Goal: Task Accomplishment & Management: Manage account settings

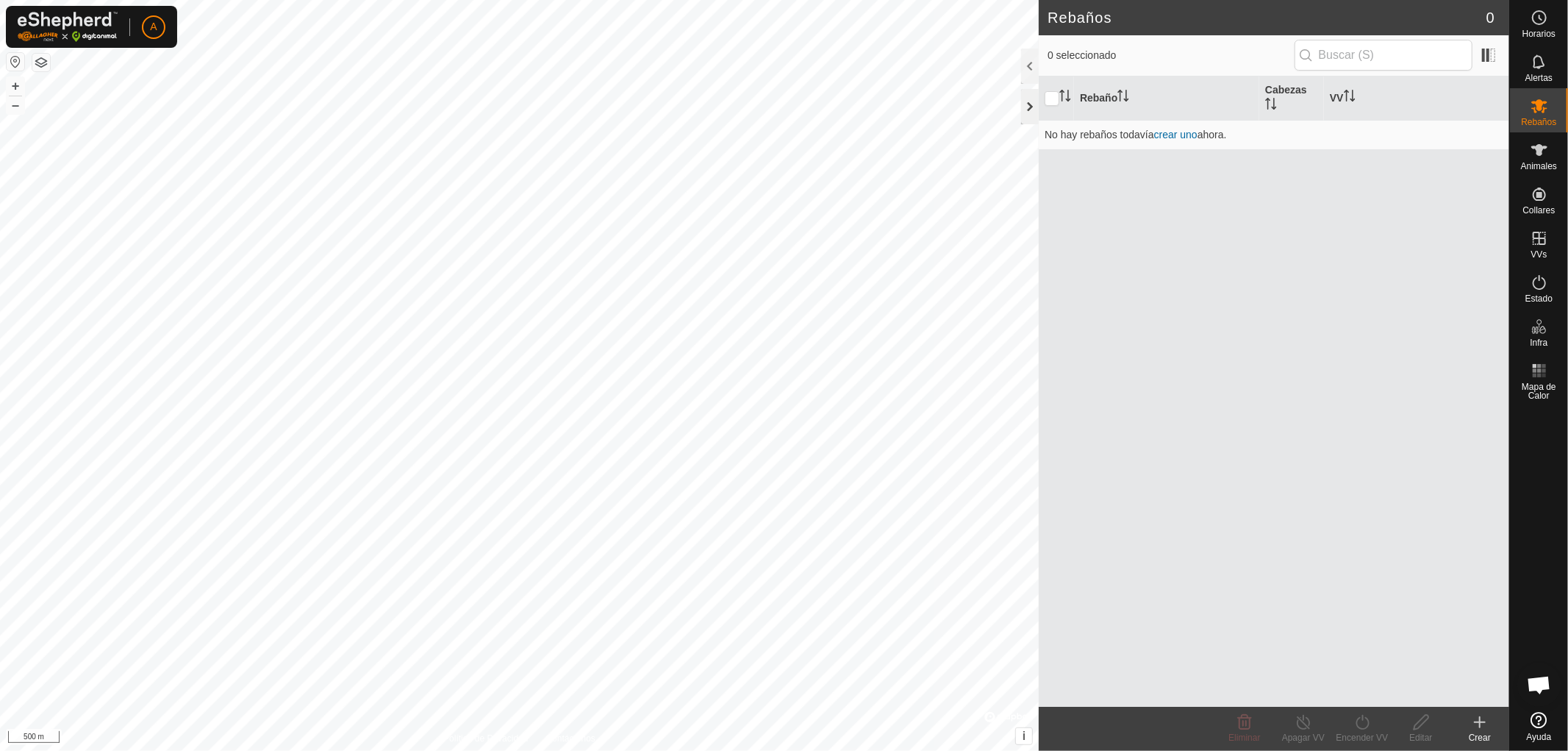
click at [1028, 101] on div at bounding box center [1029, 106] width 18 height 35
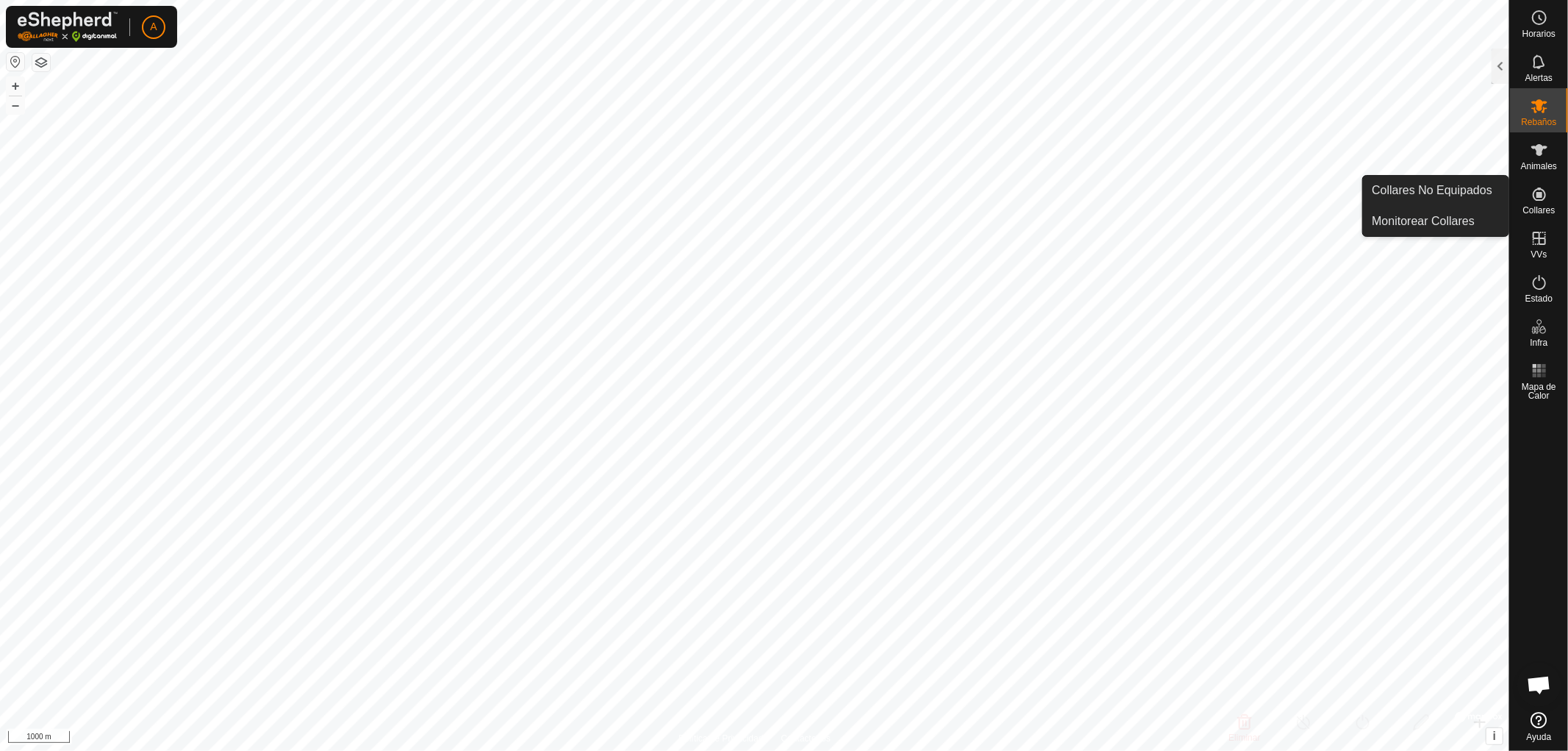
click at [1536, 194] on icon at bounding box center [1539, 193] width 13 height 13
click at [1502, 63] on div at bounding box center [1500, 66] width 18 height 35
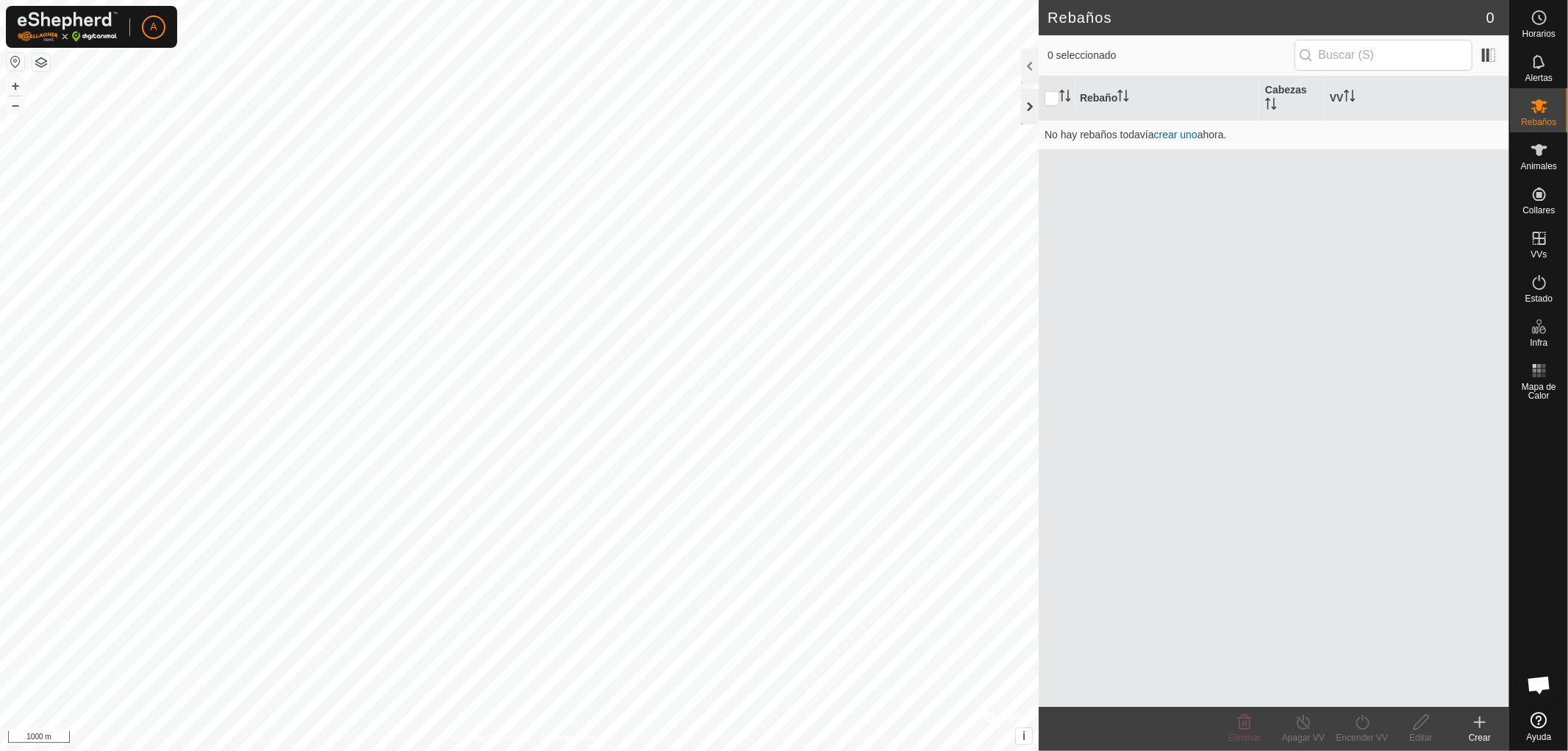
click at [1027, 108] on div at bounding box center [1029, 106] width 18 height 35
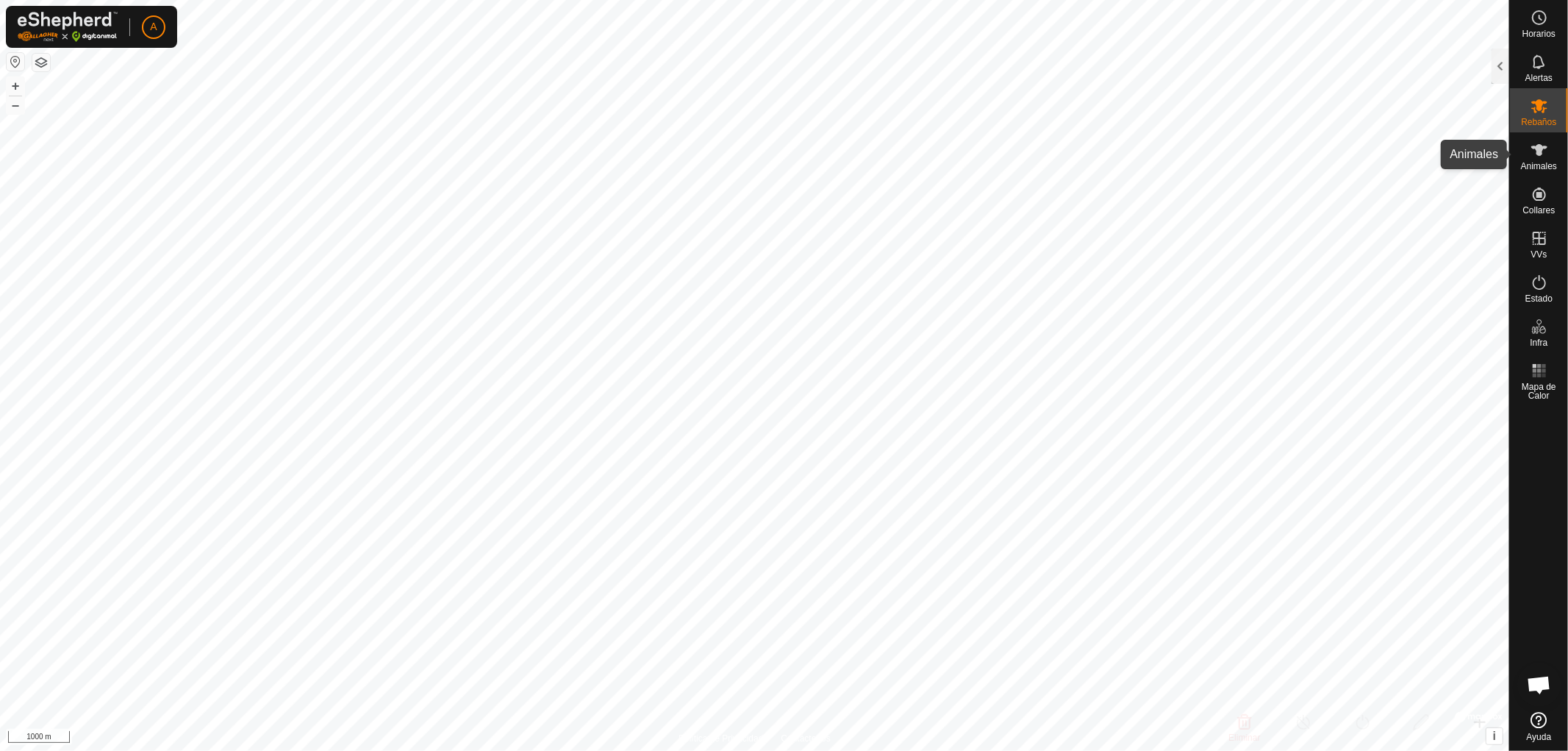
click at [1530, 148] on icon at bounding box center [1539, 150] width 18 height 18
click at [1498, 62] on div at bounding box center [1500, 66] width 18 height 35
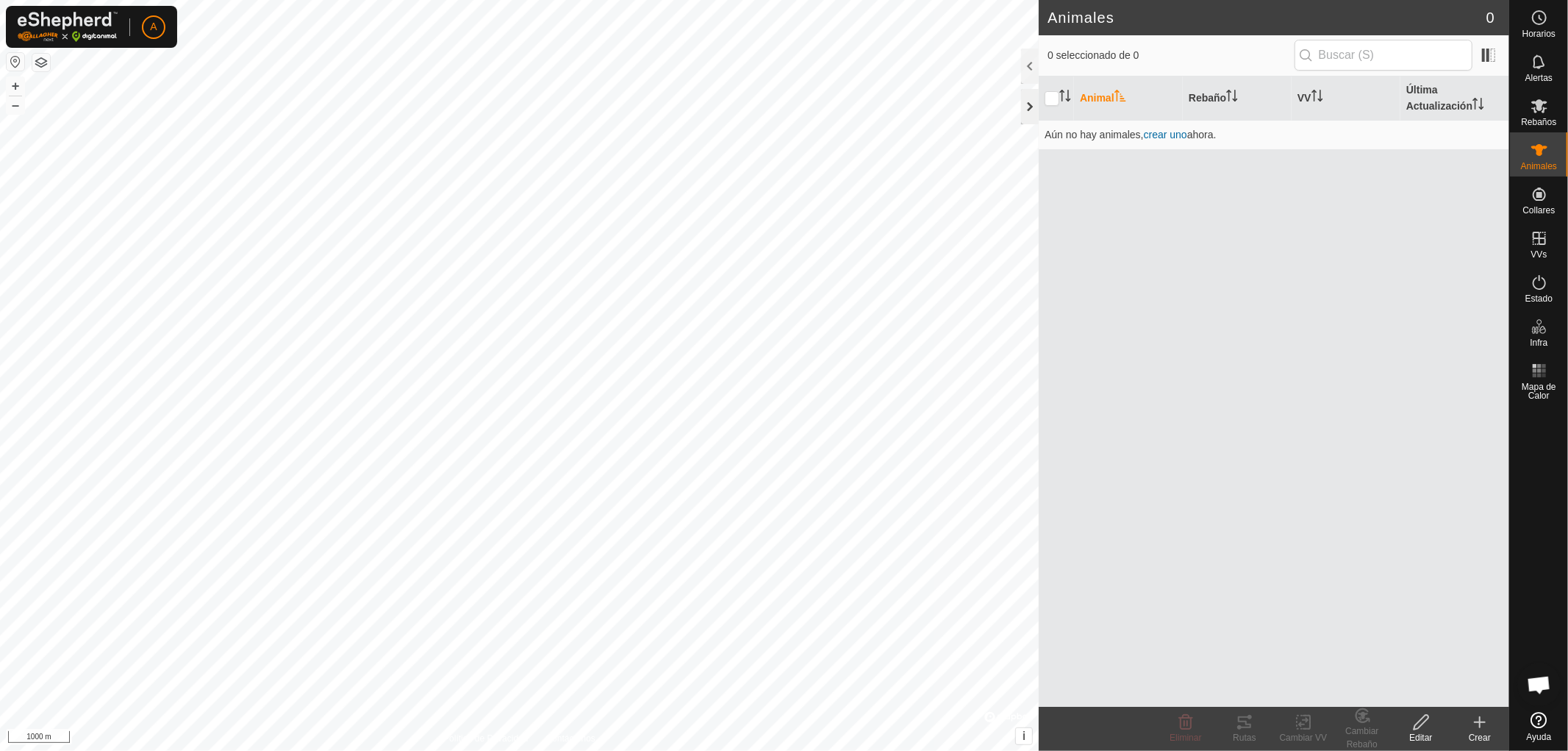
click at [1030, 103] on div at bounding box center [1029, 106] width 18 height 35
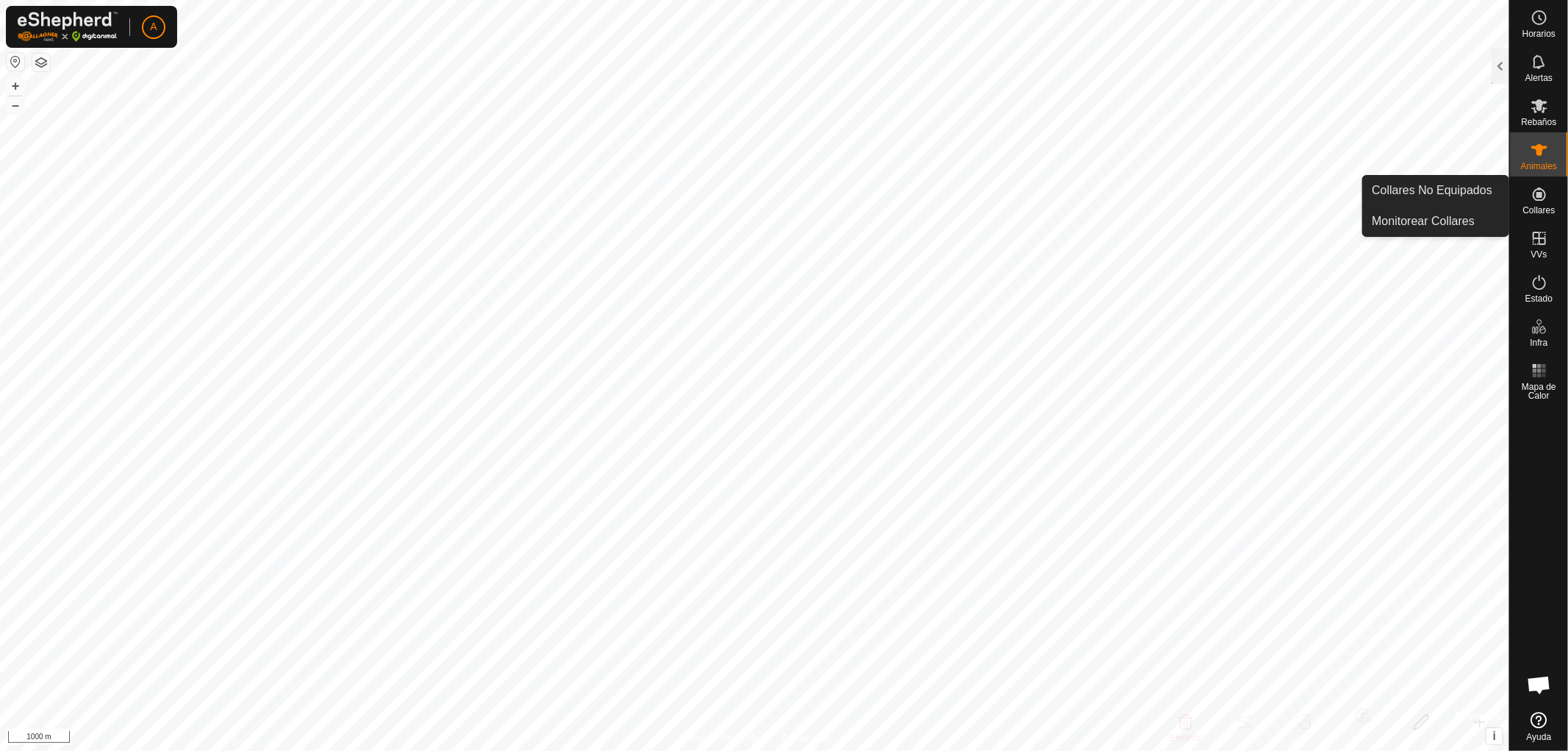
click at [1540, 192] on icon at bounding box center [1539, 193] width 13 height 13
click at [1500, 69] on div at bounding box center [1500, 66] width 18 height 35
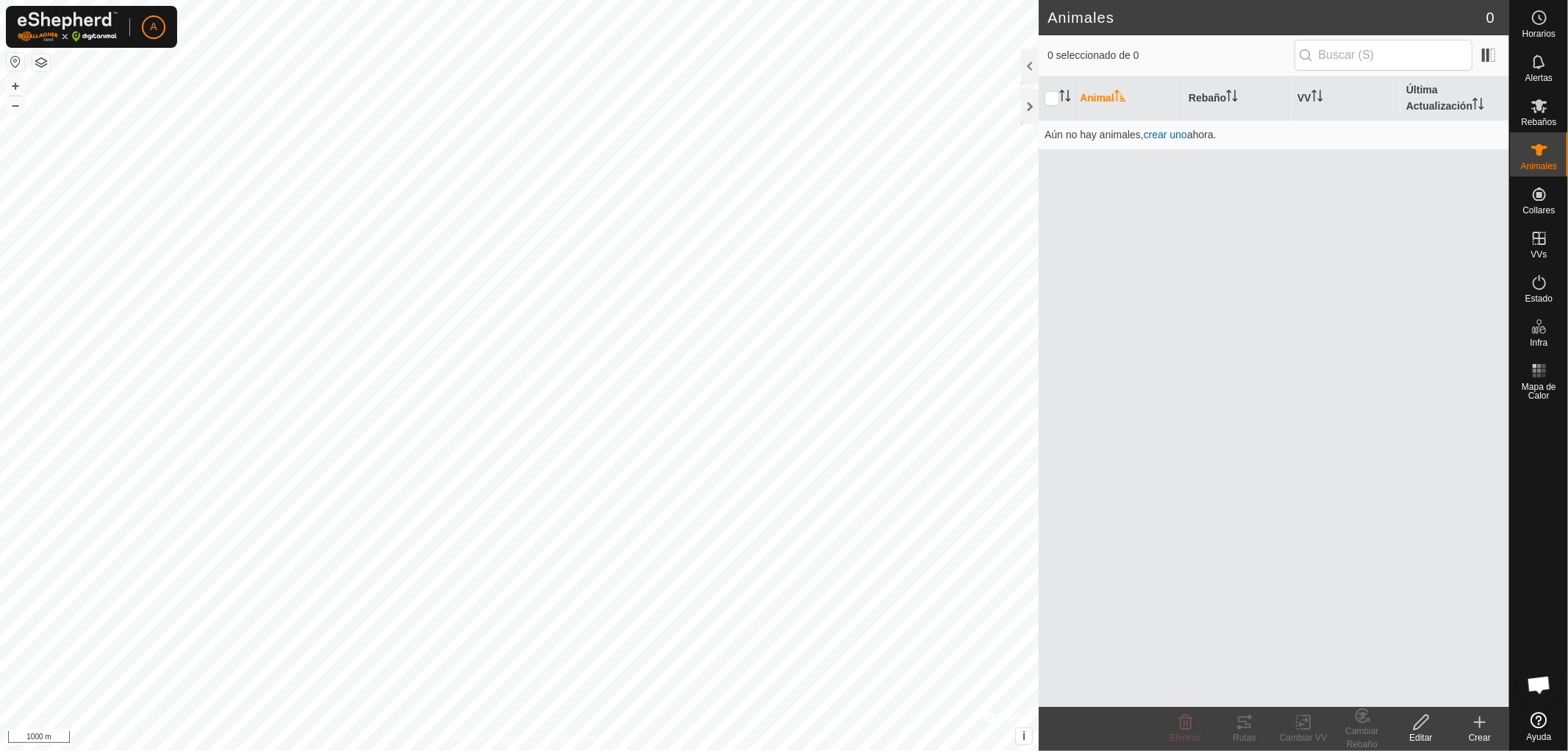
click at [1481, 731] on div "Crear" at bounding box center [1480, 737] width 59 height 13
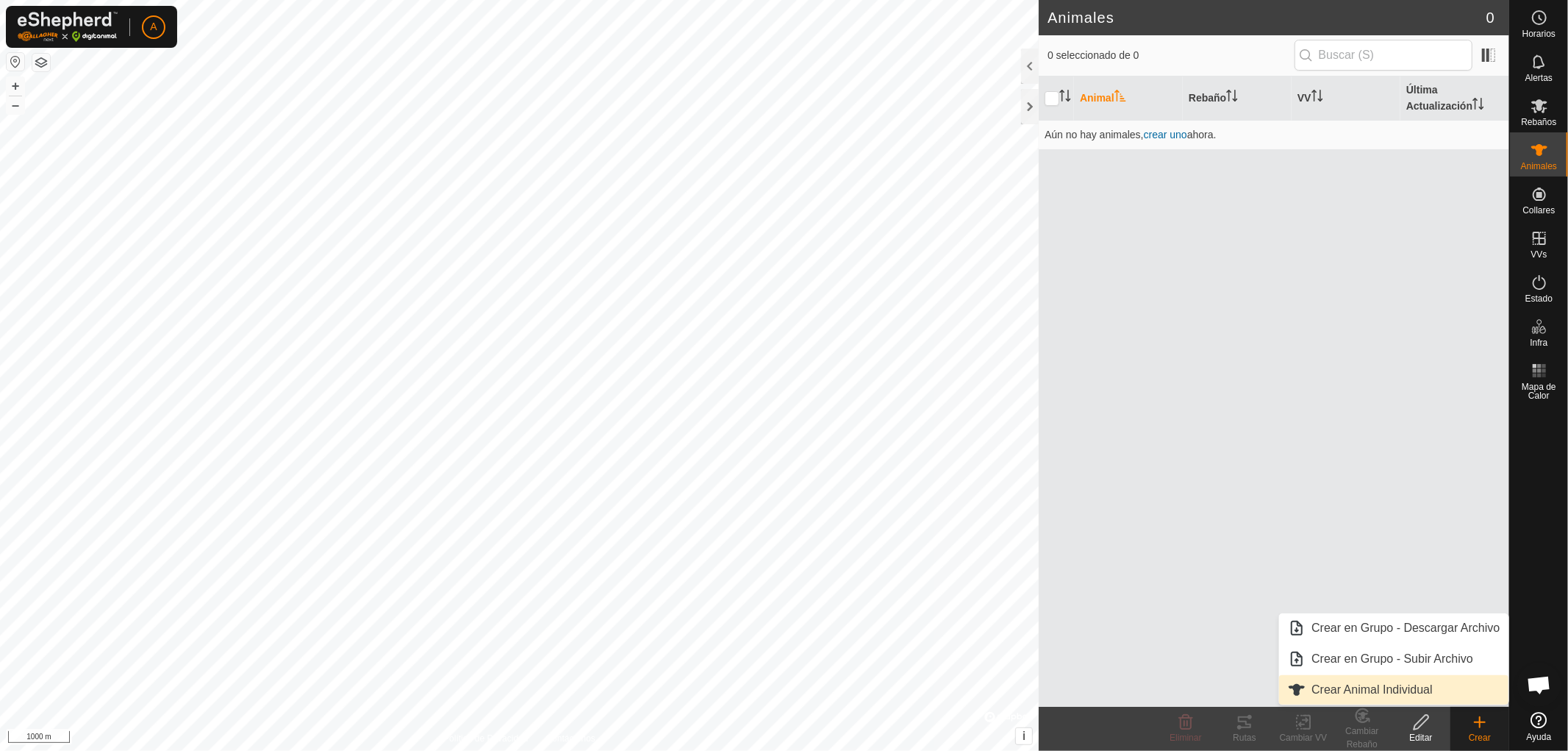
click at [1412, 690] on link "Crear Animal Individual" at bounding box center [1394, 689] width 229 height 29
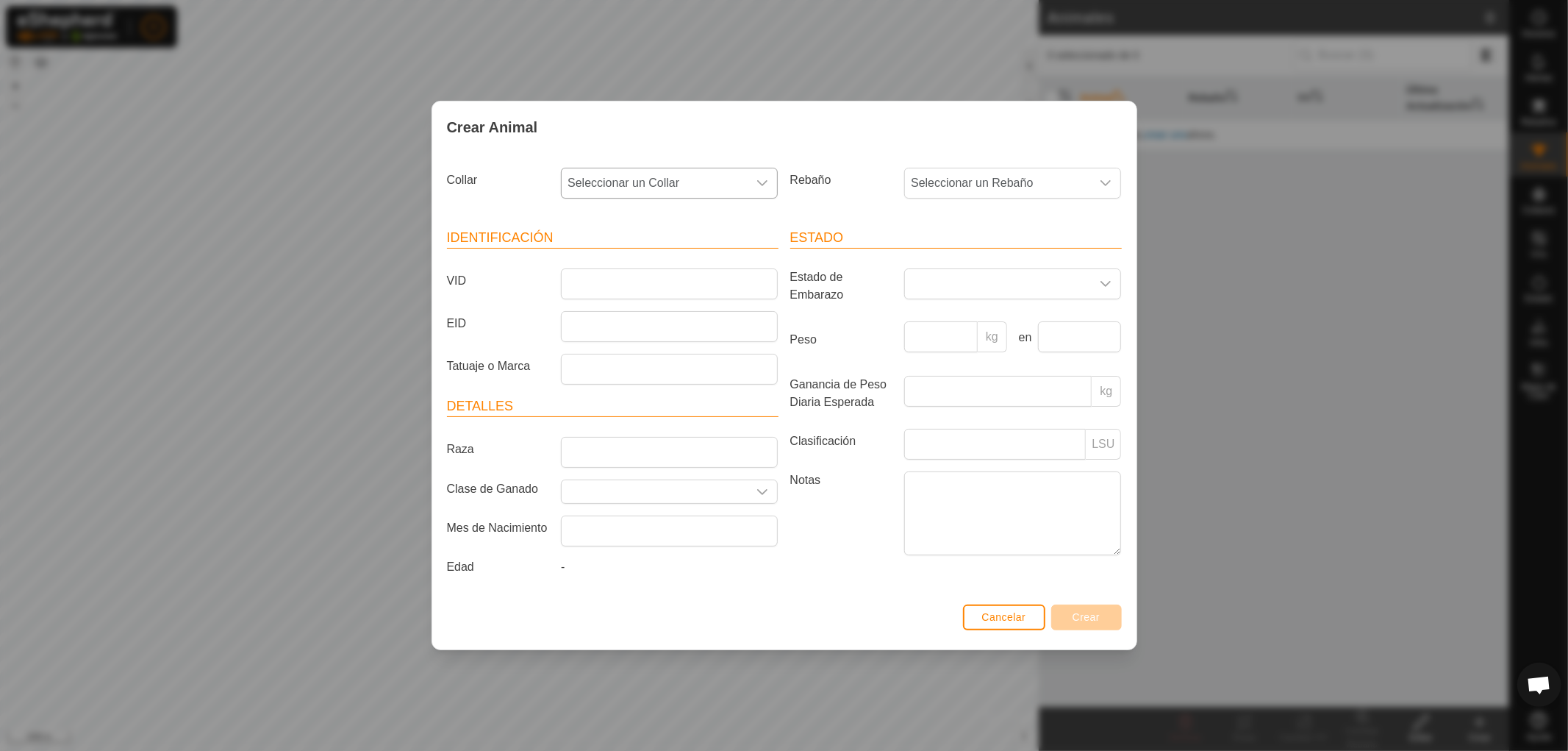
click at [762, 179] on icon "dropdown trigger" at bounding box center [763, 183] width 12 height 12
click at [1108, 181] on icon "dropdown trigger" at bounding box center [1106, 183] width 10 height 6
type input "v"
click at [763, 180] on icon "dropdown trigger" at bounding box center [763, 183] width 12 height 12
click at [988, 611] on button "Cancelar" at bounding box center [1004, 618] width 82 height 26
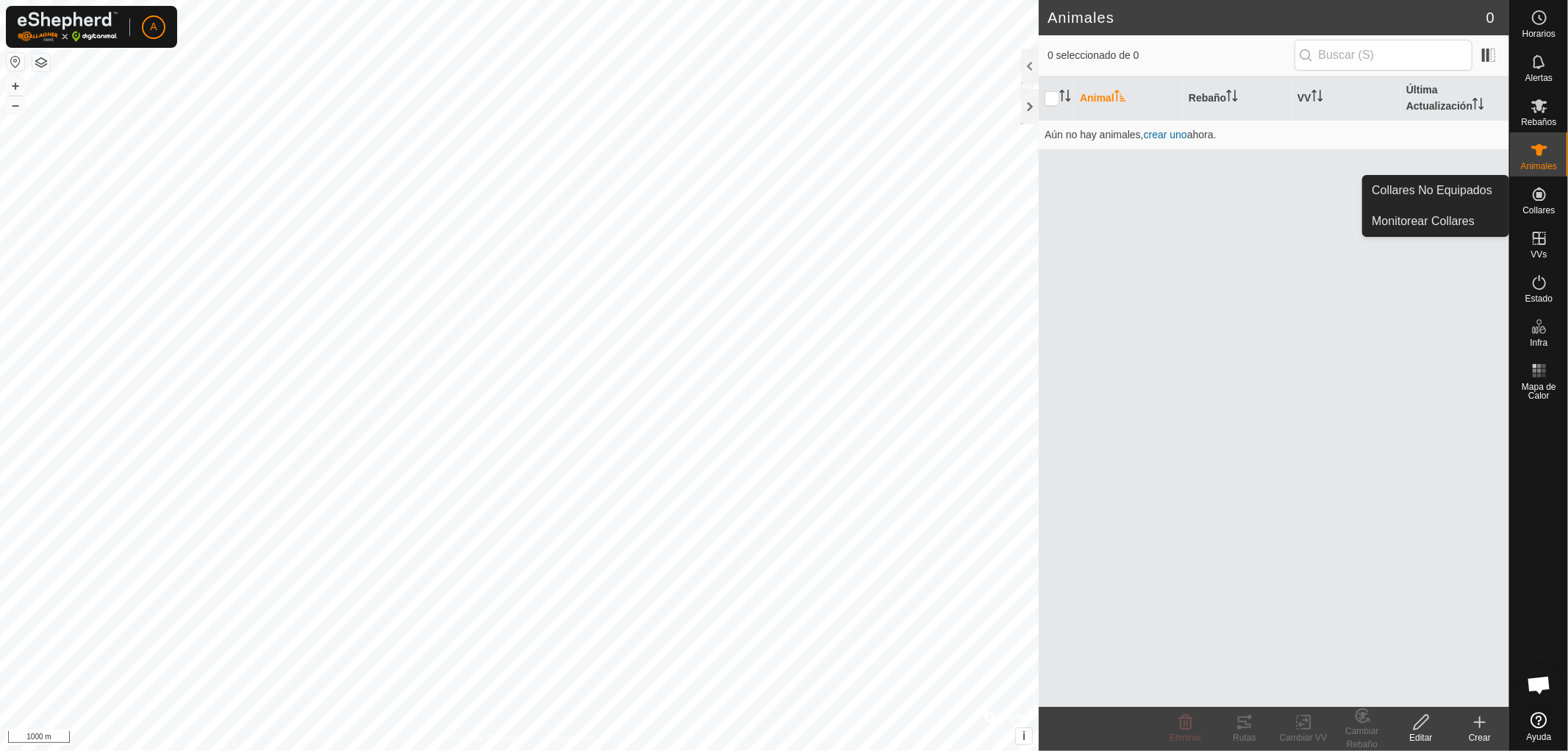
click at [1541, 198] on icon at bounding box center [1539, 194] width 18 height 18
click at [1031, 106] on div at bounding box center [1029, 106] width 18 height 35
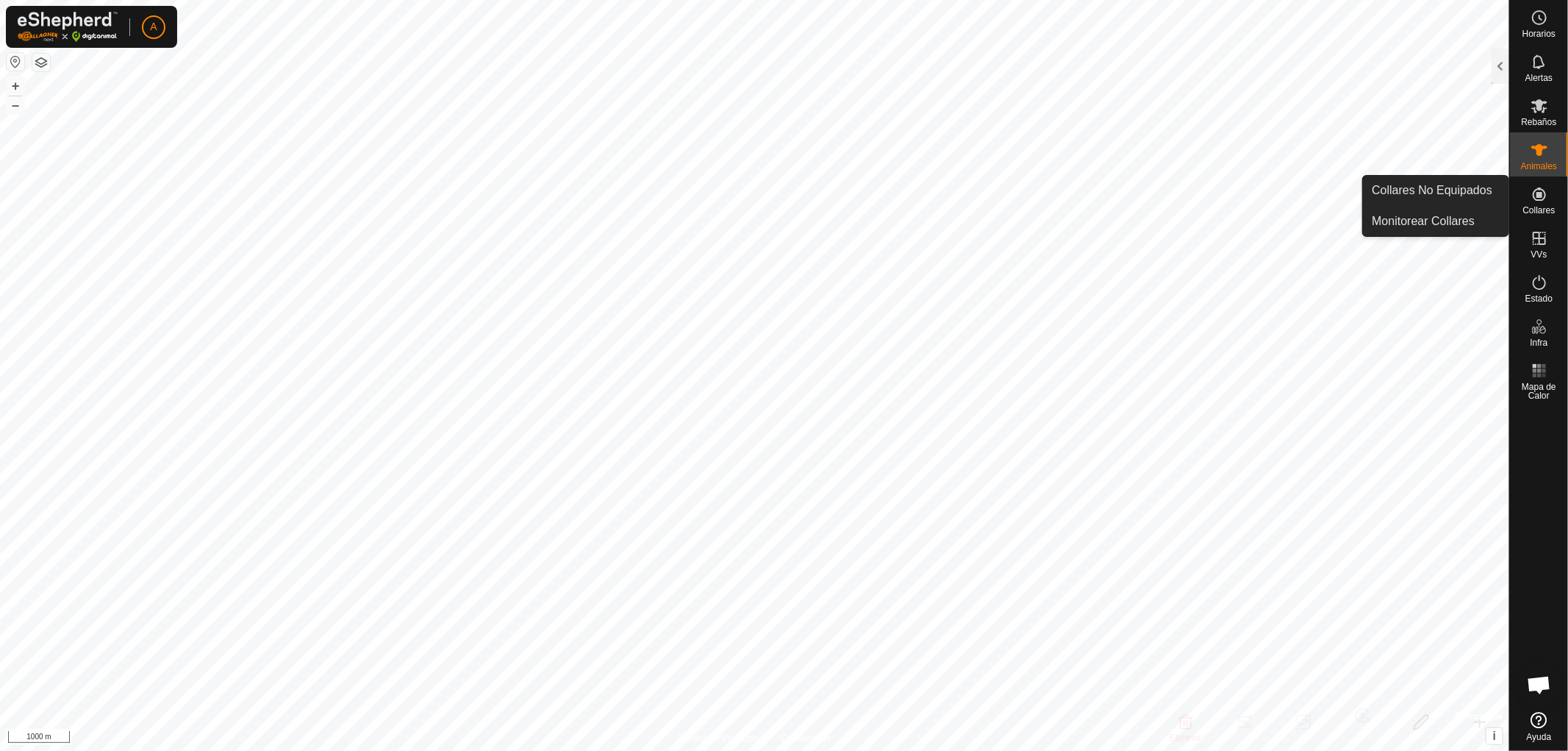
click at [1542, 192] on icon at bounding box center [1539, 194] width 18 height 18
click at [1538, 204] on es-neckbands-svg-icon at bounding box center [1539, 194] width 27 height 24
click at [1459, 186] on link "Collares No Equipados" at bounding box center [1435, 191] width 145 height 29
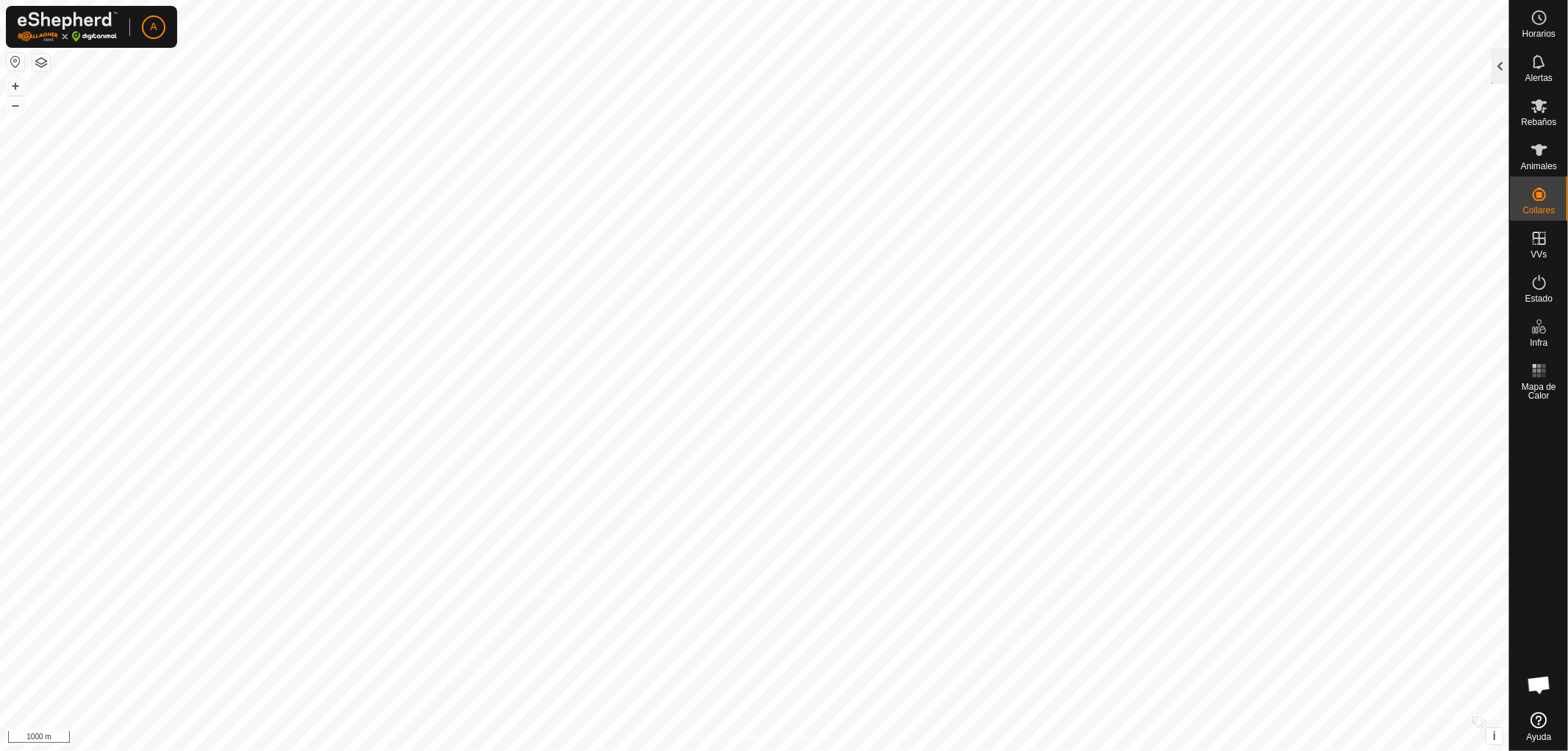
click at [1498, 60] on div at bounding box center [1500, 66] width 18 height 35
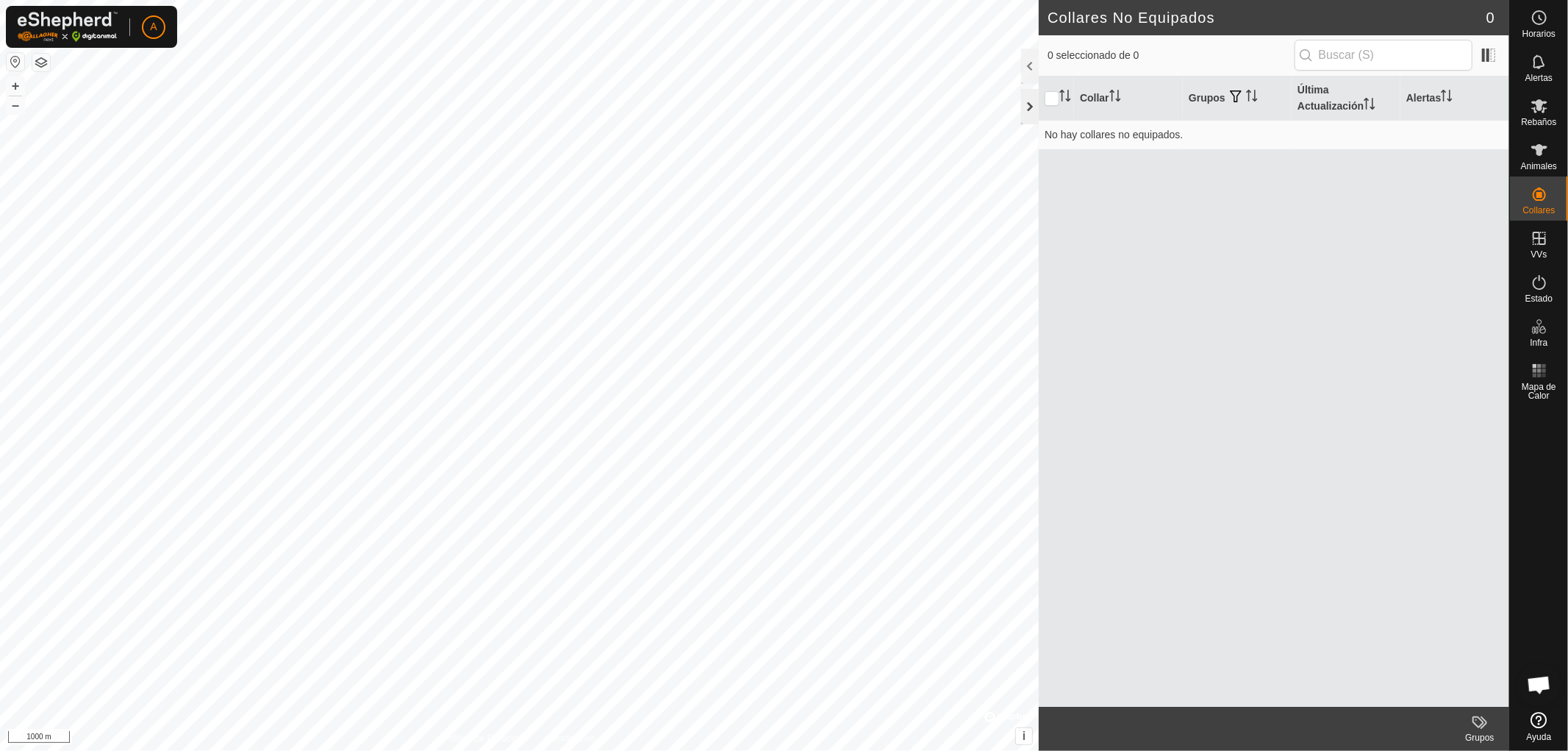
click at [1028, 108] on div at bounding box center [1029, 106] width 18 height 35
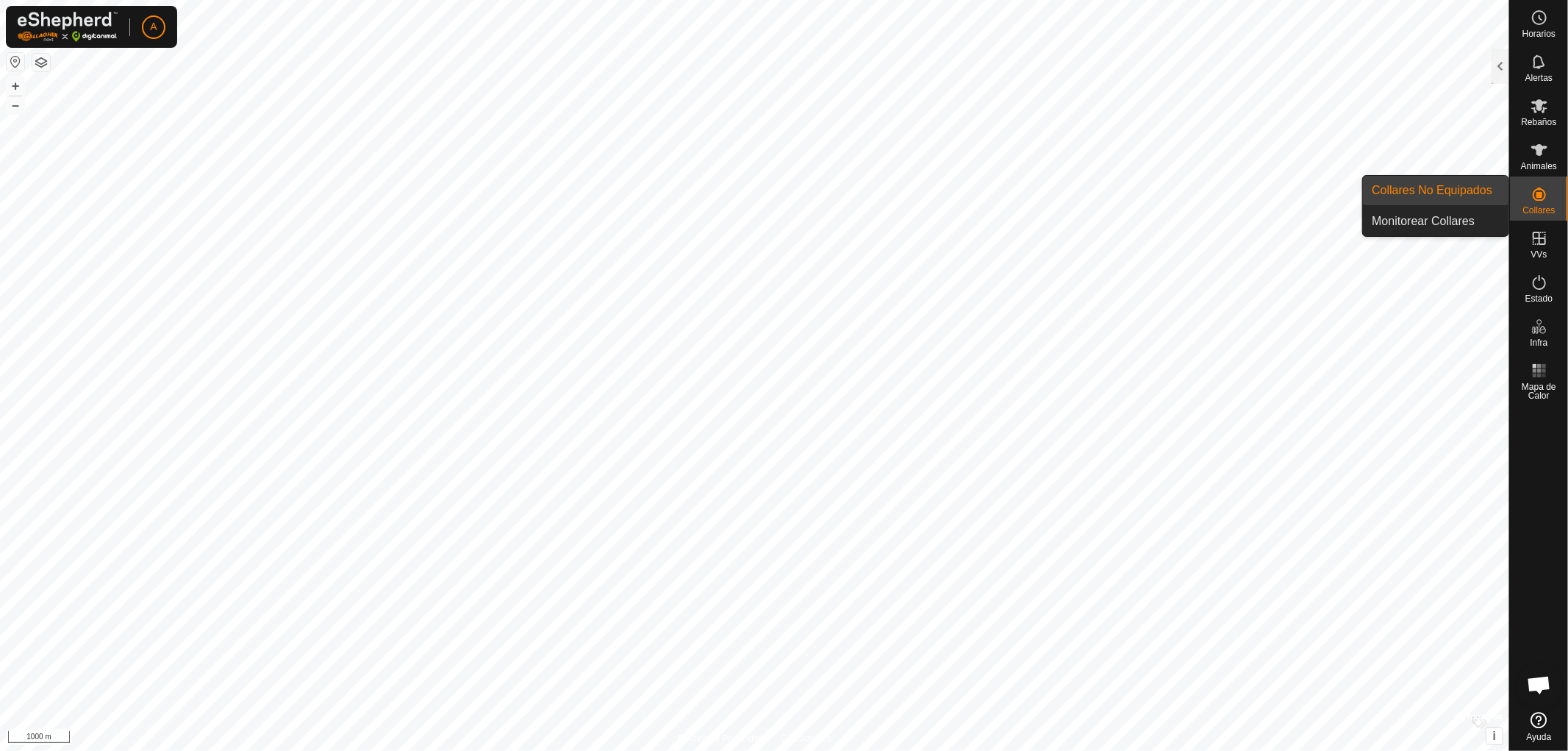
click at [1463, 192] on link "Collares No Equipados" at bounding box center [1435, 191] width 145 height 29
click at [1459, 219] on link "Monitorear Collares" at bounding box center [1435, 222] width 145 height 29
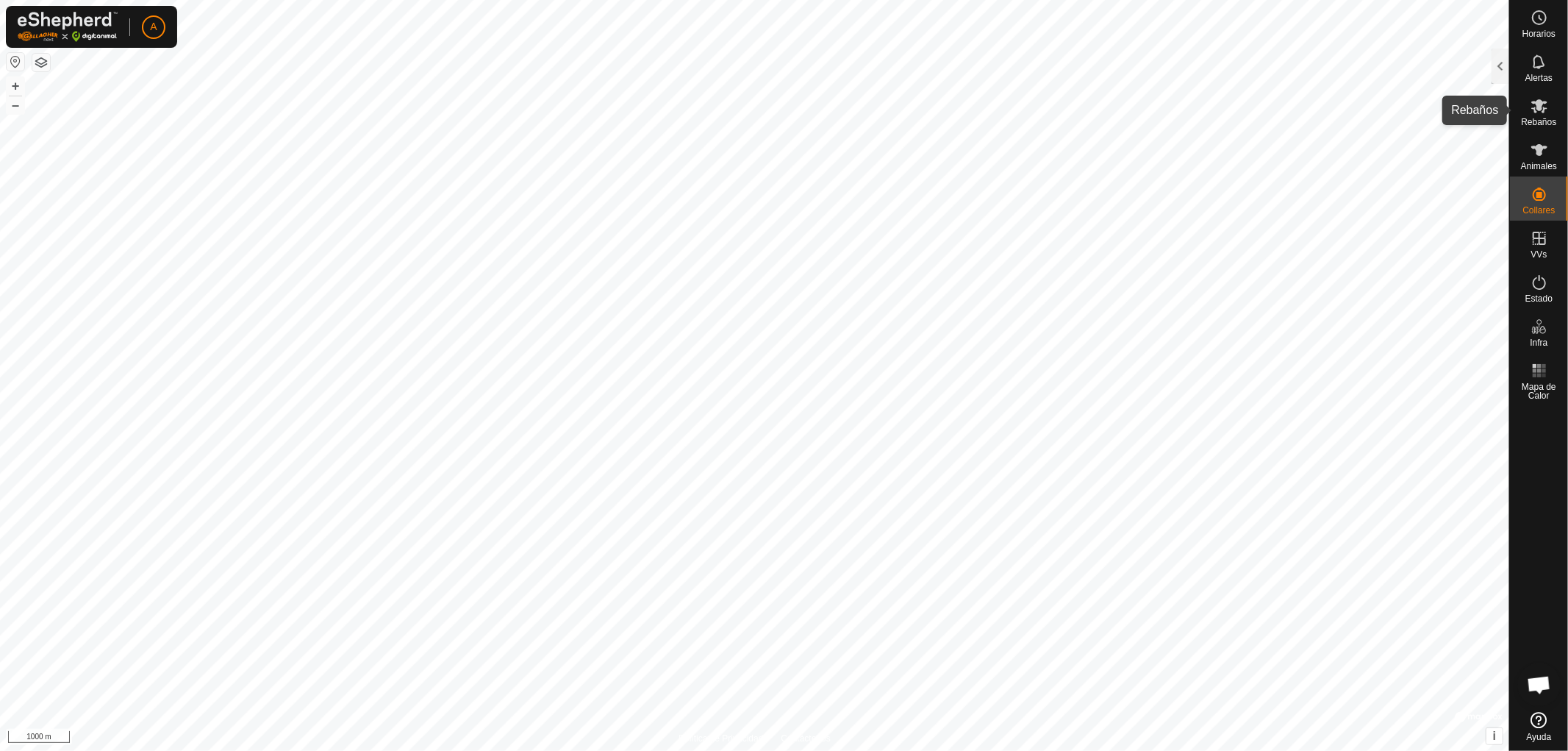
click at [1533, 118] on span "Rebaños" at bounding box center [1538, 122] width 35 height 9
click at [1497, 63] on div at bounding box center [1500, 66] width 18 height 35
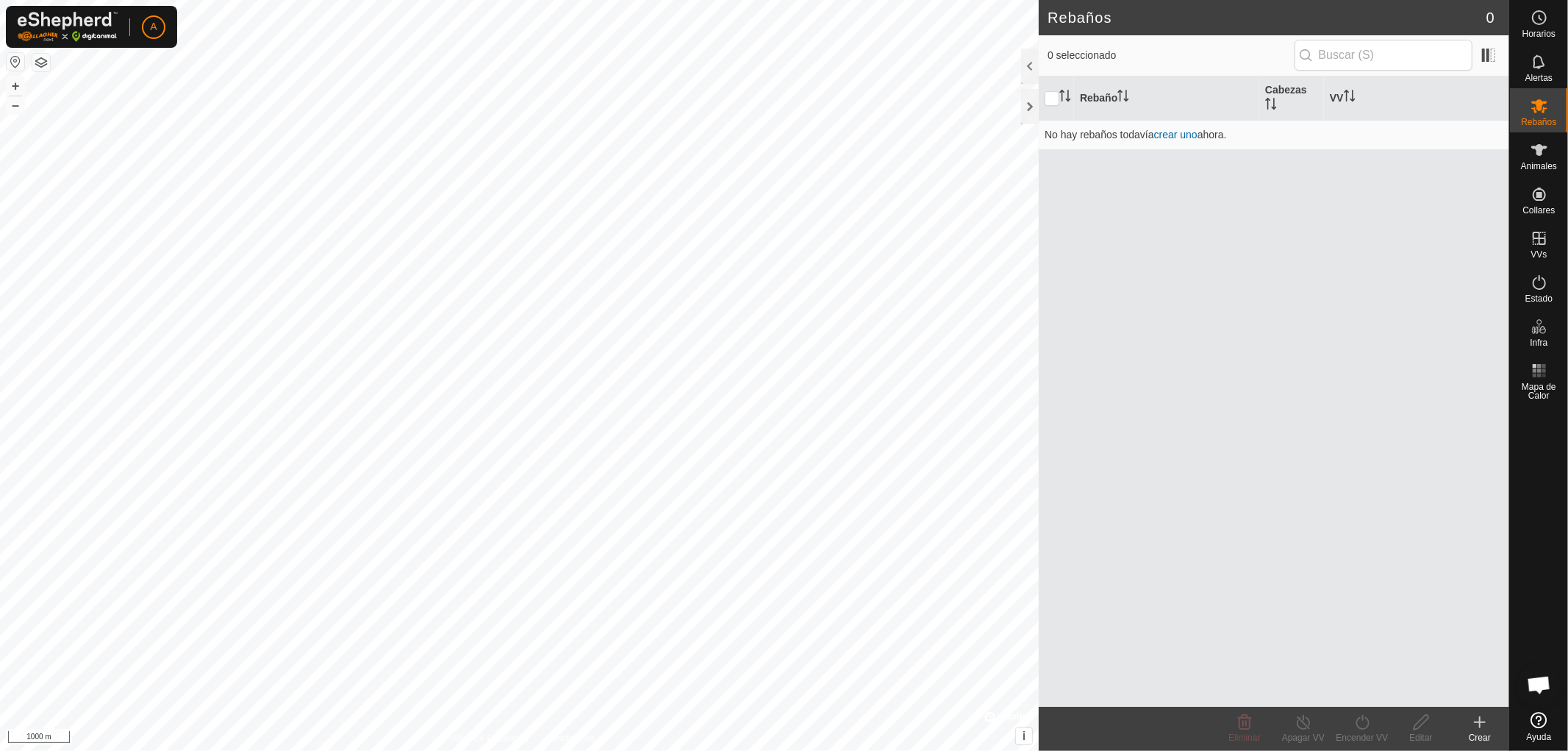
click at [1478, 730] on icon at bounding box center [1480, 722] width 18 height 18
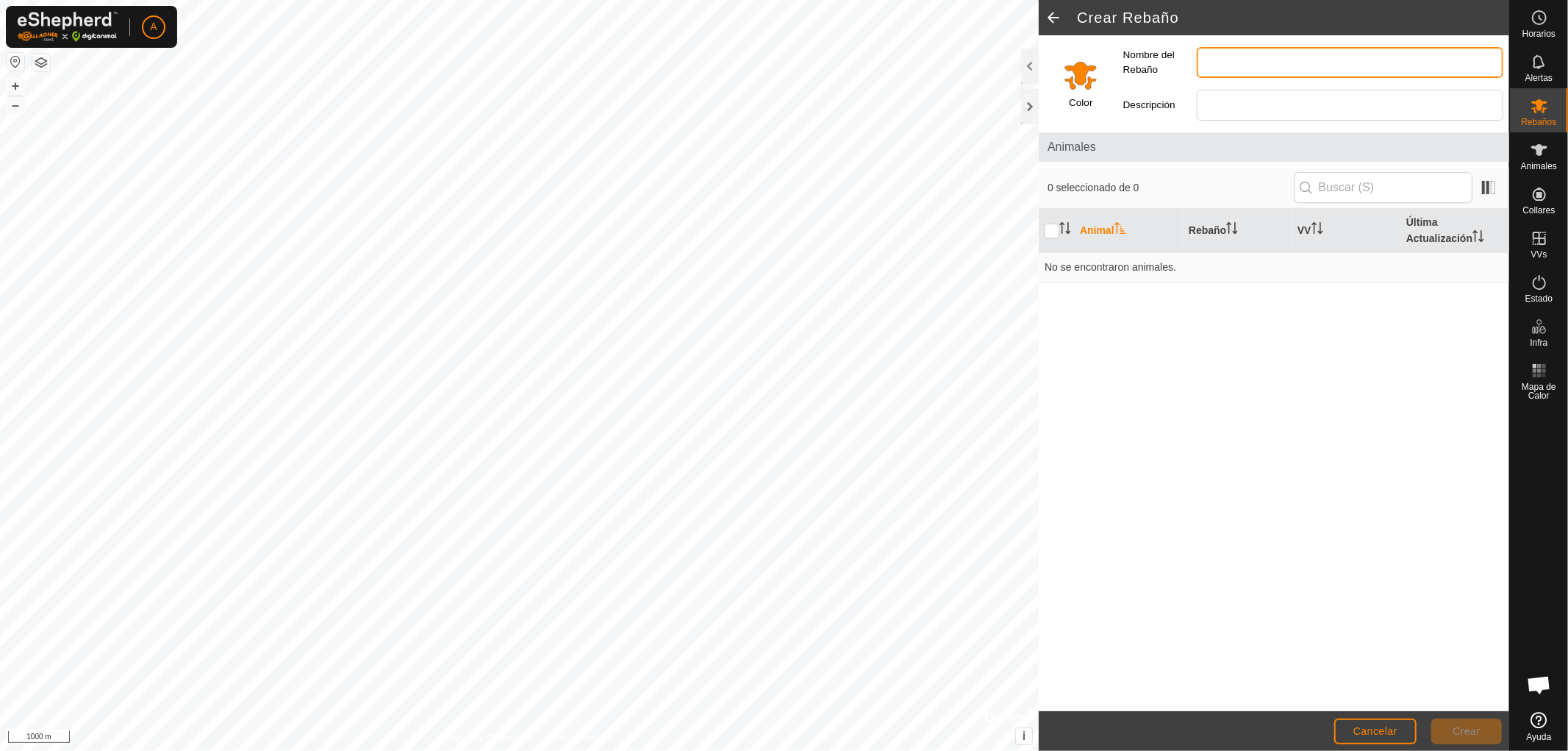
click at [1229, 68] on input "Nombre del Rebaño" at bounding box center [1350, 62] width 307 height 31
type input "vacas"
click at [1084, 103] on label "Color" at bounding box center [1081, 103] width 24 height 15
click at [1050, 232] on input "checkbox" at bounding box center [1052, 230] width 15 height 15
checkbox input "true"
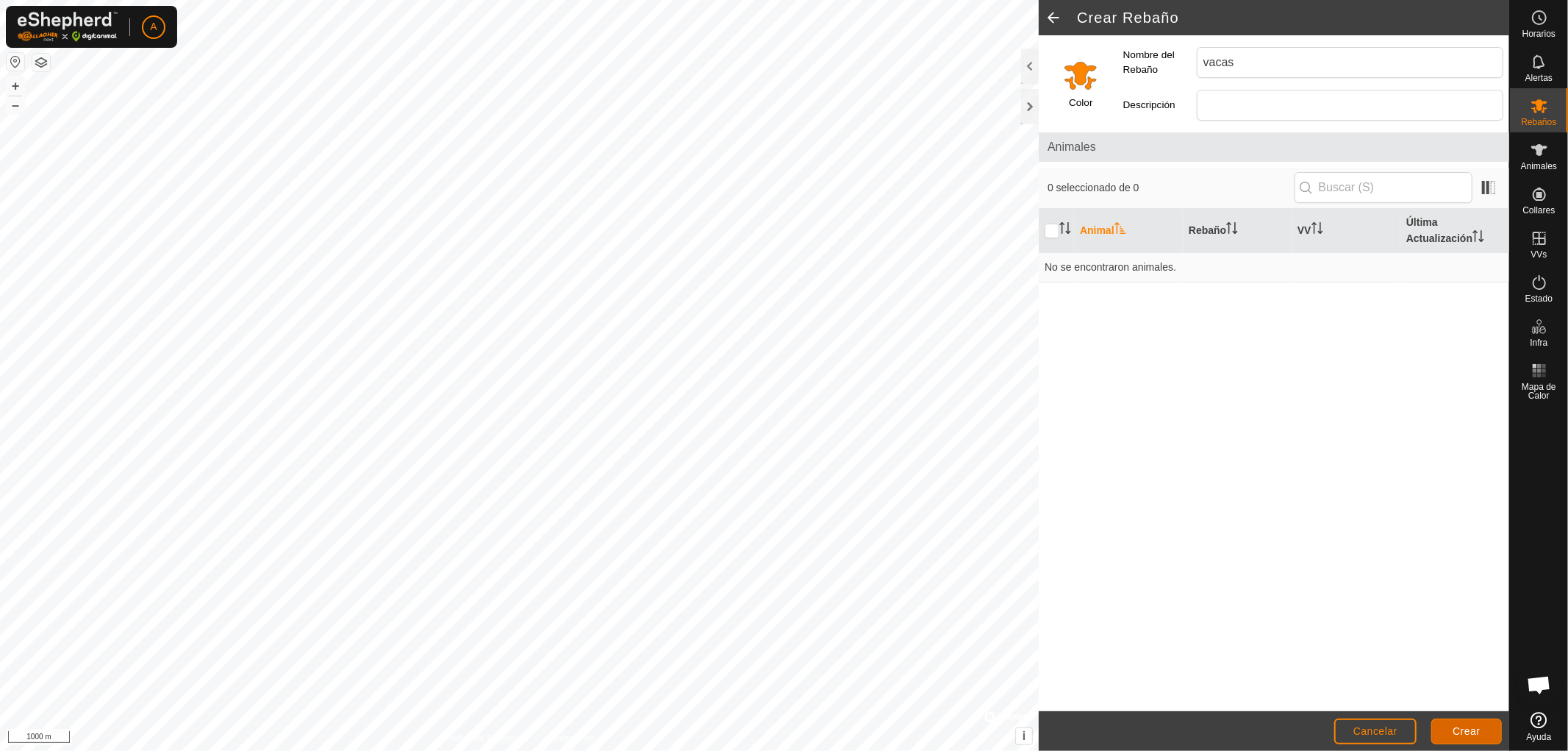
click at [1467, 730] on span "Crear" at bounding box center [1466, 731] width 28 height 12
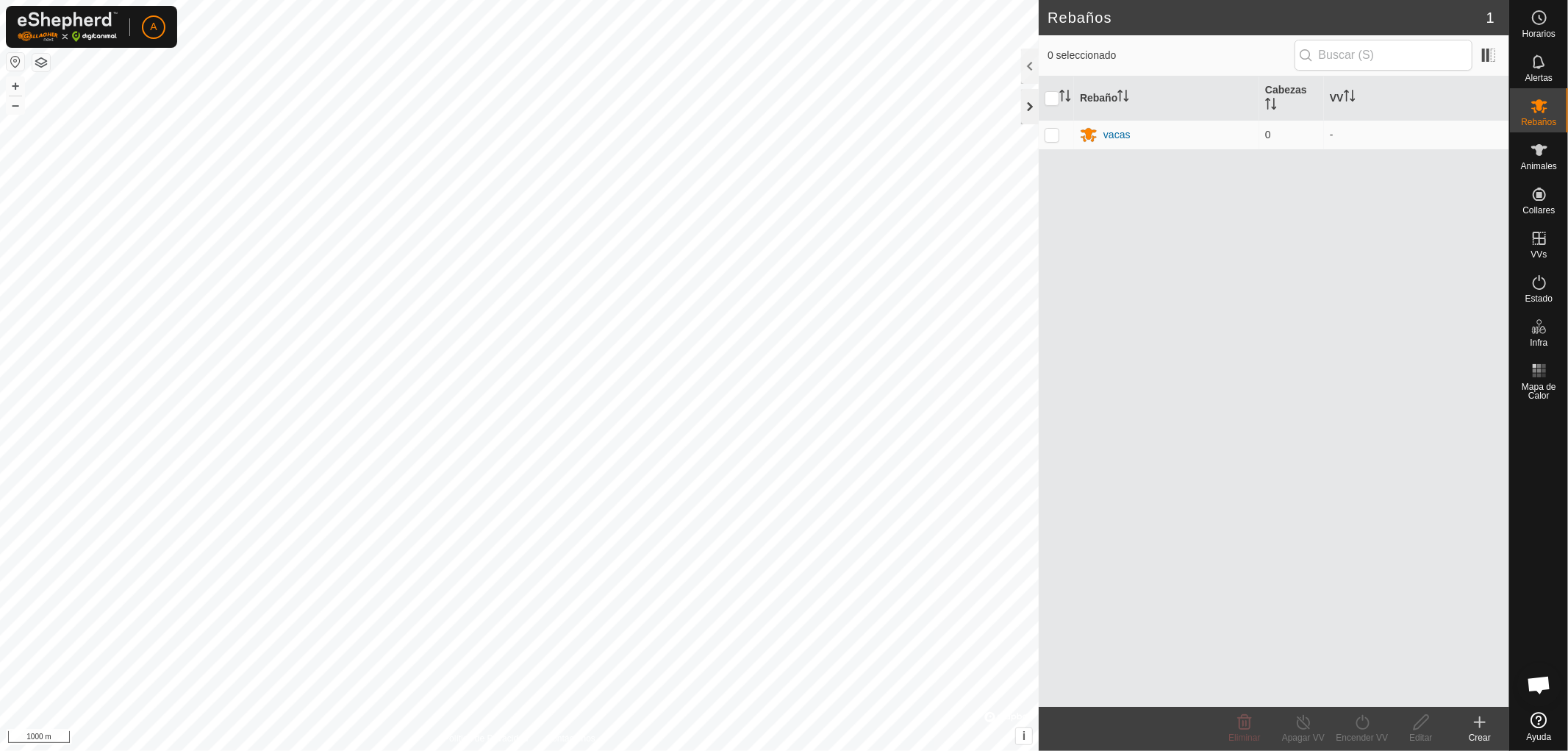
click at [1023, 106] on div at bounding box center [1029, 106] width 18 height 35
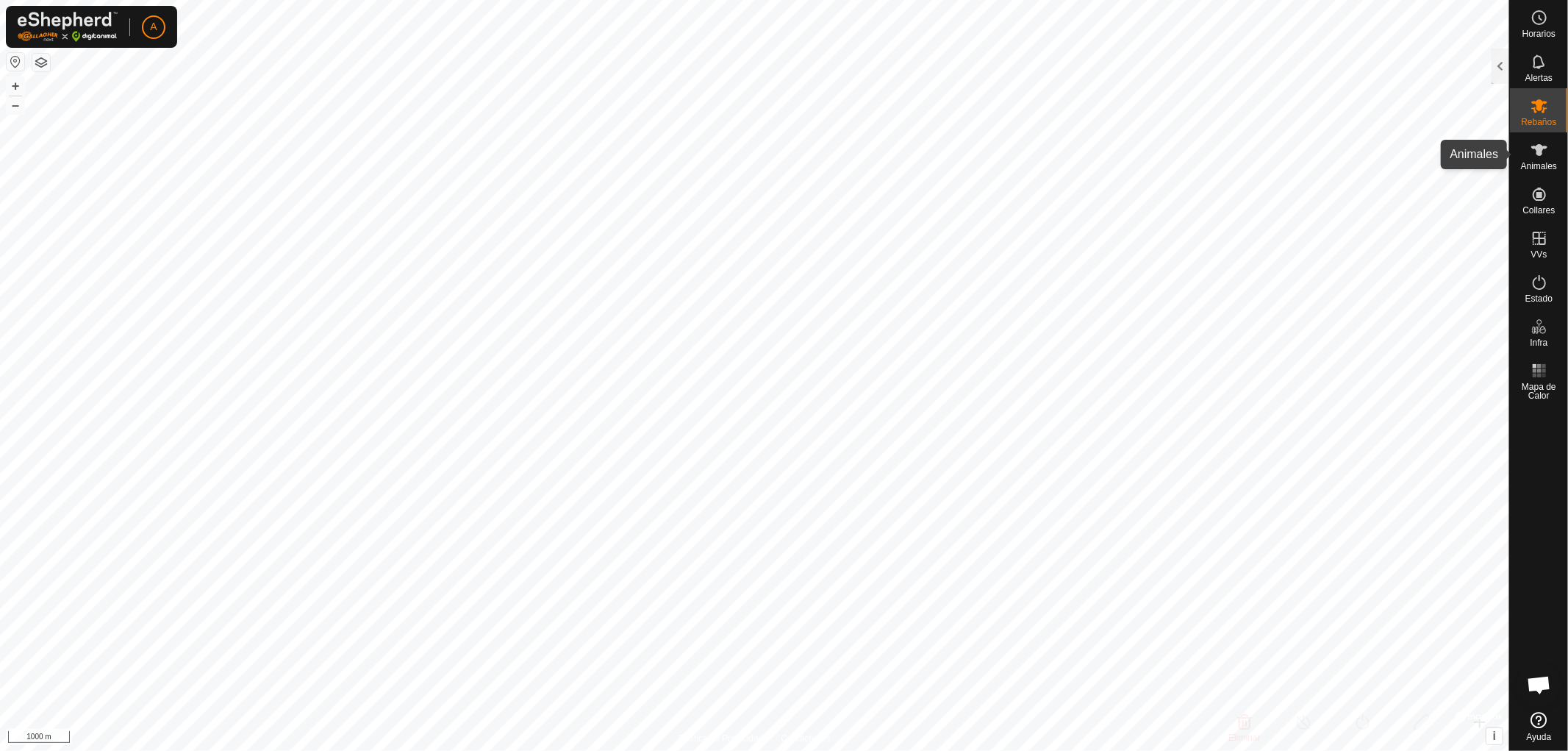
click at [1537, 150] on icon at bounding box center [1539, 151] width 16 height 12
click at [1500, 55] on div at bounding box center [1500, 66] width 18 height 35
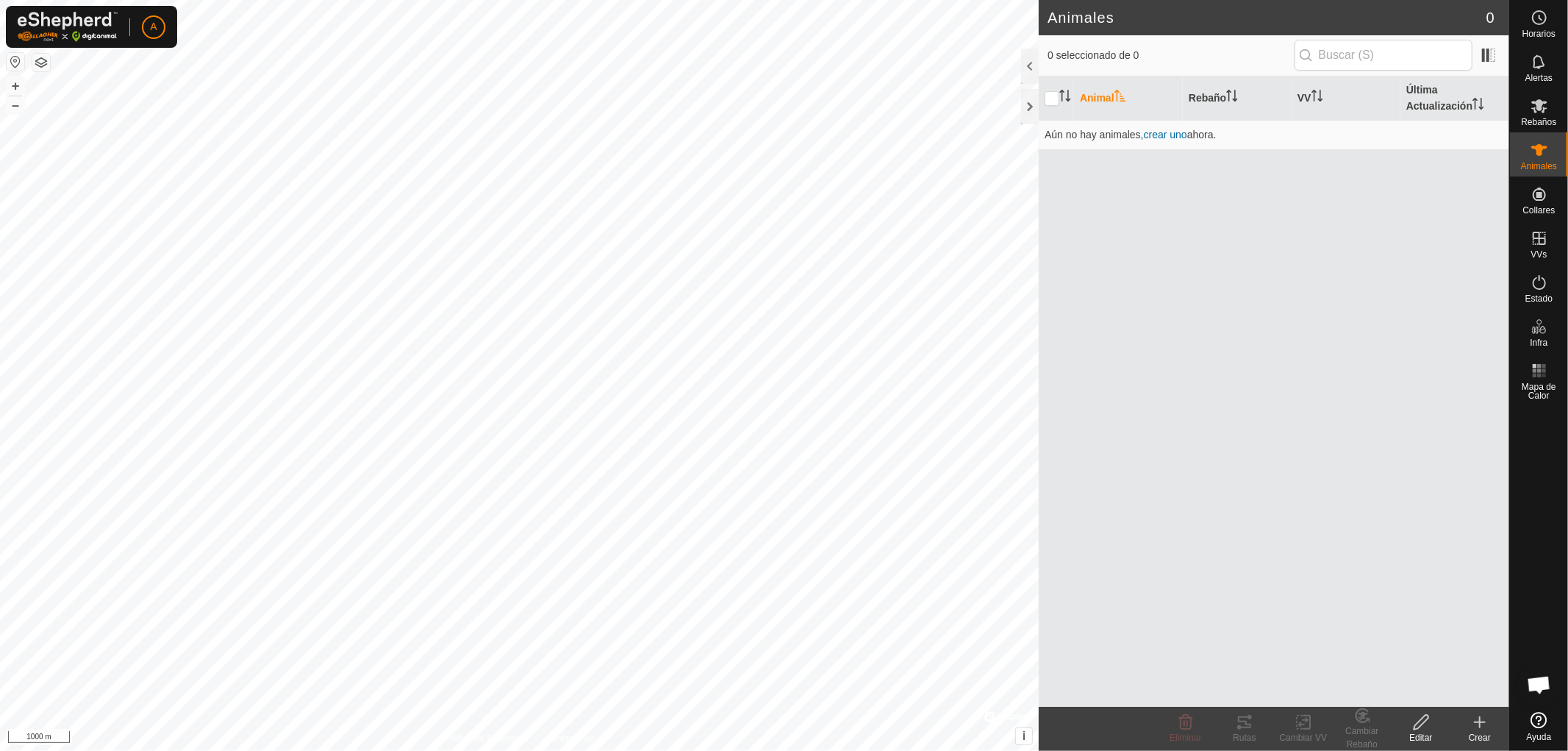
click at [1477, 728] on icon at bounding box center [1480, 722] width 18 height 18
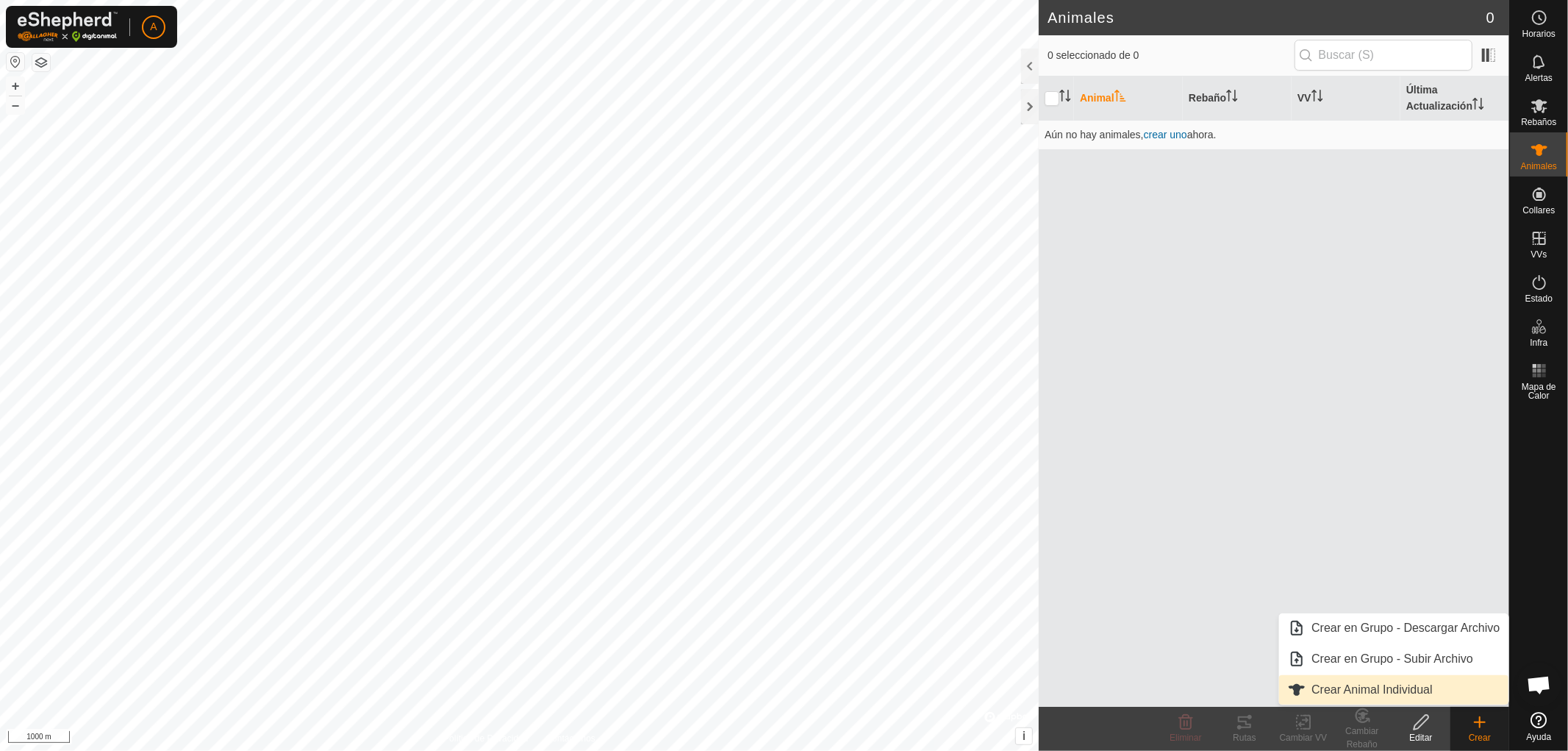
click at [1398, 689] on link "Crear Animal Individual" at bounding box center [1394, 689] width 229 height 29
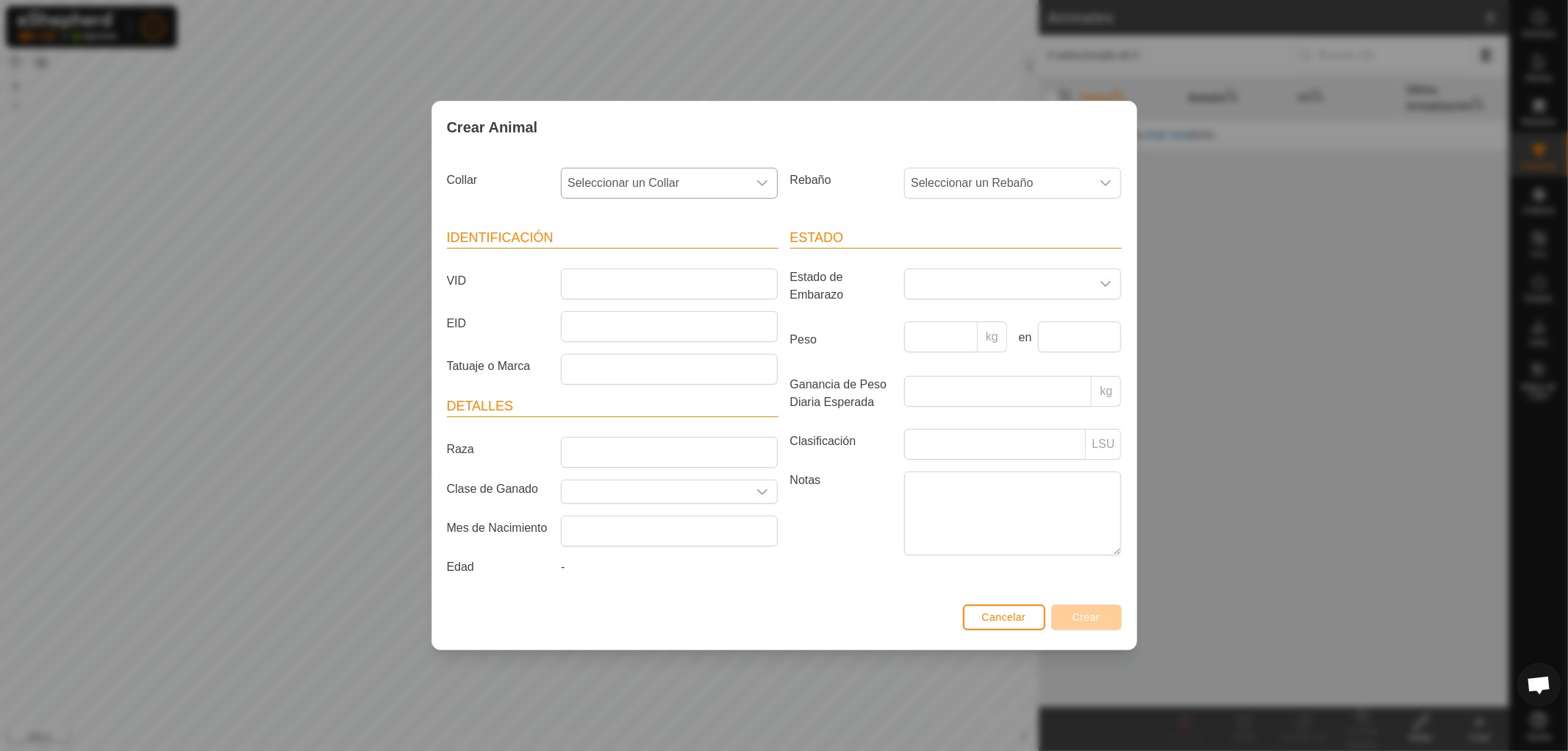
click at [764, 181] on icon "dropdown trigger" at bounding box center [763, 183] width 12 height 12
click at [685, 228] on input "text" at bounding box center [669, 222] width 197 height 31
click at [722, 292] on input "VID" at bounding box center [669, 284] width 217 height 31
click at [827, 322] on label "Peso" at bounding box center [842, 340] width 115 height 37
click at [905, 322] on input "Peso" at bounding box center [941, 337] width 74 height 31
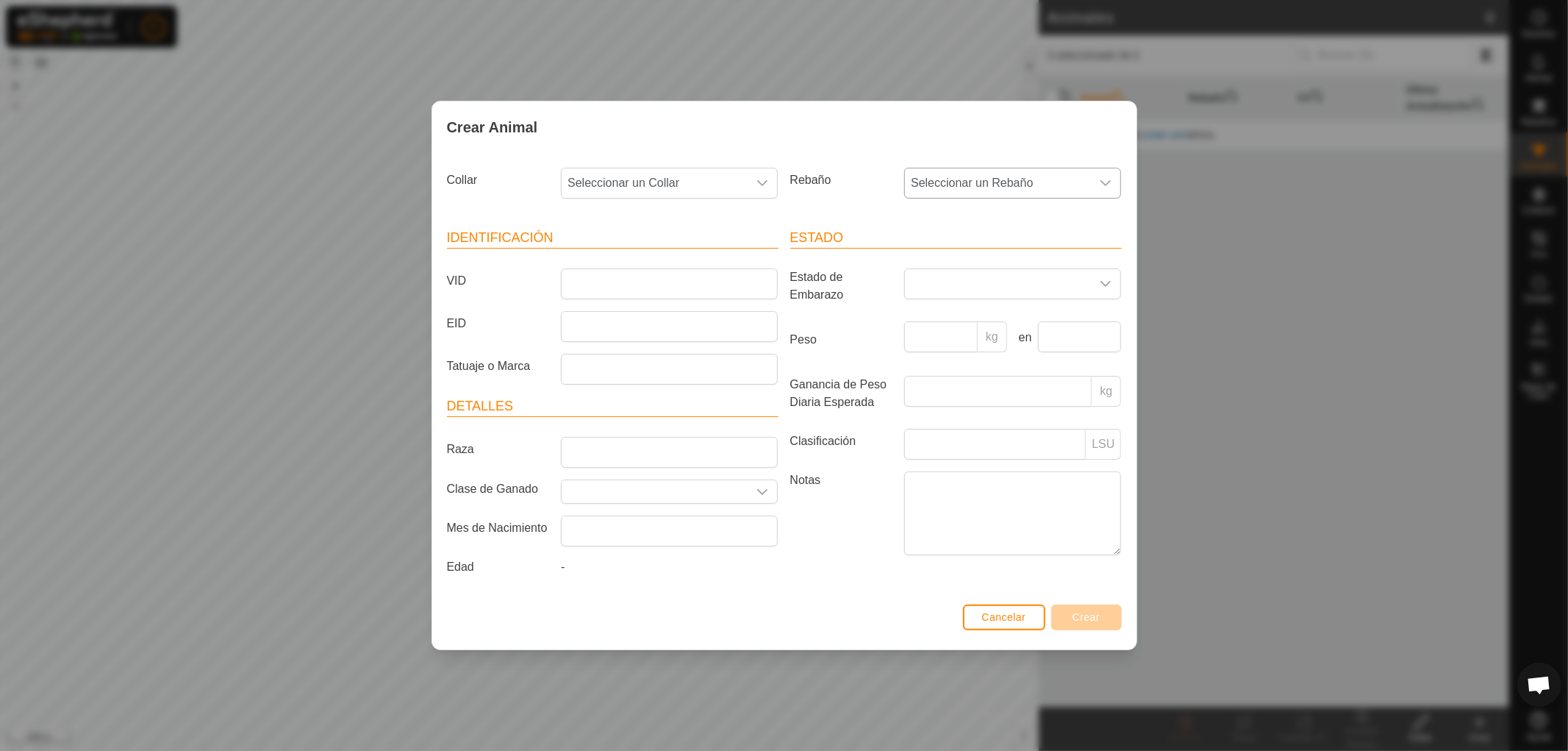
click at [1099, 177] on icon "dropdown trigger" at bounding box center [1105, 183] width 12 height 12
click at [937, 286] on li "vacas" at bounding box center [1013, 290] width 215 height 29
click at [765, 182] on icon "dropdown trigger" at bounding box center [763, 183] width 12 height 12
click at [718, 176] on span "Seleccionar un Collar" at bounding box center [655, 183] width 186 height 29
click at [764, 181] on icon "dropdown trigger" at bounding box center [763, 183] width 12 height 12
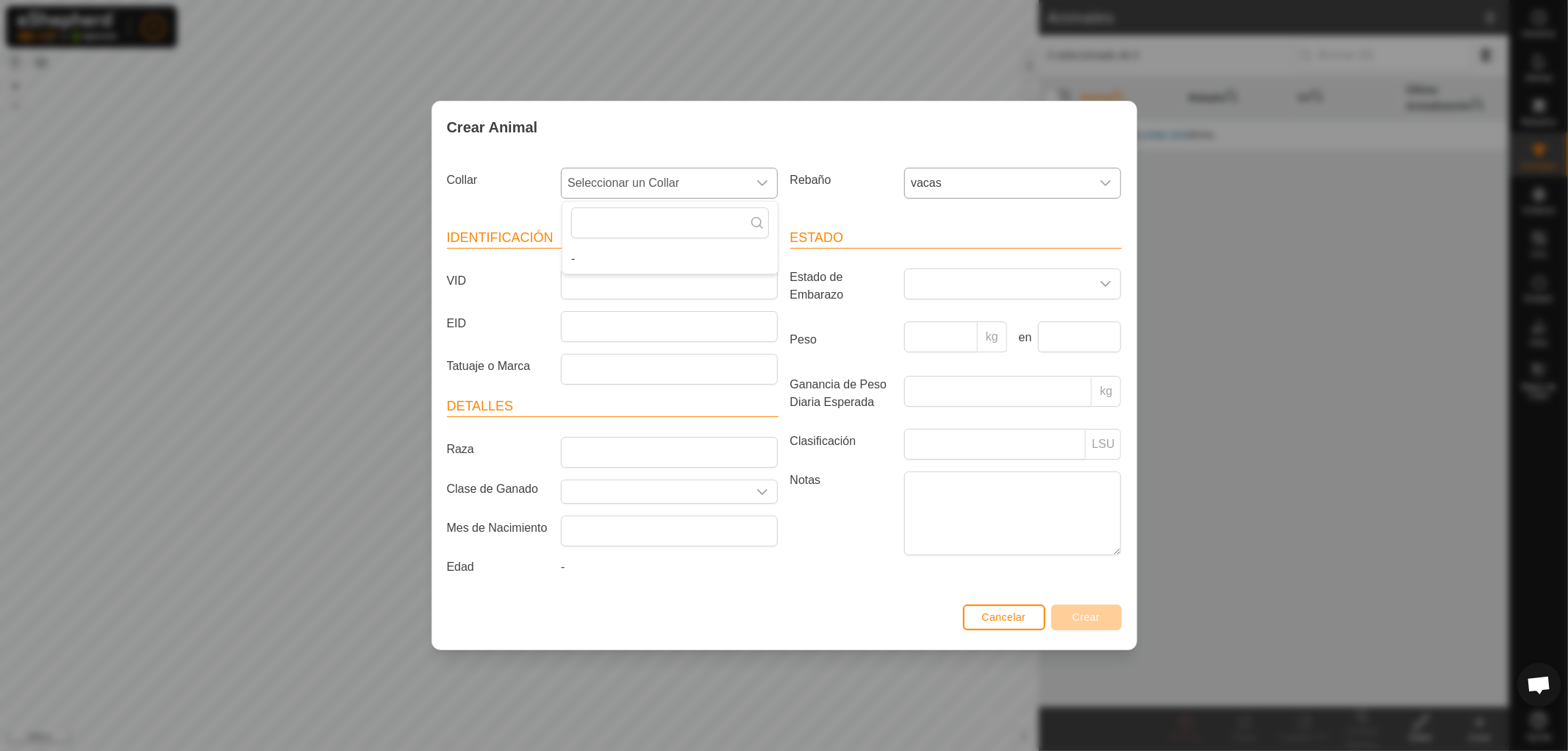
click at [755, 222] on icon at bounding box center [757, 223] width 12 height 12
click at [673, 216] on input "text" at bounding box center [669, 222] width 197 height 31
click at [1010, 620] on span "Cancelar" at bounding box center [1005, 618] width 44 height 12
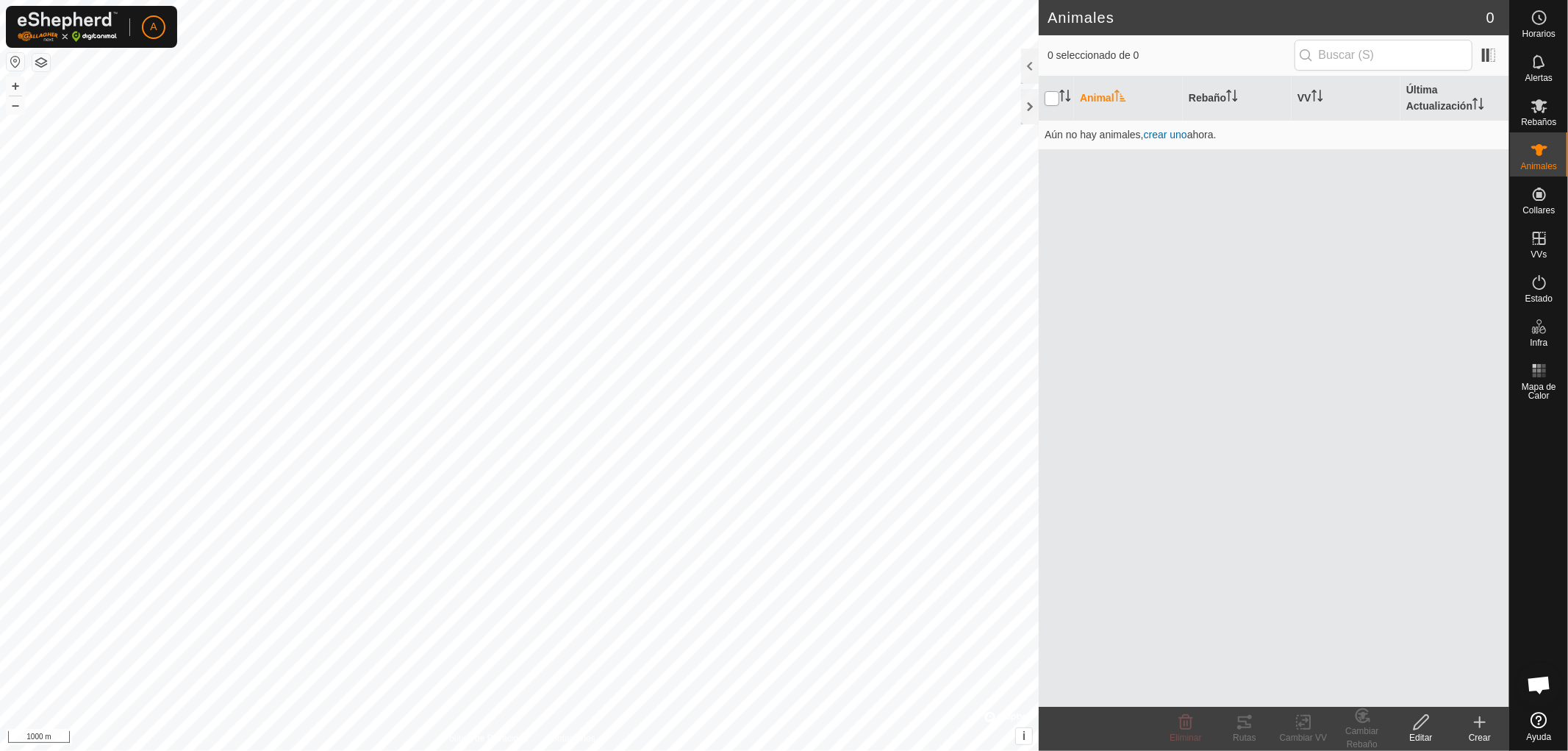
click at [1052, 103] on input "checkbox" at bounding box center [1052, 98] width 15 height 15
checkbox input "true"
click at [1033, 104] on div at bounding box center [1029, 106] width 18 height 35
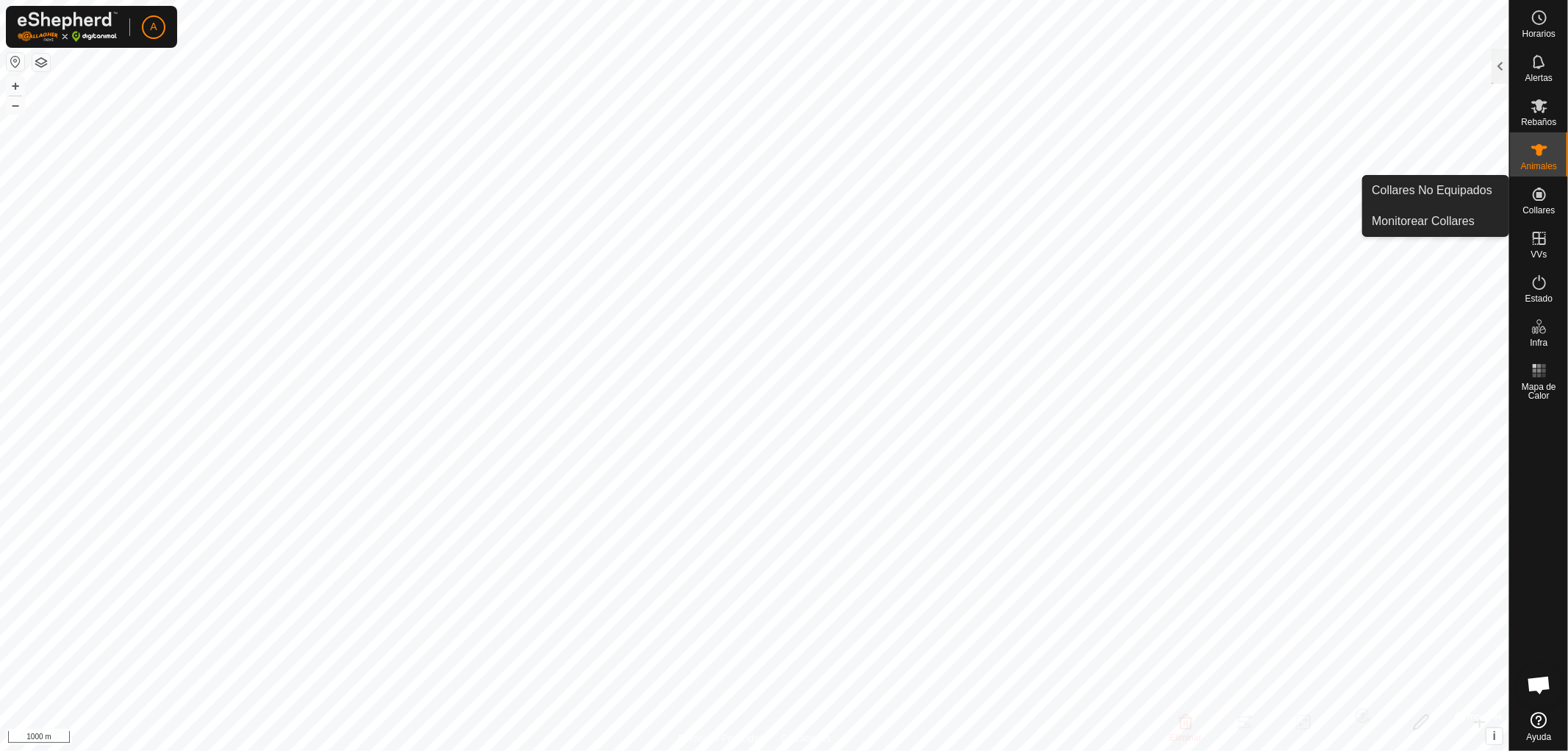
click at [1541, 198] on icon at bounding box center [1539, 194] width 18 height 18
click at [1456, 222] on link "Monitorear Collares" at bounding box center [1435, 222] width 145 height 29
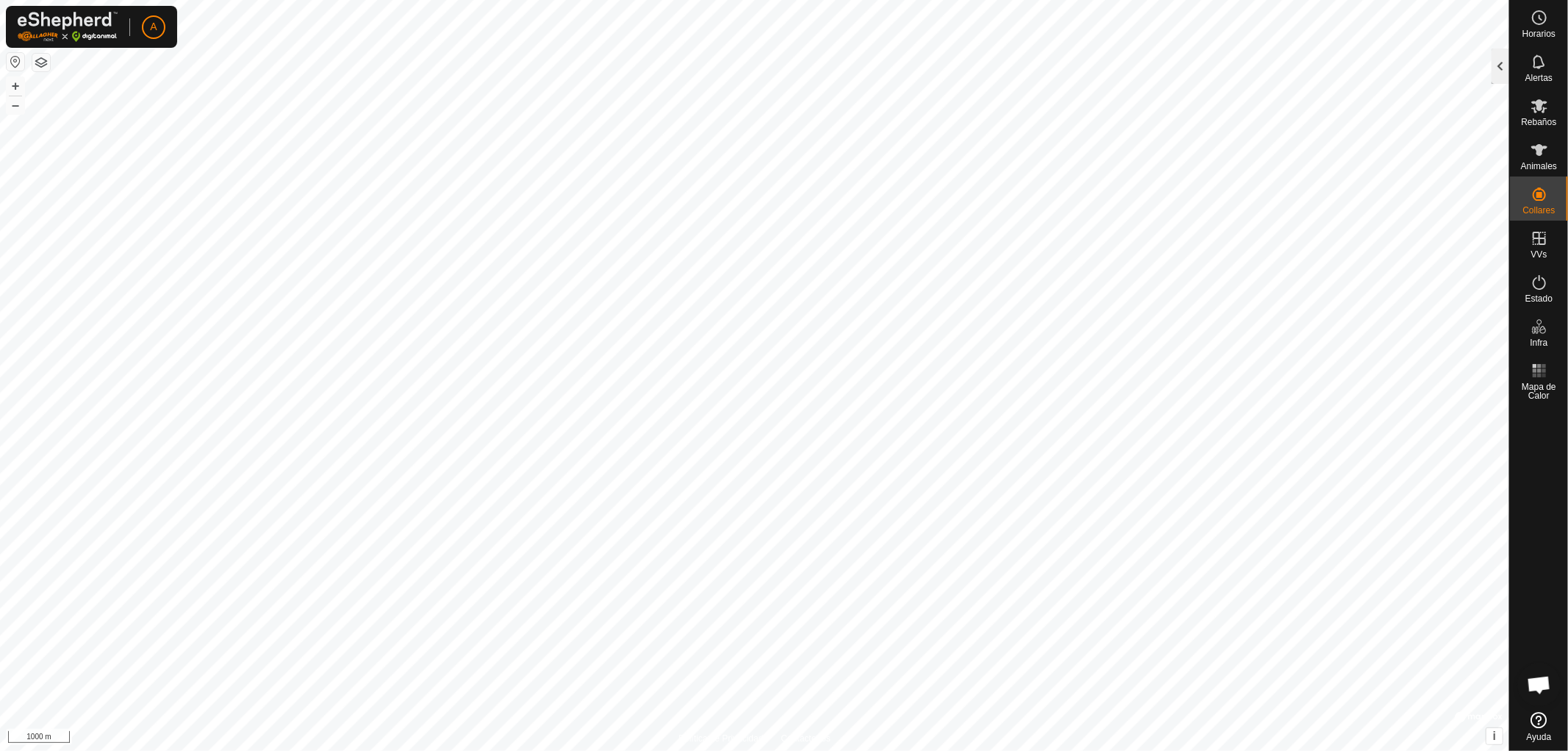
click at [1494, 66] on div at bounding box center [1500, 66] width 18 height 35
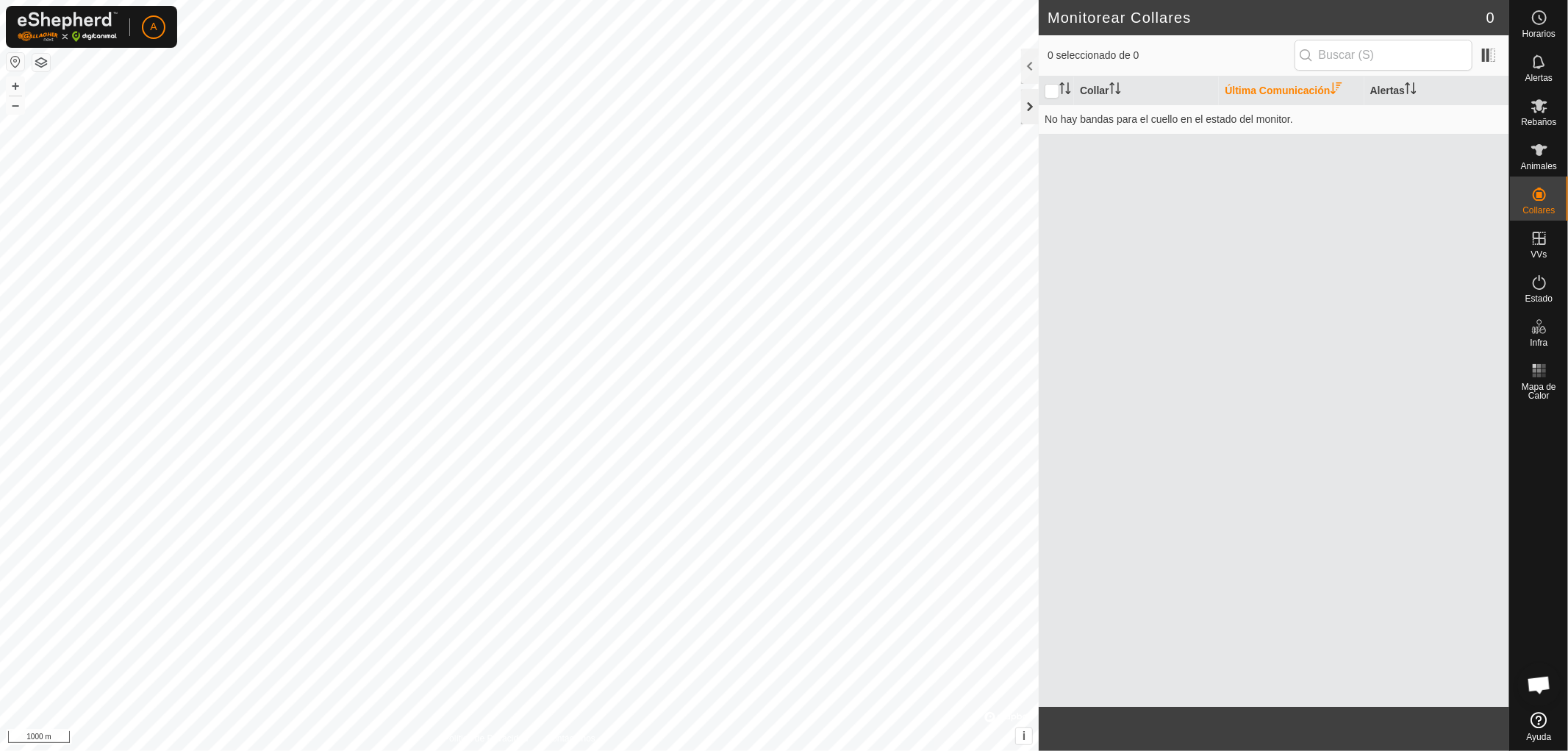
click at [1031, 103] on div at bounding box center [1029, 106] width 18 height 35
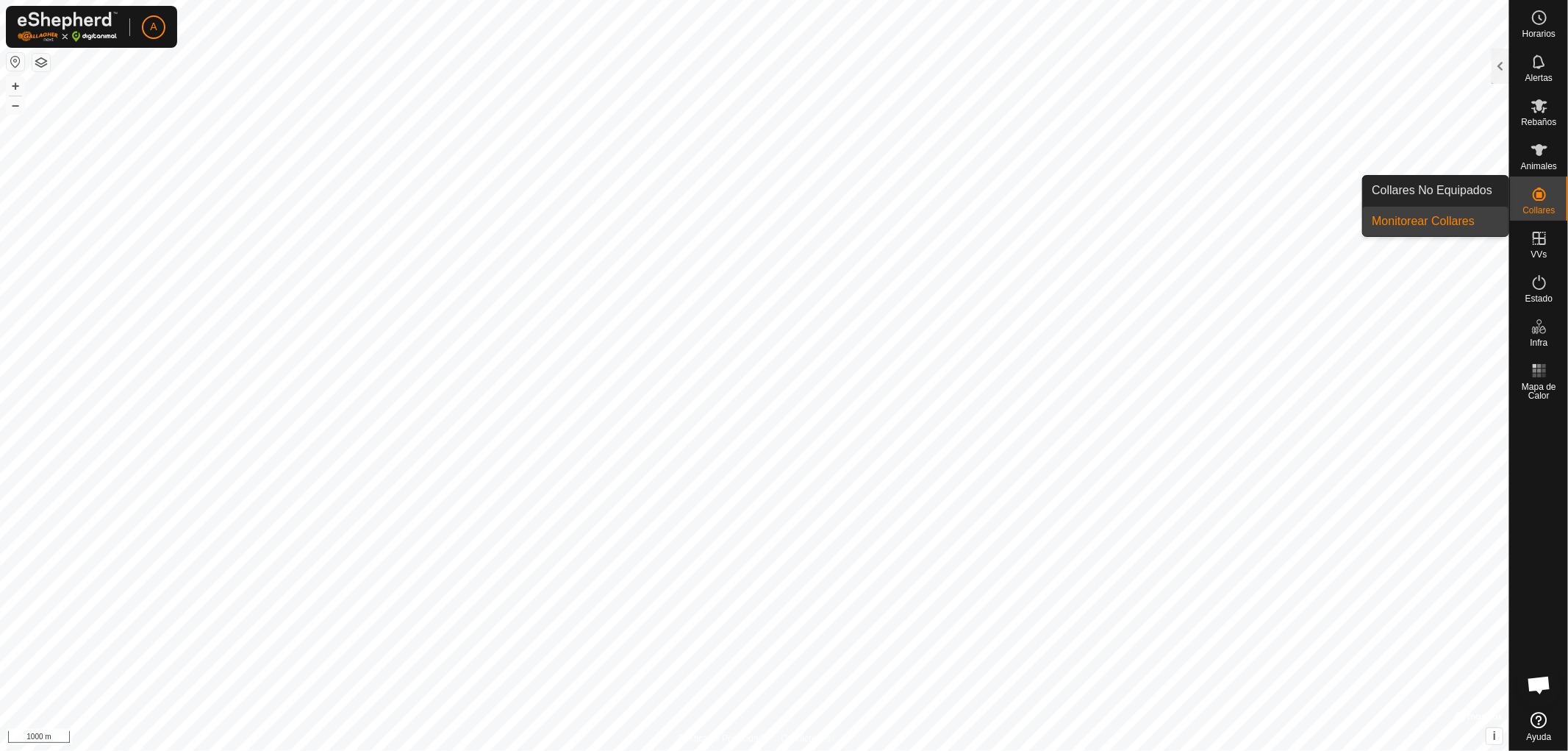
click at [1535, 195] on icon at bounding box center [1539, 194] width 18 height 18
click at [1438, 186] on link "Collares No Equipados" at bounding box center [1435, 191] width 145 height 29
click at [1501, 55] on div at bounding box center [1500, 66] width 18 height 35
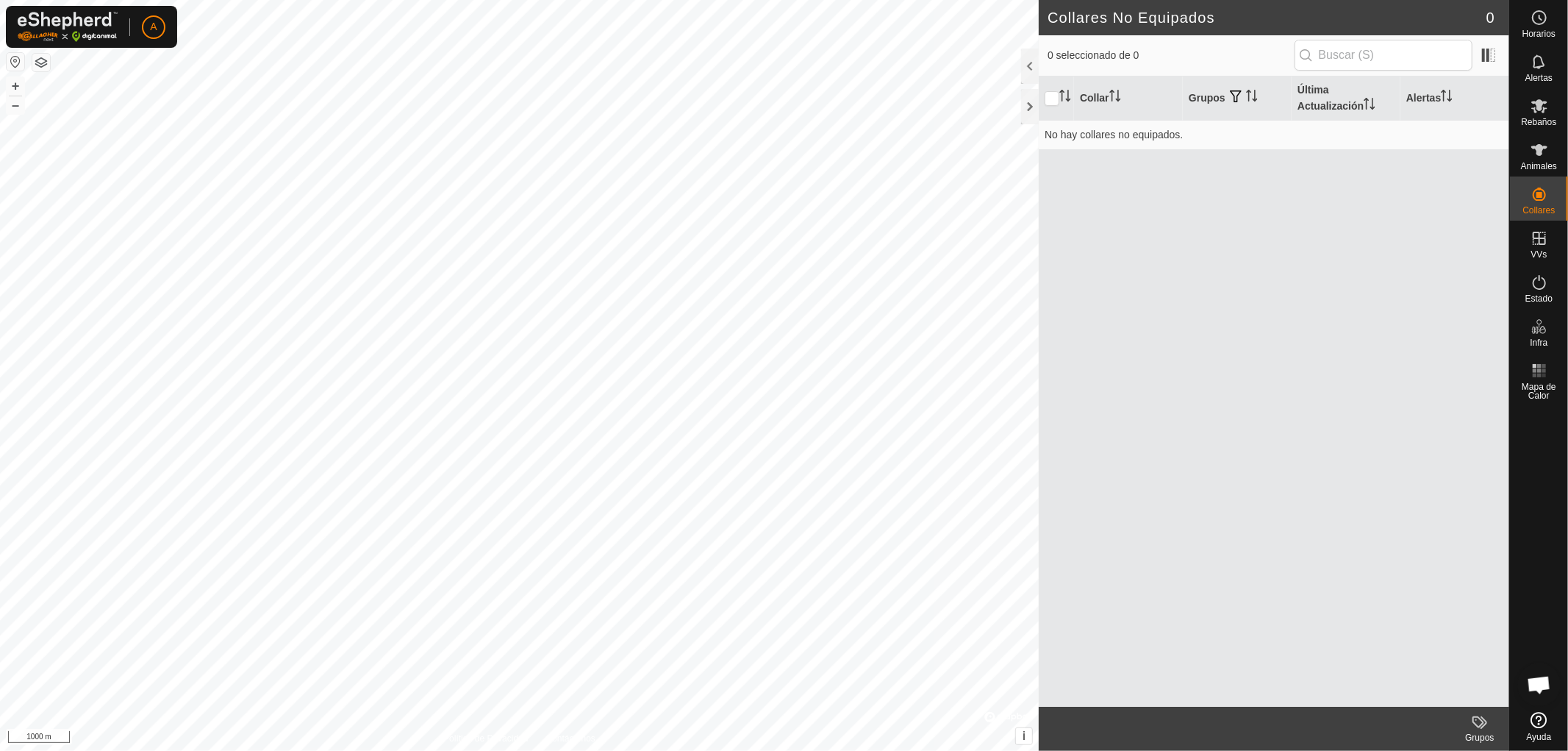
click at [1482, 732] on div "Grupos" at bounding box center [1480, 737] width 59 height 13
click at [1441, 693] on link "Gestionar Grupos" at bounding box center [1435, 689] width 145 height 29
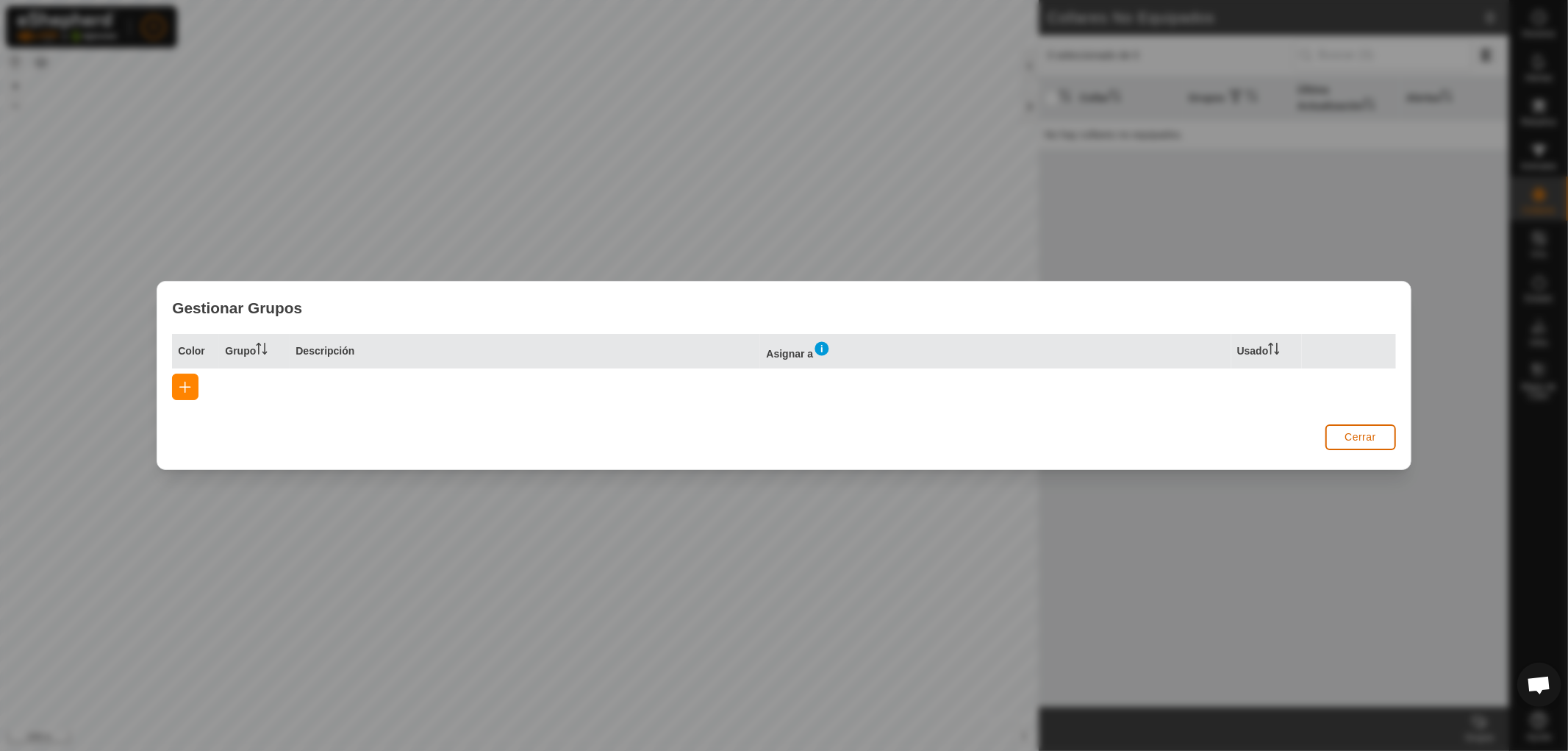
click at [1356, 442] on span "Cerrar" at bounding box center [1360, 437] width 32 height 12
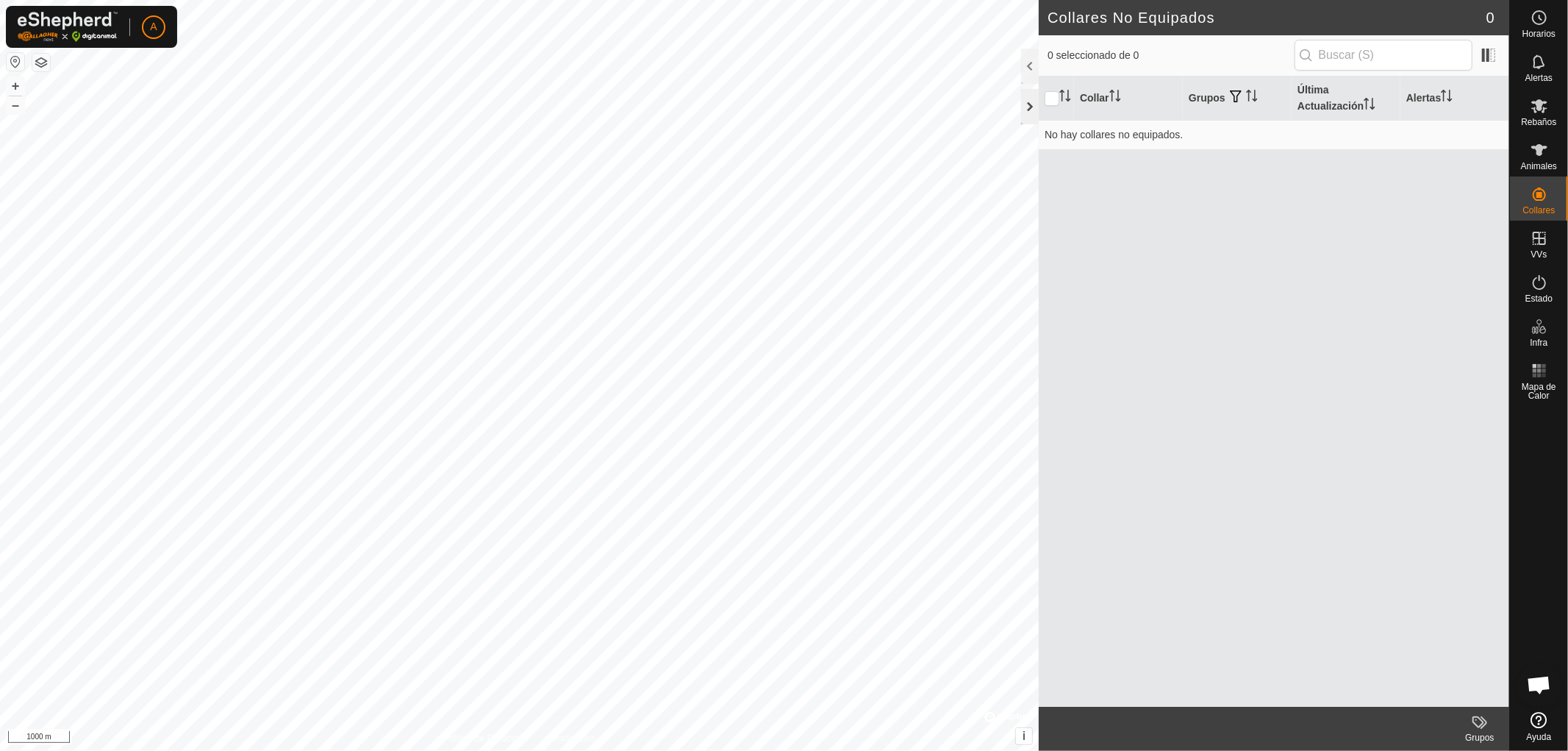
click at [1027, 107] on div at bounding box center [1029, 106] width 18 height 35
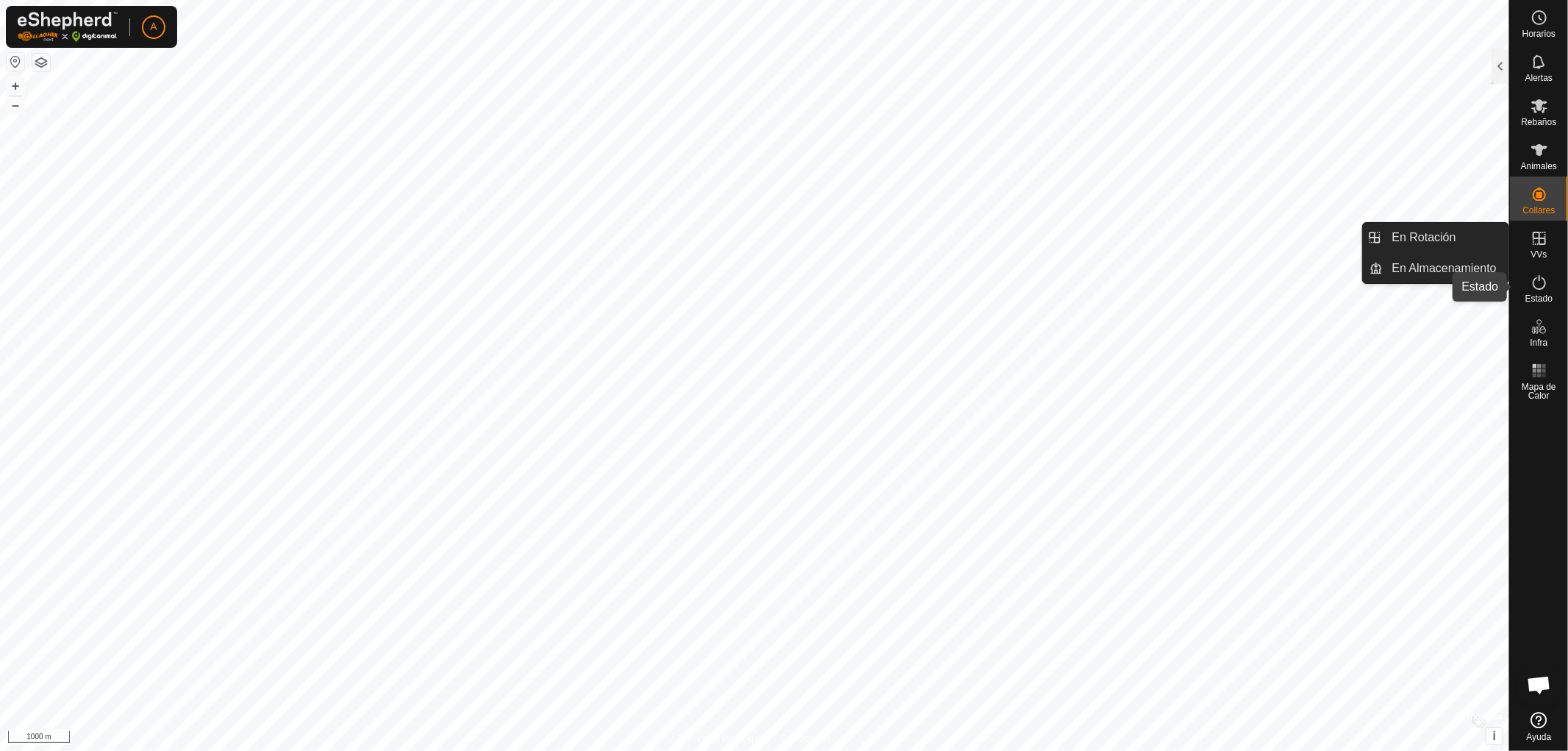
click at [1538, 290] on icon at bounding box center [1539, 282] width 18 height 18
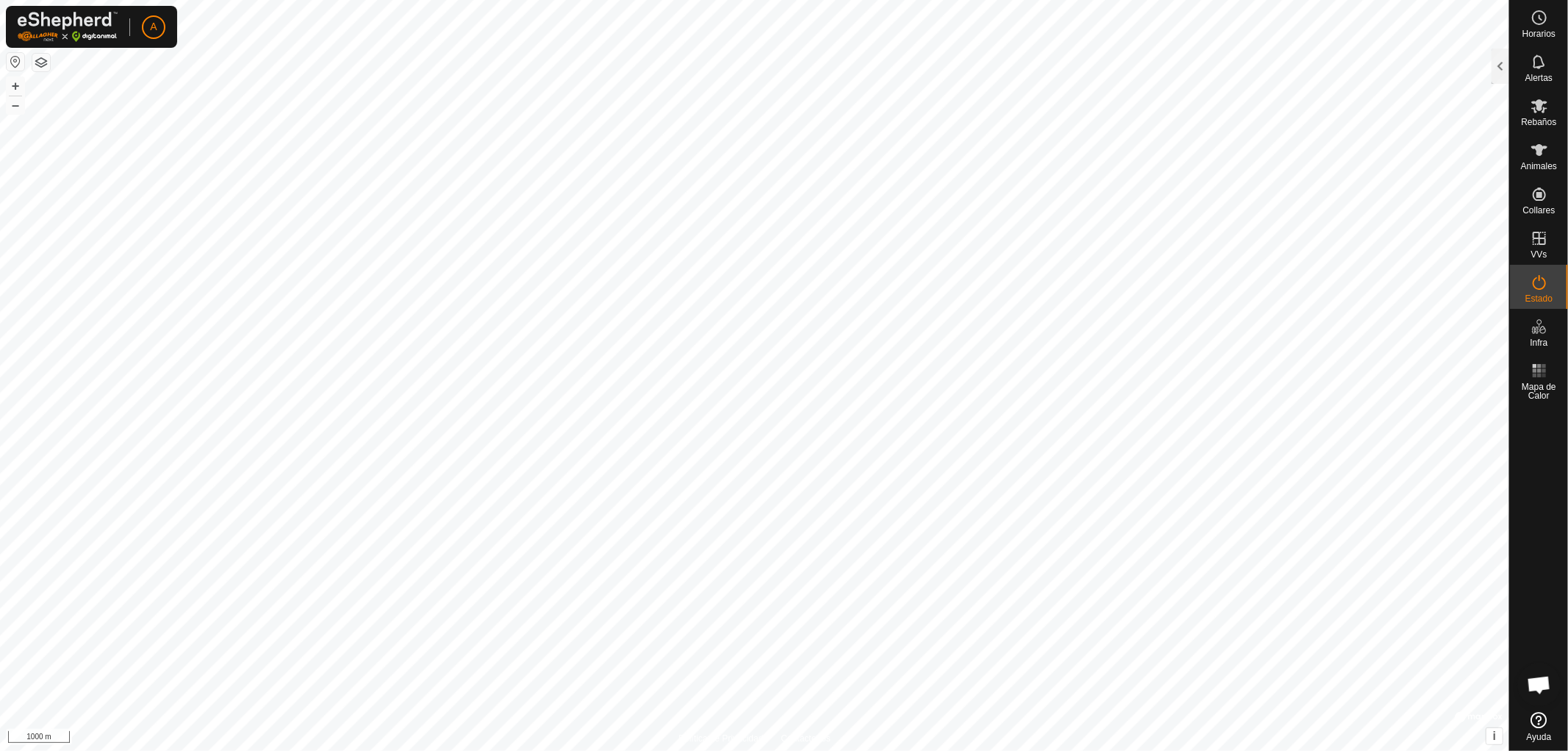
click at [1538, 290] on icon at bounding box center [1539, 282] width 18 height 18
click at [1500, 71] on div at bounding box center [1500, 66] width 18 height 35
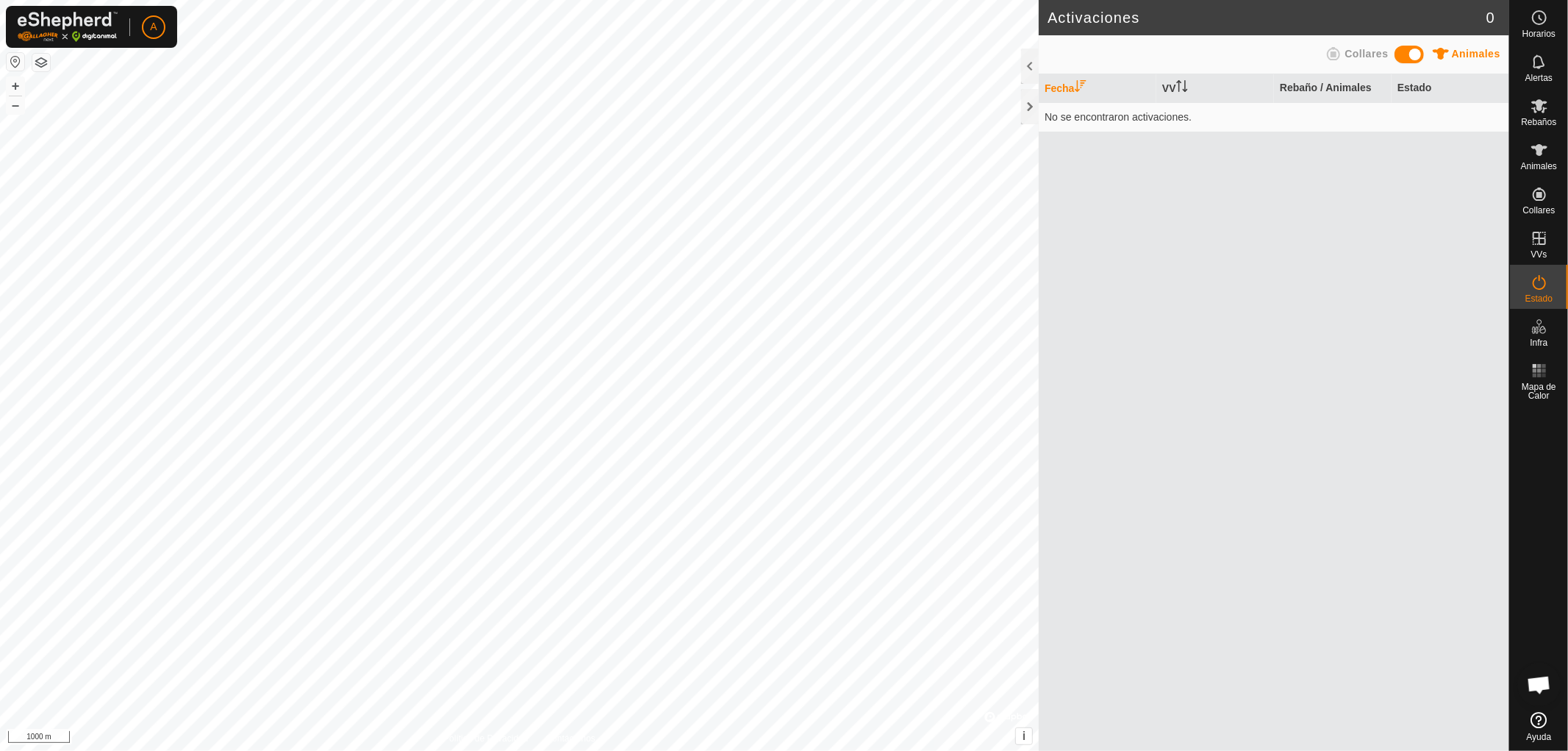
click at [1341, 51] on icon at bounding box center [1334, 53] width 18 height 18
click at [1028, 106] on div at bounding box center [1029, 106] width 18 height 35
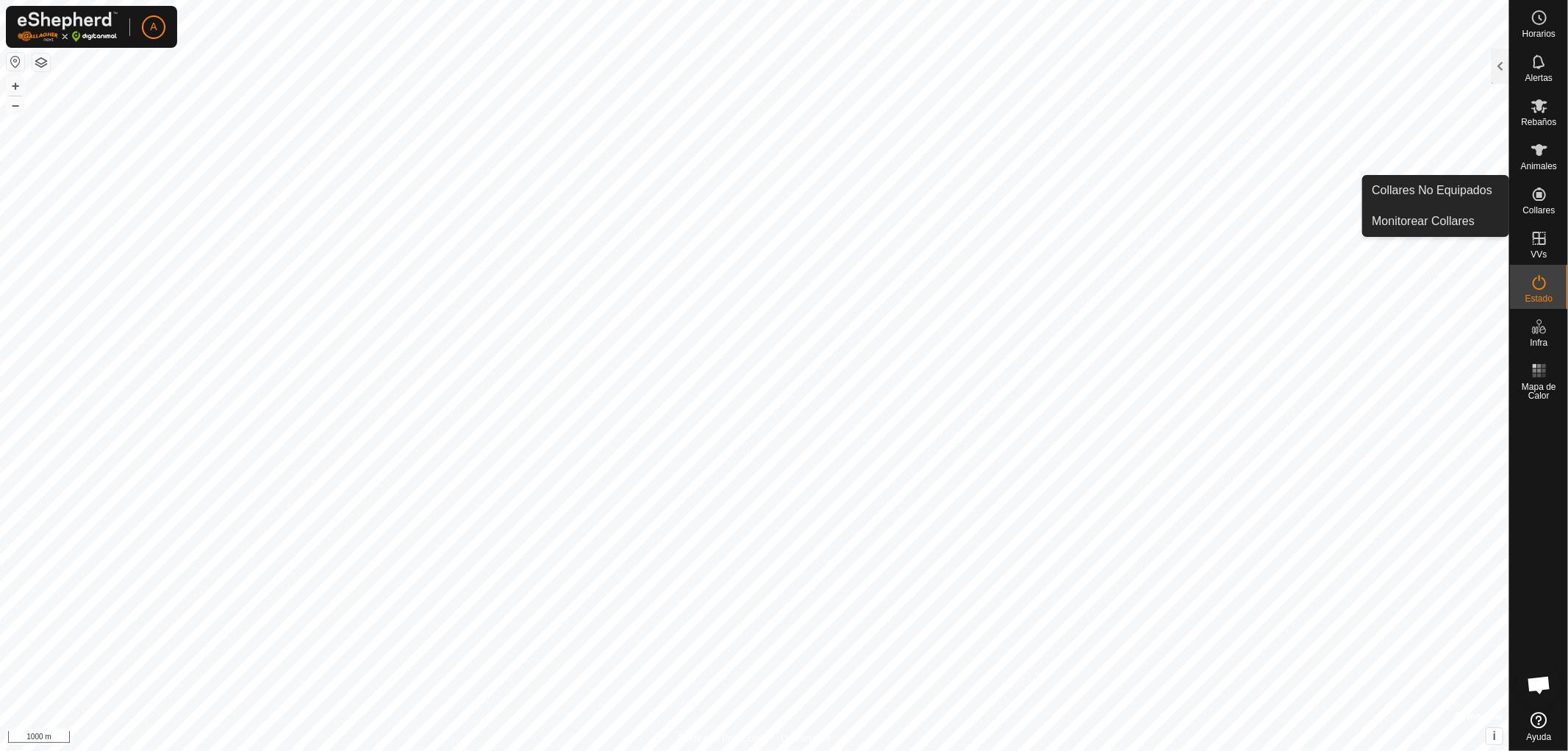
click at [1544, 199] on icon at bounding box center [1539, 193] width 13 height 13
click at [1496, 56] on div at bounding box center [1500, 66] width 18 height 35
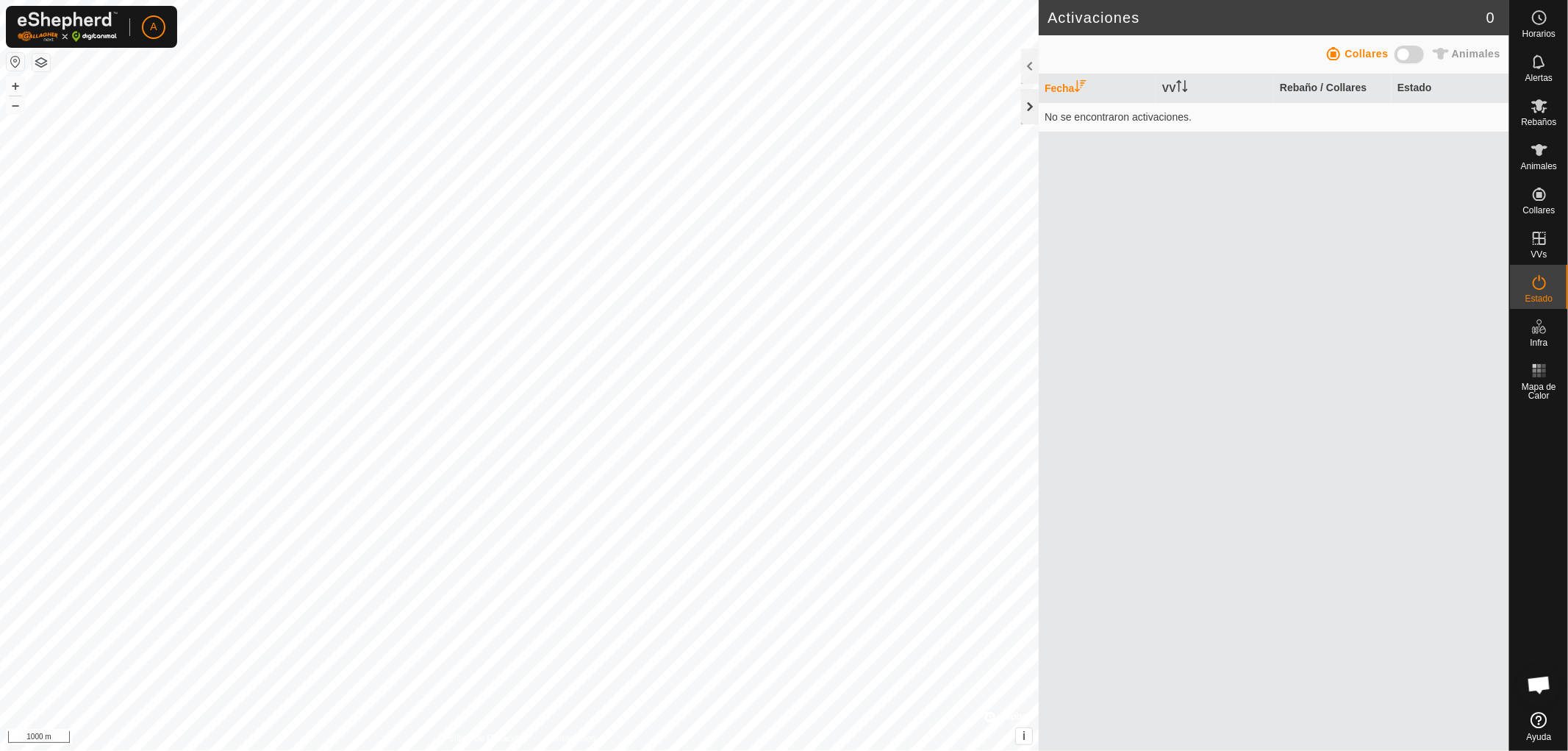
click at [1026, 111] on div at bounding box center [1029, 106] width 18 height 35
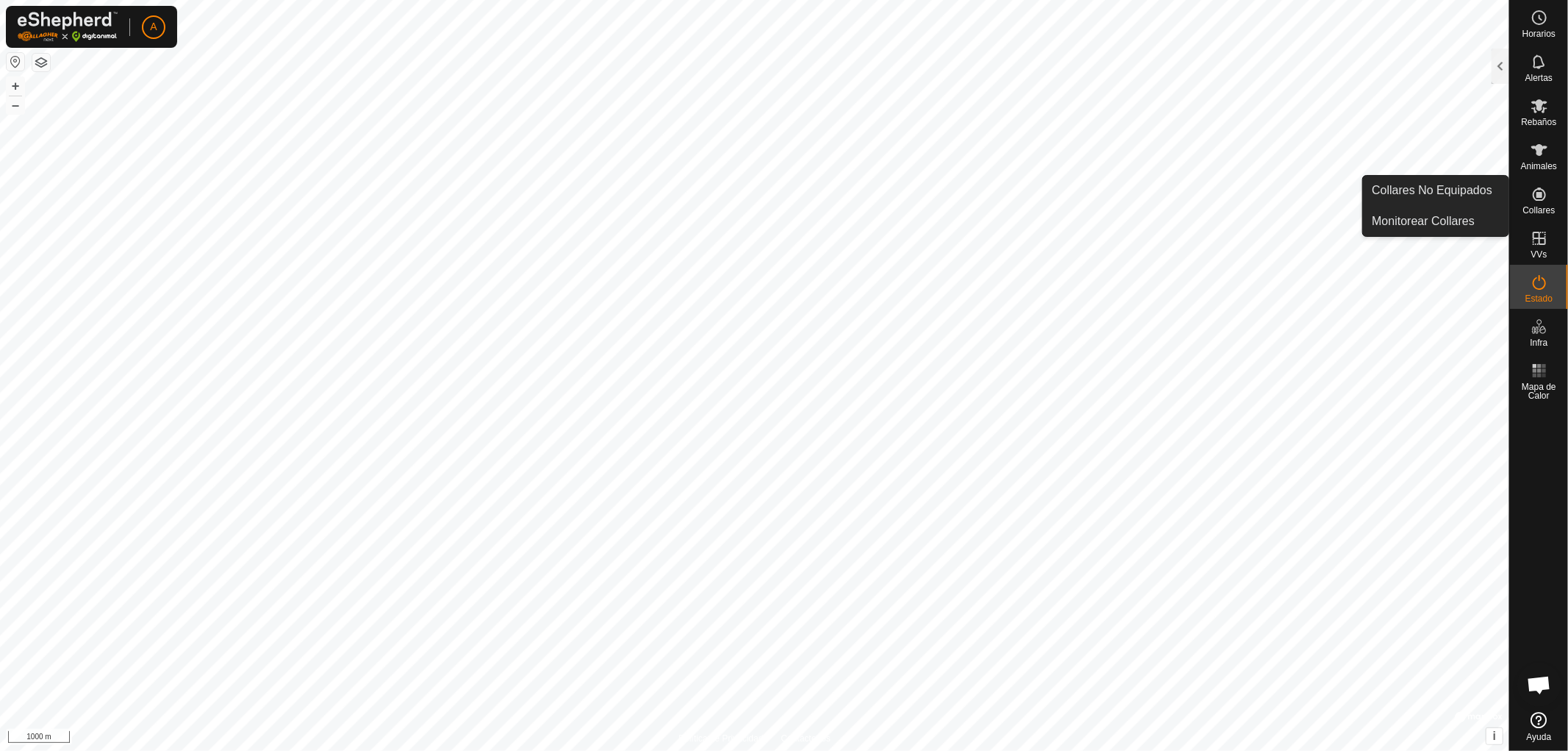
click at [1538, 197] on icon at bounding box center [1539, 193] width 13 height 13
click at [1546, 157] on icon at bounding box center [1539, 150] width 18 height 18
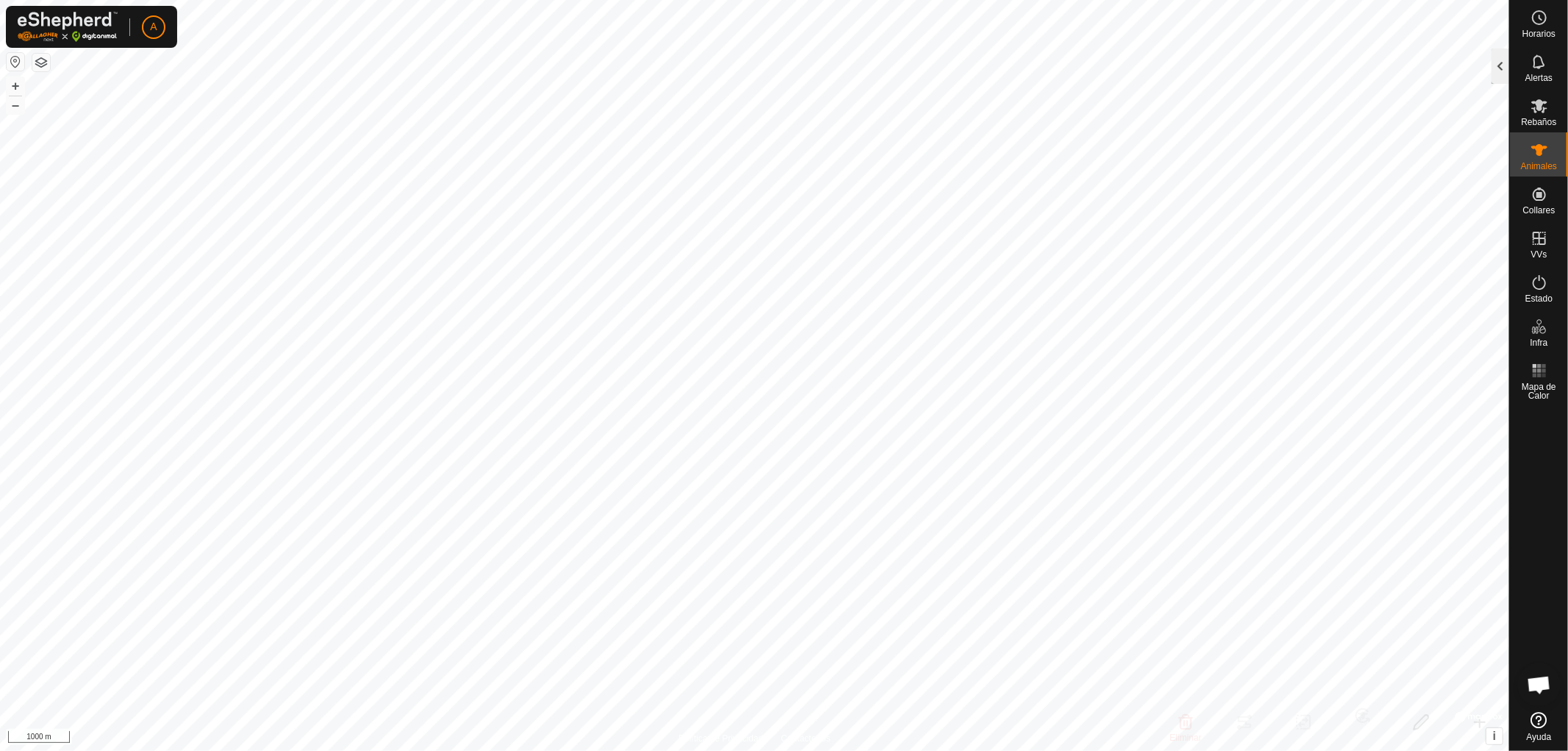
click at [1503, 68] on div at bounding box center [1500, 66] width 18 height 35
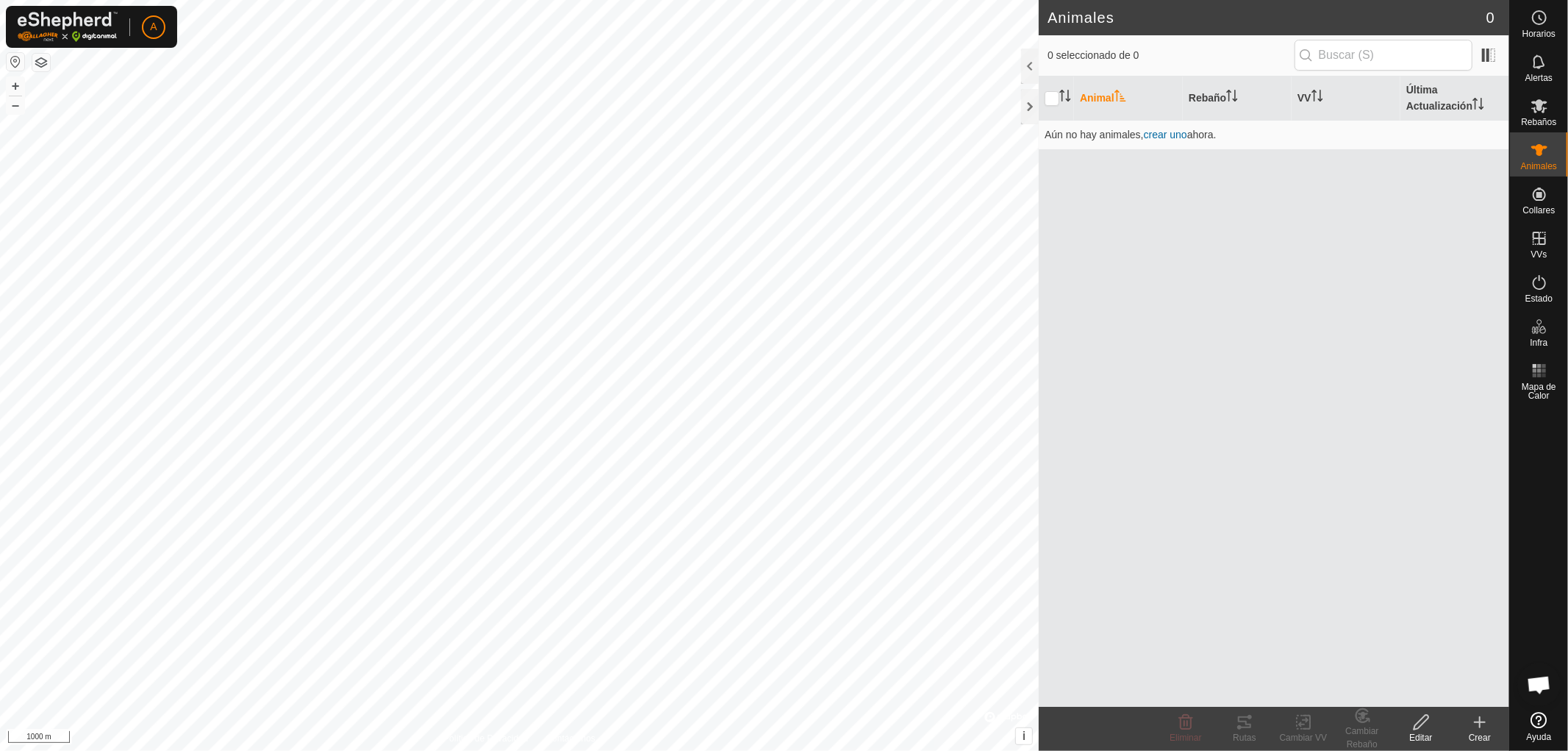
click at [1419, 732] on div "Editar" at bounding box center [1421, 737] width 59 height 13
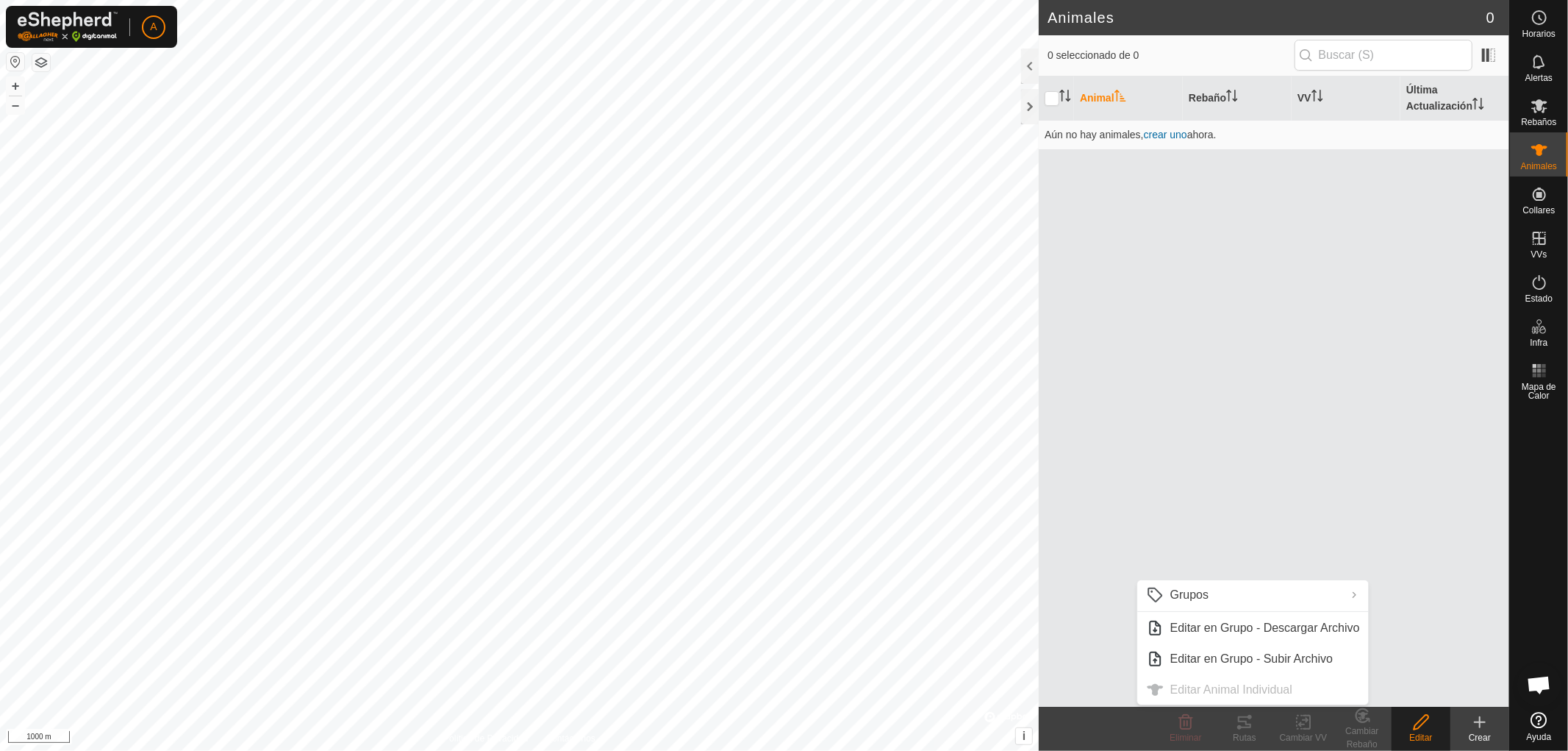
click at [1480, 736] on div "Crear" at bounding box center [1480, 737] width 59 height 13
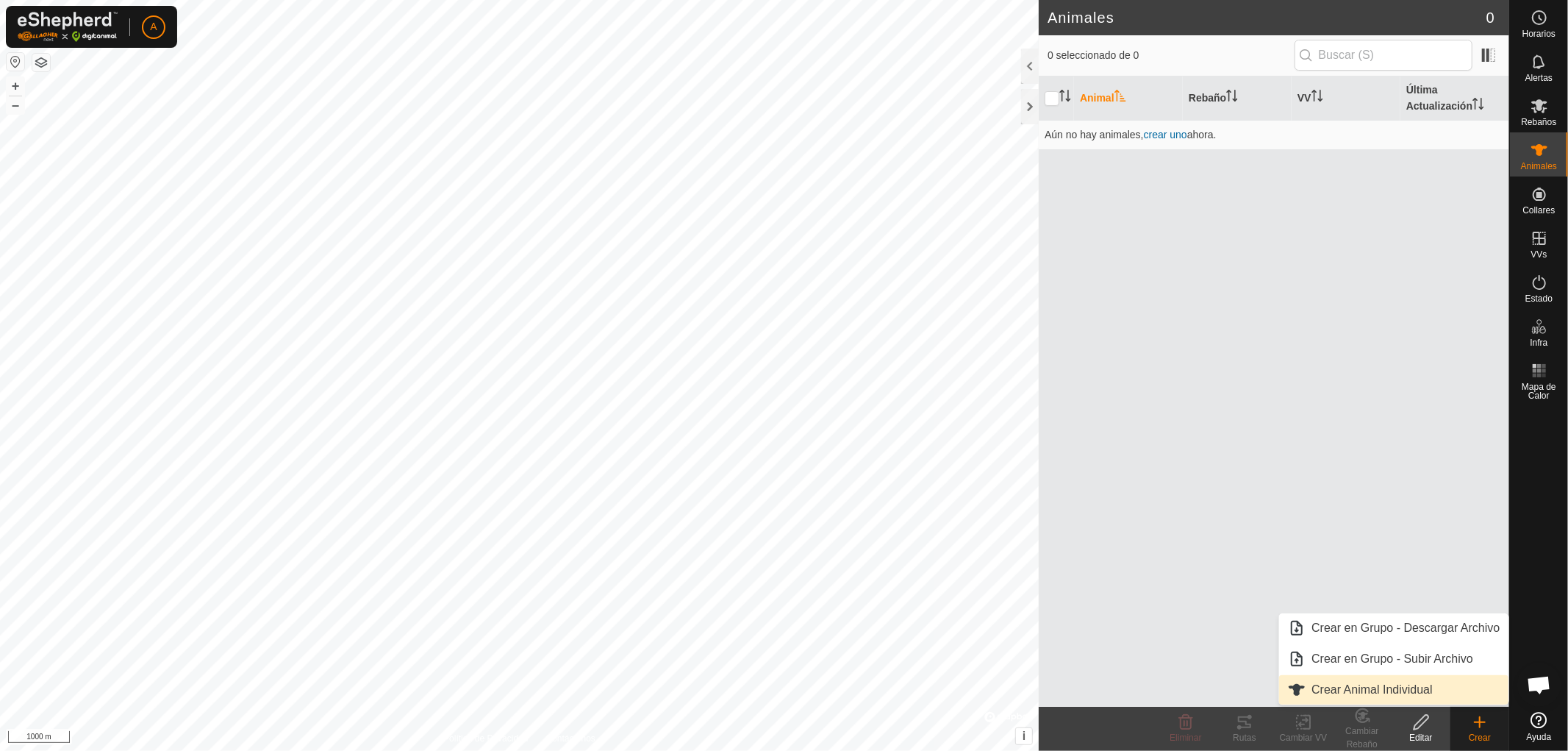
click at [1384, 689] on link "Crear Animal Individual" at bounding box center [1394, 689] width 229 height 29
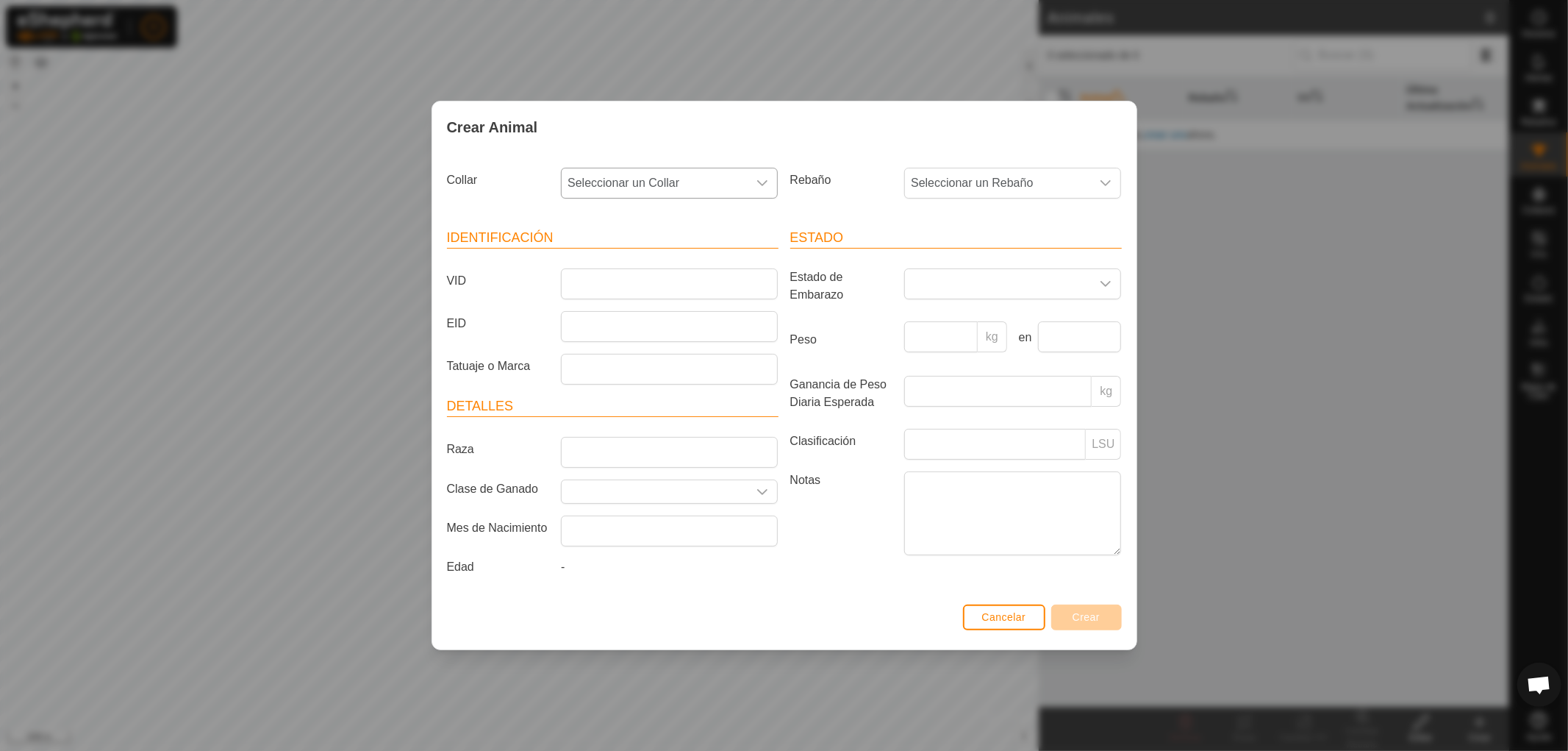
click at [677, 175] on span "Seleccionar un Collar" at bounding box center [655, 183] width 186 height 29
click at [762, 177] on icon "dropdown trigger" at bounding box center [763, 183] width 12 height 12
click at [763, 186] on icon "dropdown trigger" at bounding box center [763, 183] width 12 height 12
click at [738, 223] on input "text" at bounding box center [669, 222] width 197 height 31
click at [1024, 623] on span "Cancelar" at bounding box center [1005, 618] width 44 height 12
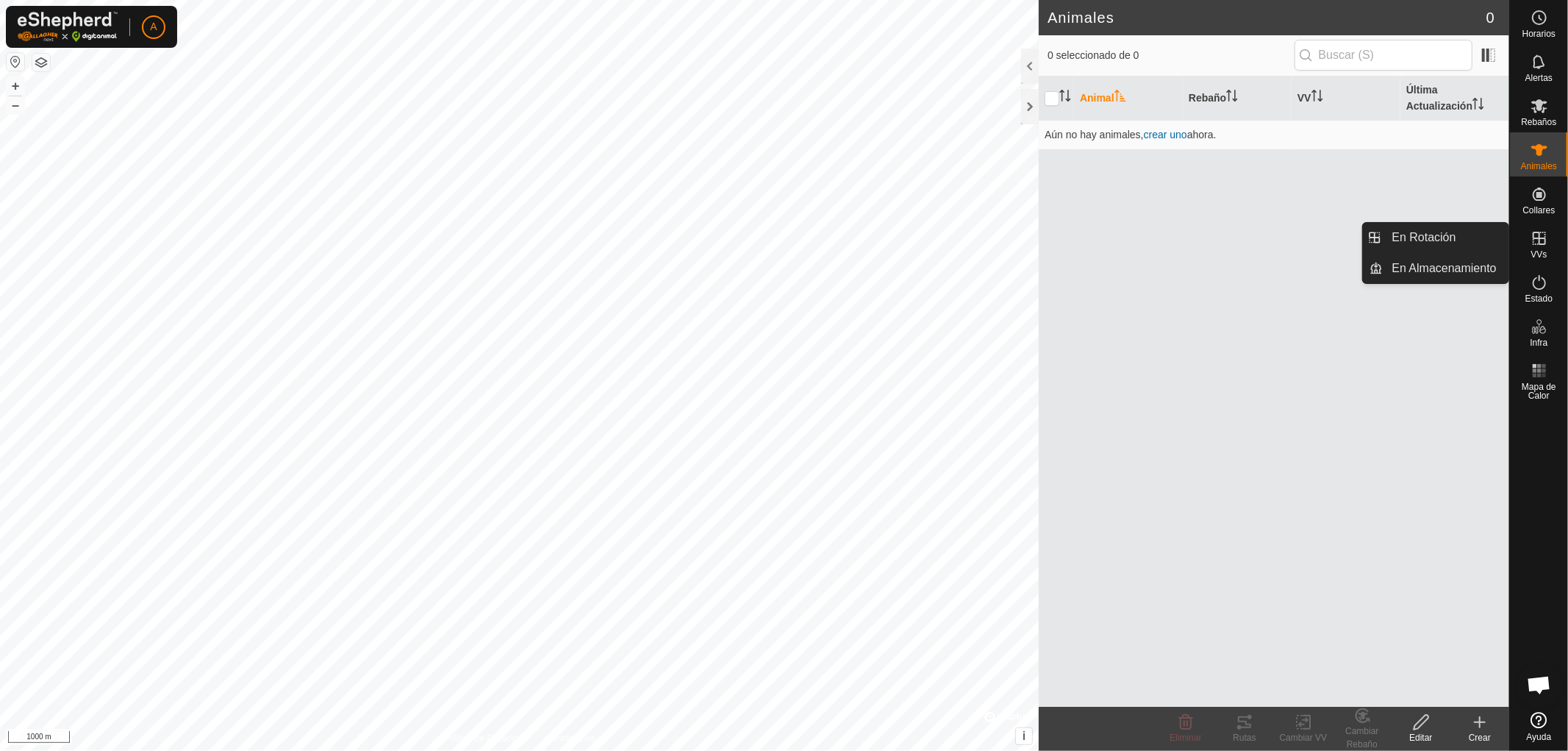
click at [1533, 239] on icon at bounding box center [1539, 238] width 18 height 18
click at [1021, 99] on div at bounding box center [1029, 106] width 18 height 35
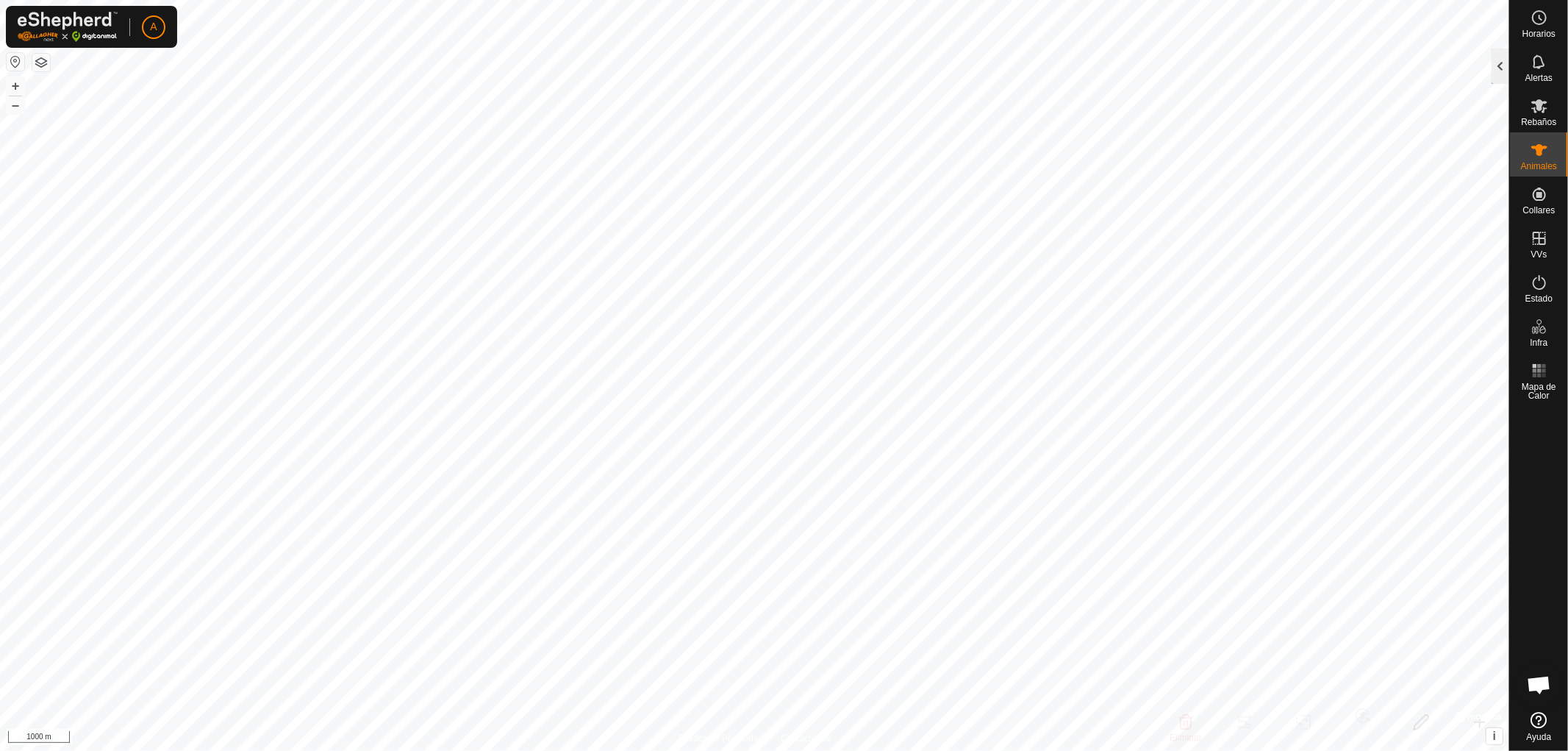
click at [1500, 65] on div at bounding box center [1500, 66] width 18 height 35
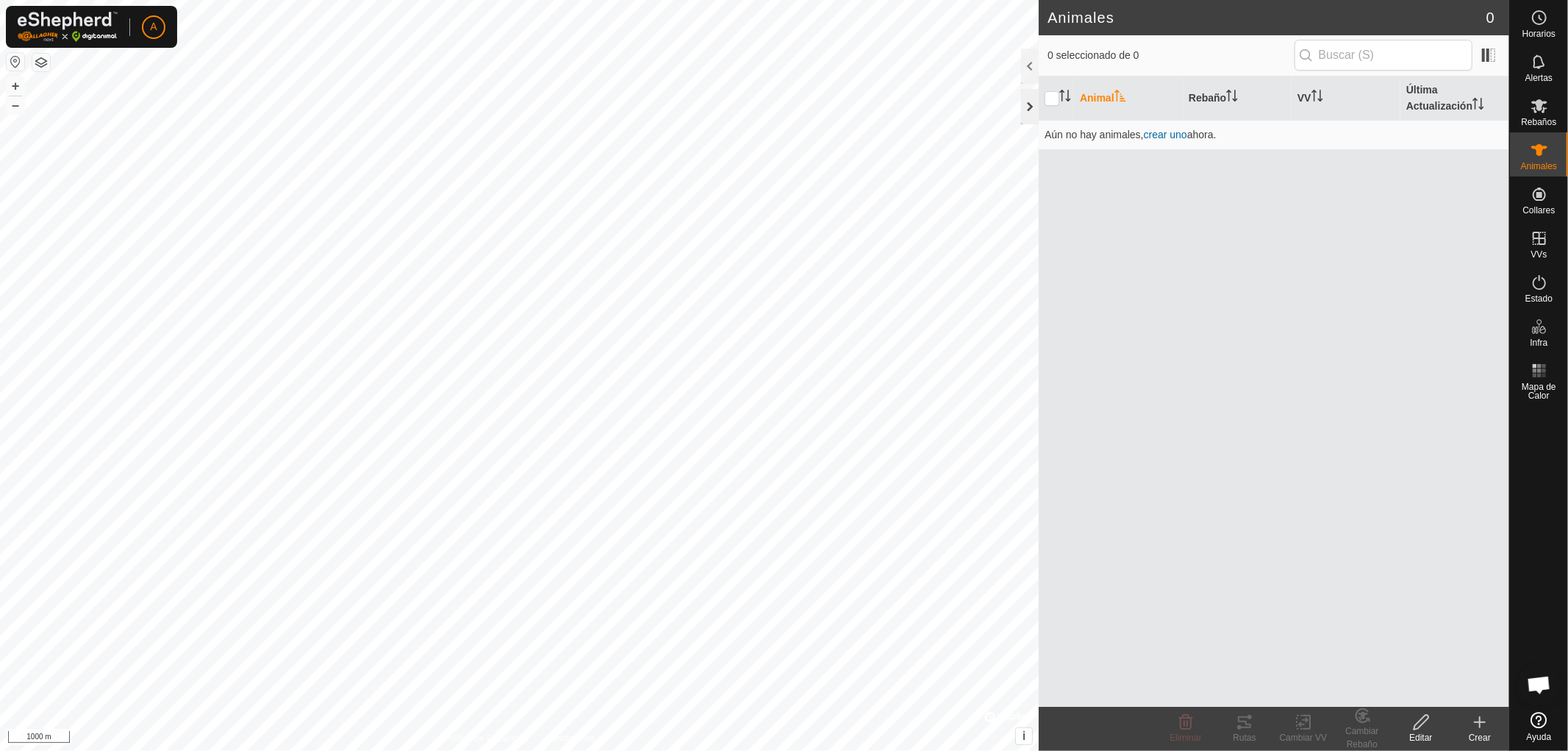
click at [1030, 103] on div at bounding box center [1029, 106] width 18 height 35
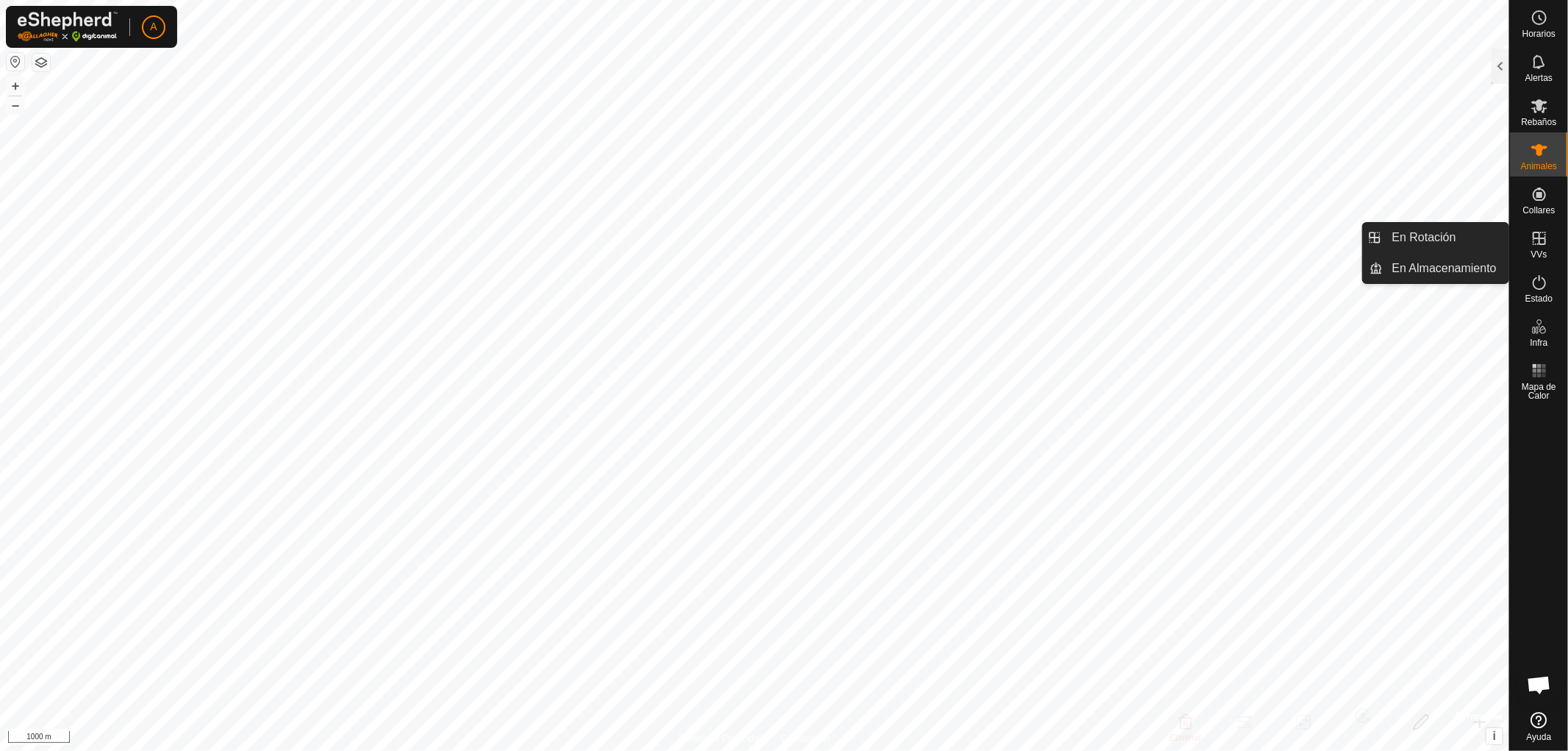
click at [1539, 243] on icon at bounding box center [1539, 238] width 13 height 13
click at [1447, 273] on link "En Almacenamiento" at bounding box center [1446, 269] width 126 height 29
click at [1445, 265] on link "En Almacenamiento" at bounding box center [1446, 269] width 126 height 29
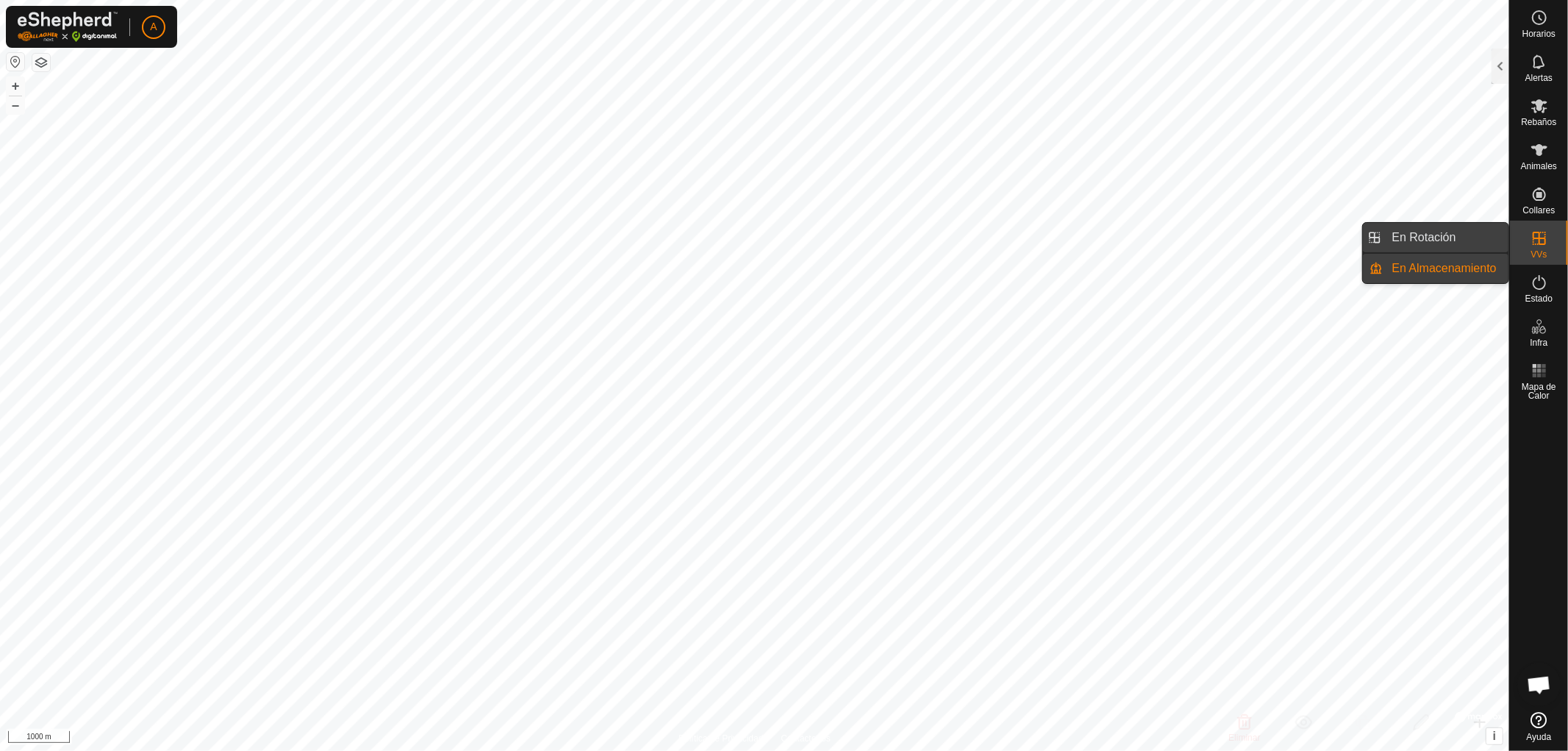
click at [1444, 239] on link "En Rotación" at bounding box center [1446, 238] width 126 height 29
click at [1500, 68] on div at bounding box center [1500, 66] width 18 height 35
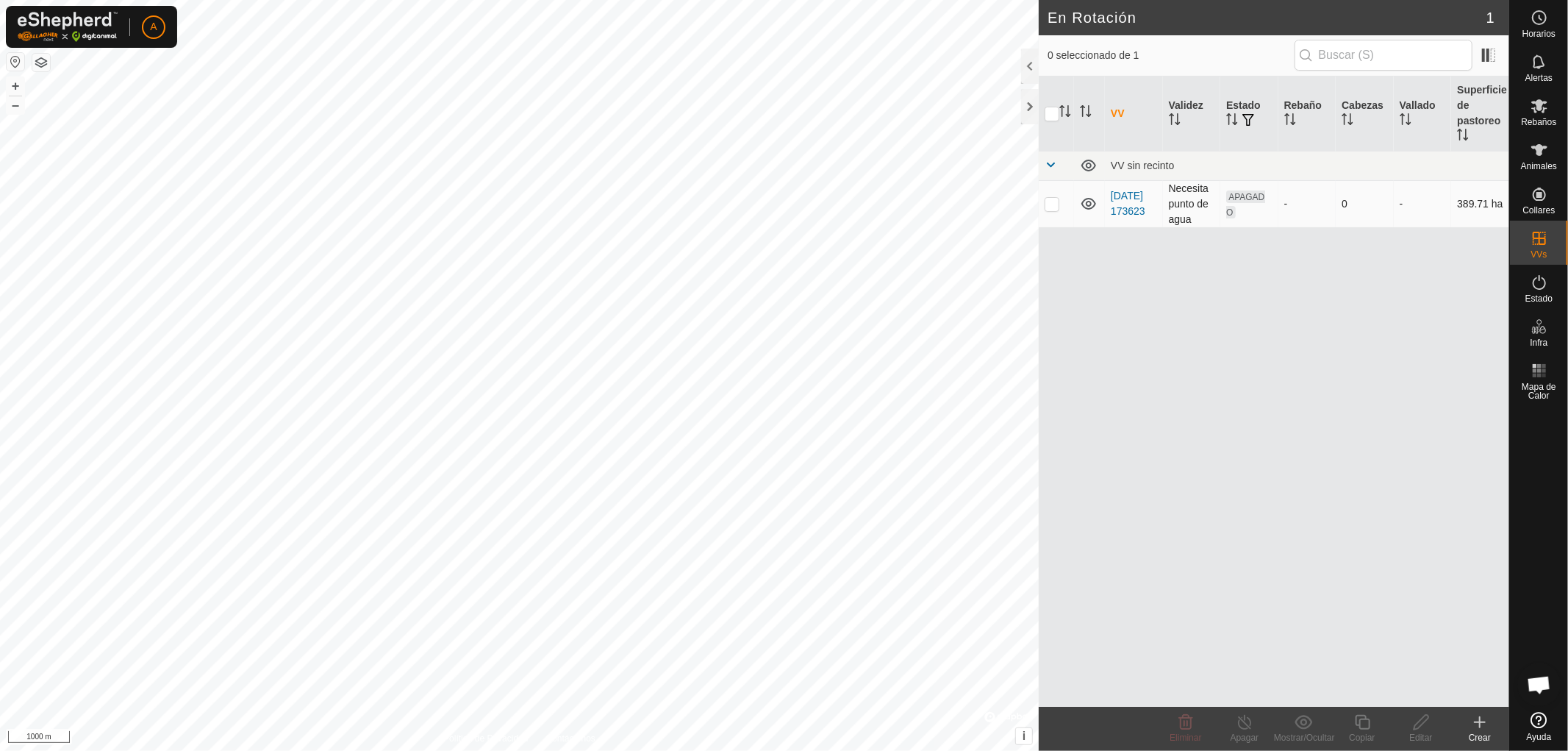
click at [1049, 202] on p-checkbox at bounding box center [1052, 204] width 15 height 12
checkbox input "true"
click at [1052, 207] on p-checkbox at bounding box center [1052, 204] width 15 height 12
checkbox input "false"
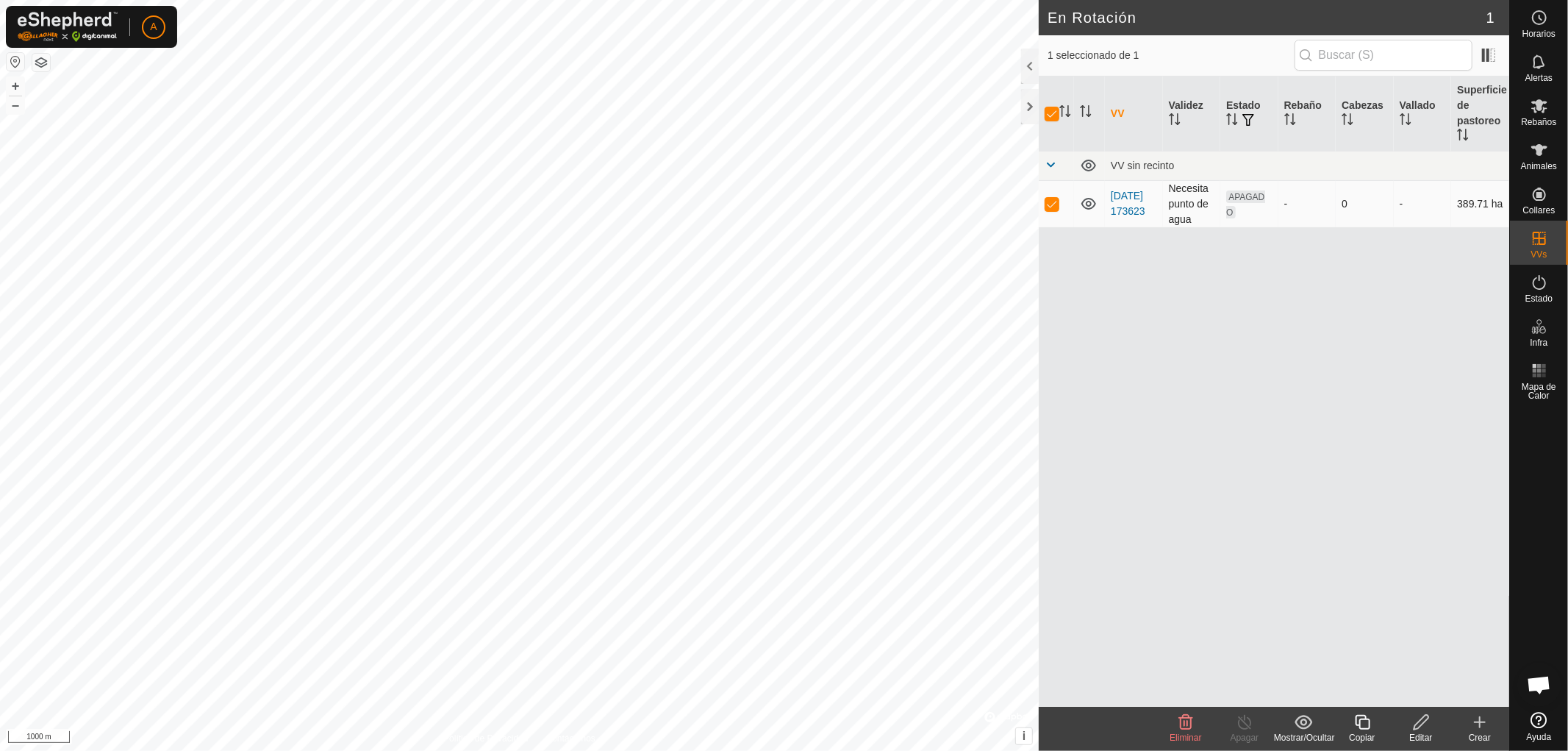
checkbox input "false"
click at [1052, 207] on p-checkbox at bounding box center [1052, 204] width 15 height 12
checkbox input "true"
click at [1052, 207] on p-checkbox at bounding box center [1052, 204] width 15 height 12
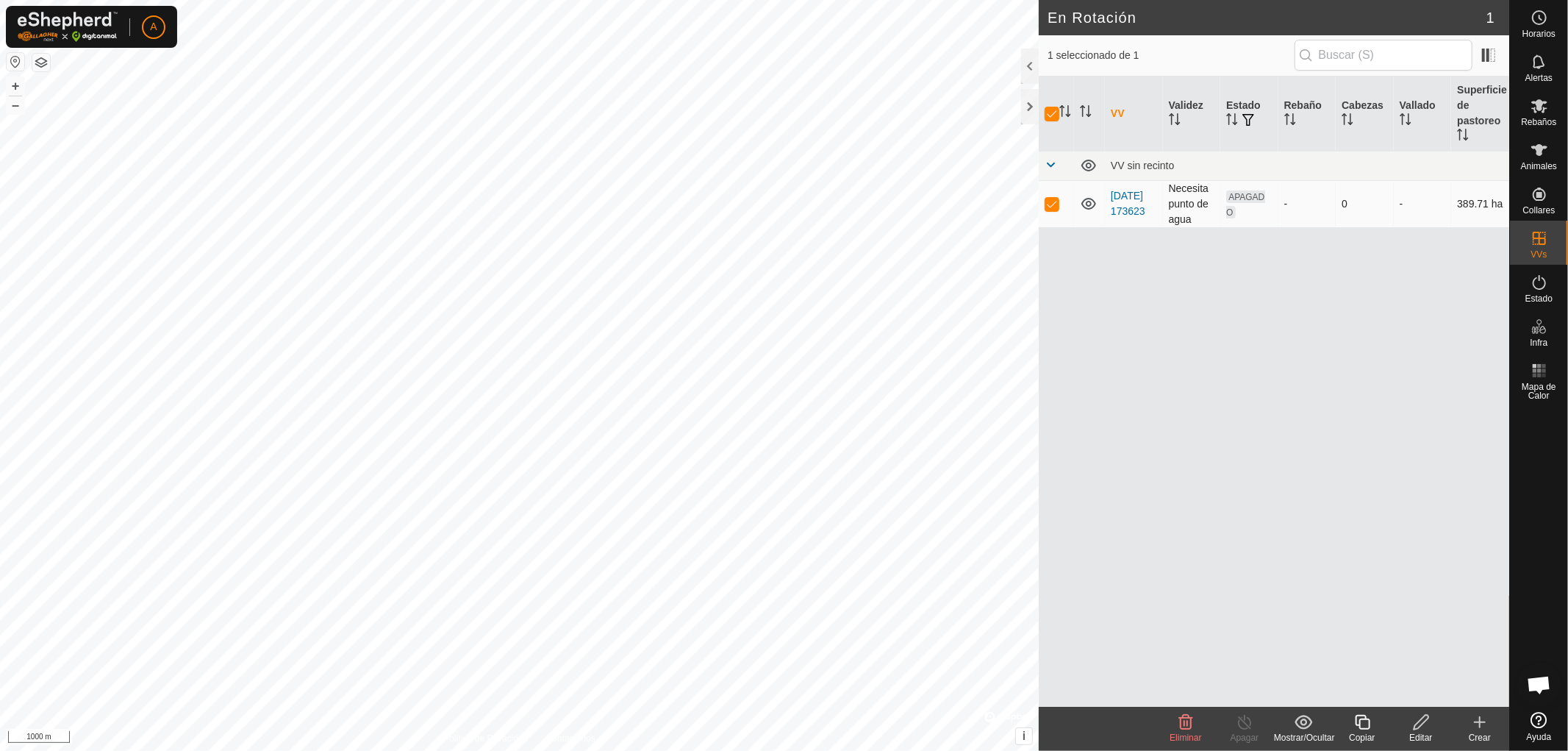
checkbox input "false"
click at [1134, 190] on link "[DATE] 173623" at bounding box center [1128, 204] width 34 height 27
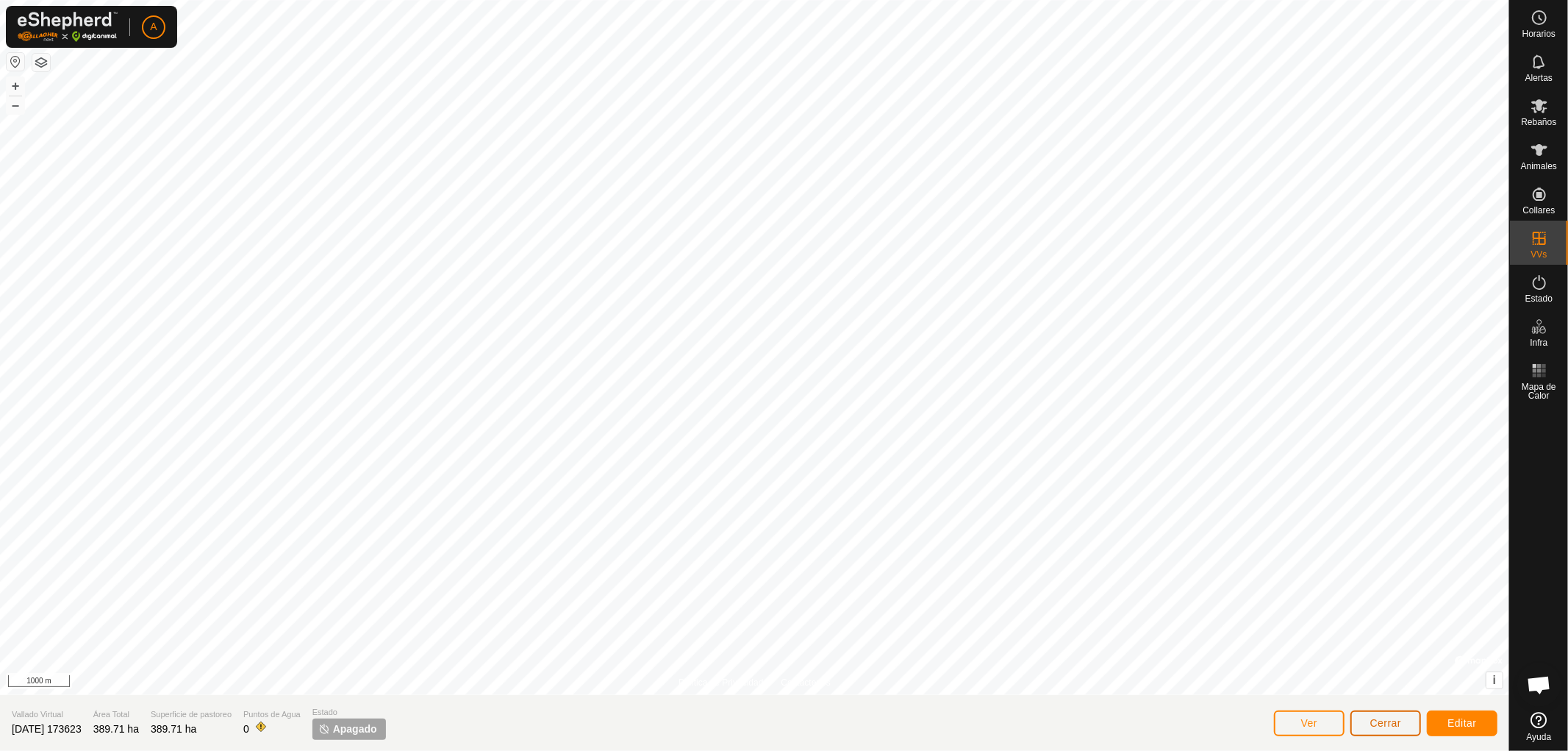
click at [1403, 731] on button "Cerrar" at bounding box center [1386, 724] width 71 height 26
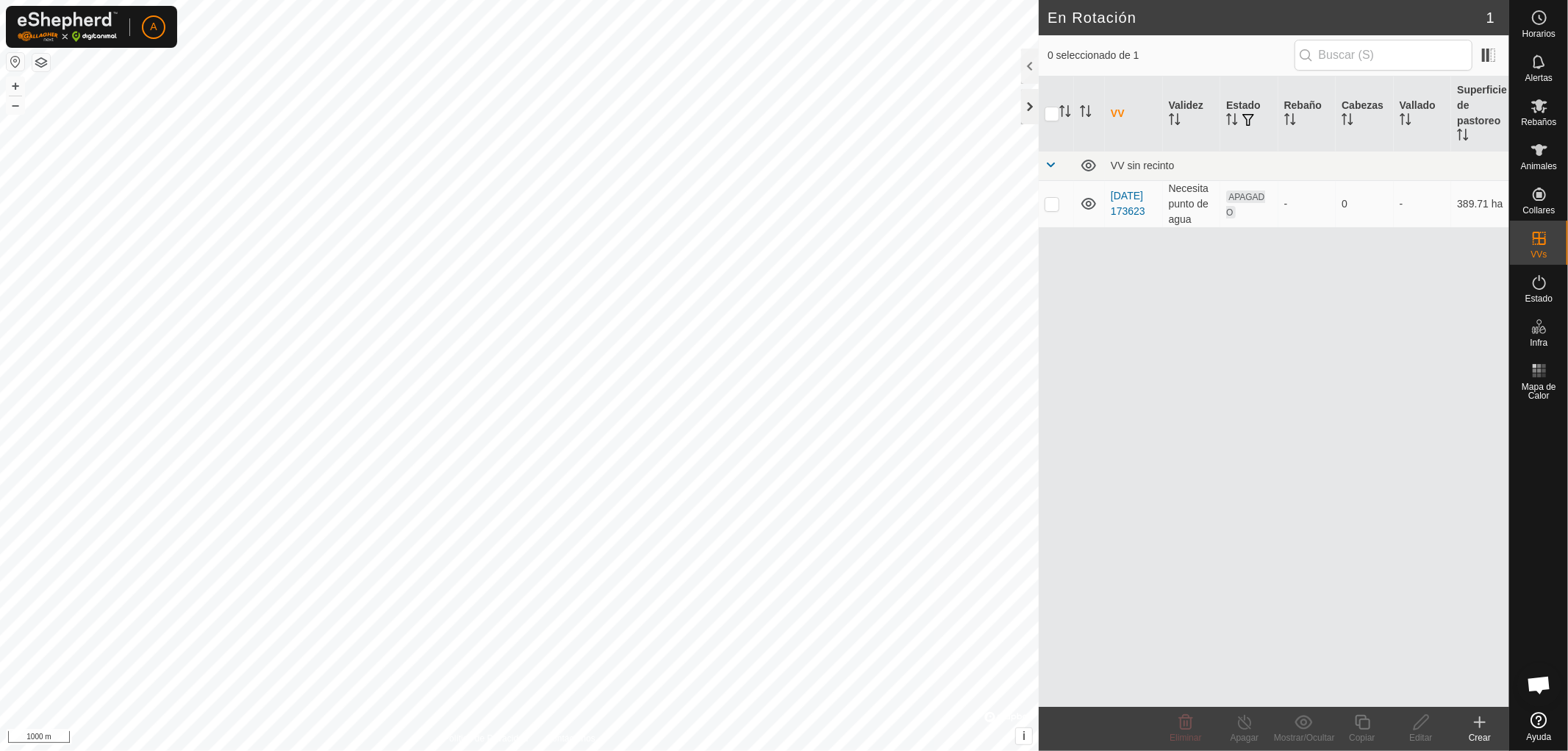
click at [1027, 105] on div at bounding box center [1029, 106] width 18 height 35
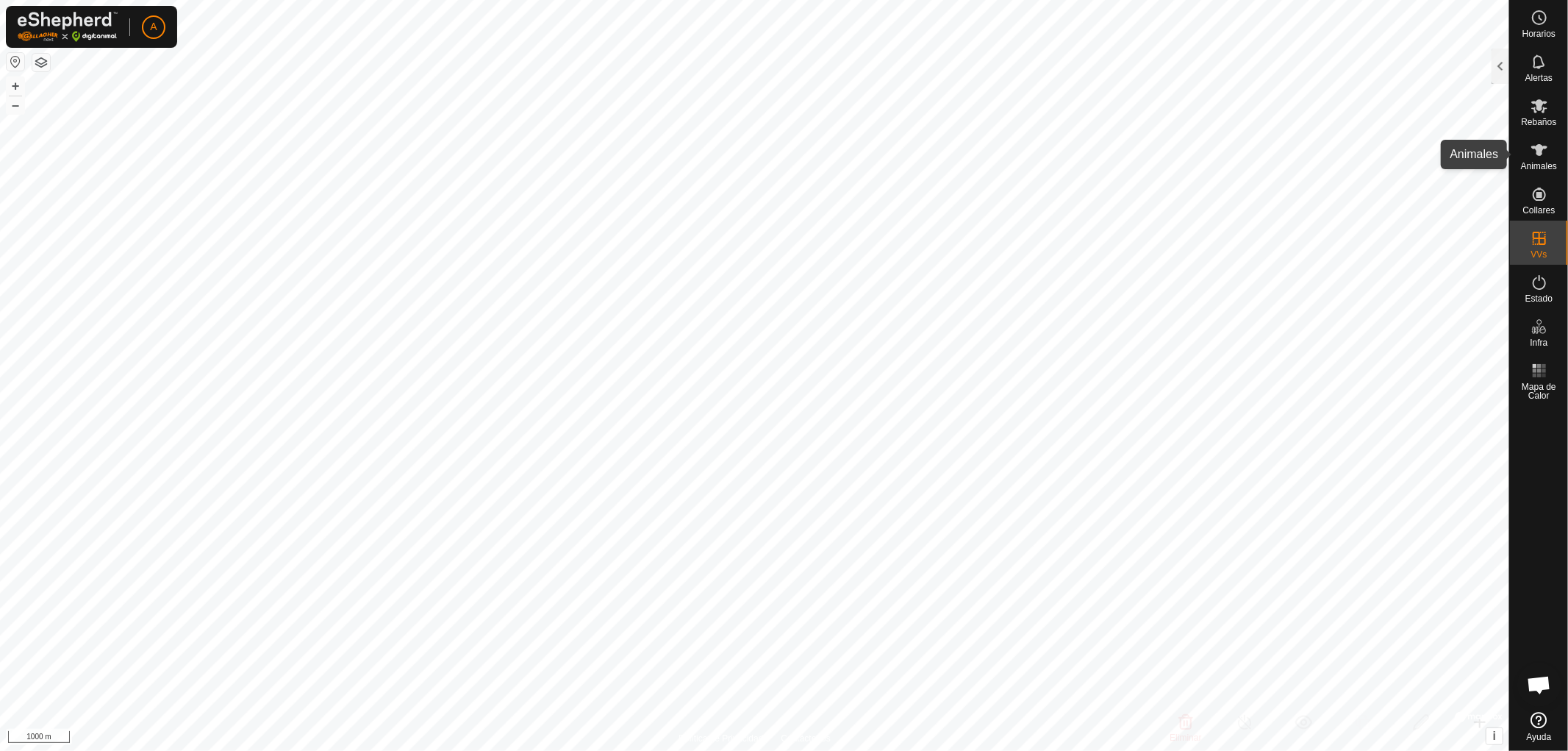
click at [1541, 155] on icon at bounding box center [1539, 151] width 16 height 12
click at [1531, 108] on icon at bounding box center [1539, 106] width 18 height 18
click at [1500, 75] on div at bounding box center [1500, 66] width 18 height 35
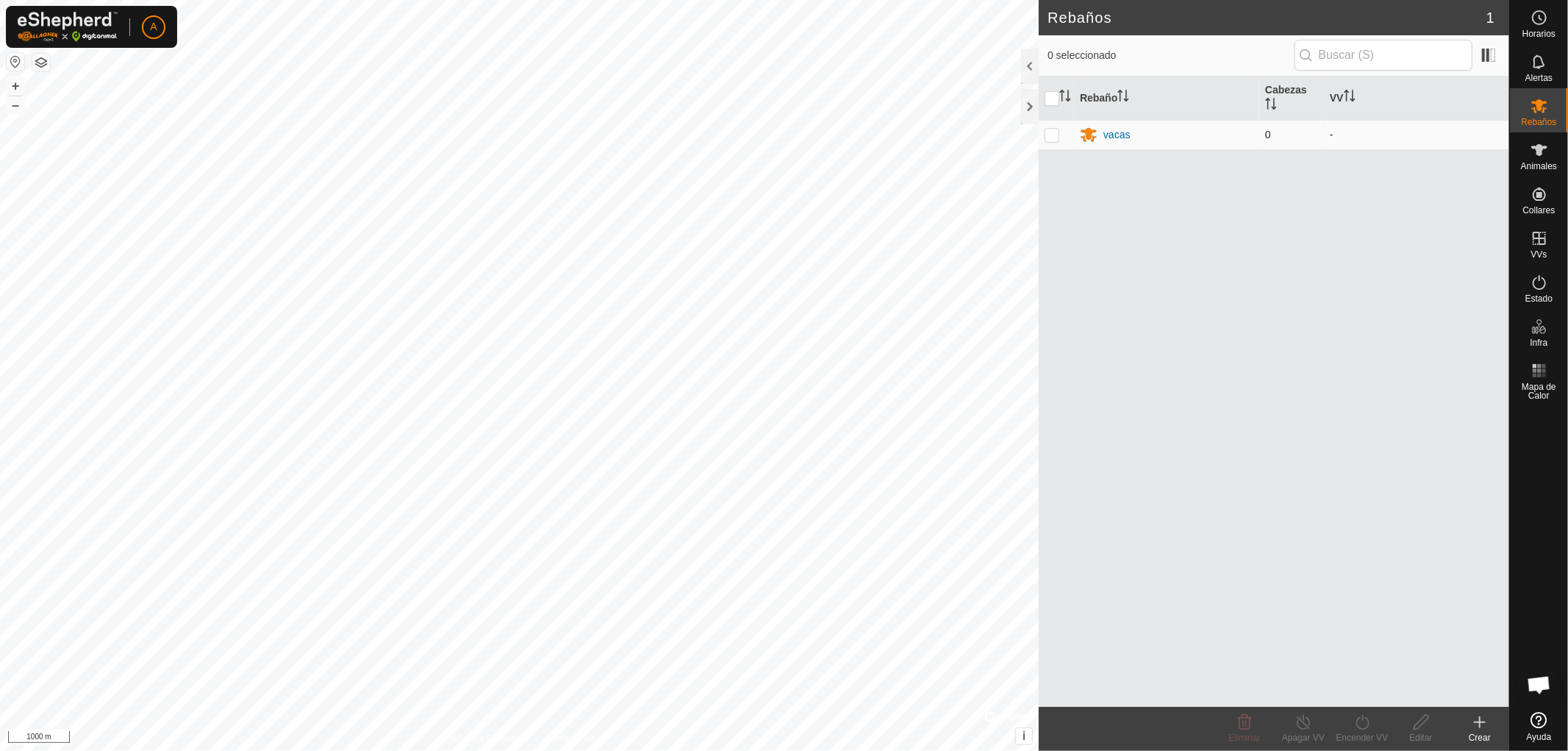
click at [1049, 137] on p-checkbox at bounding box center [1052, 134] width 15 height 12
checkbox input "true"
click at [1049, 137] on p-checkbox at bounding box center [1052, 134] width 15 height 12
checkbox input "false"
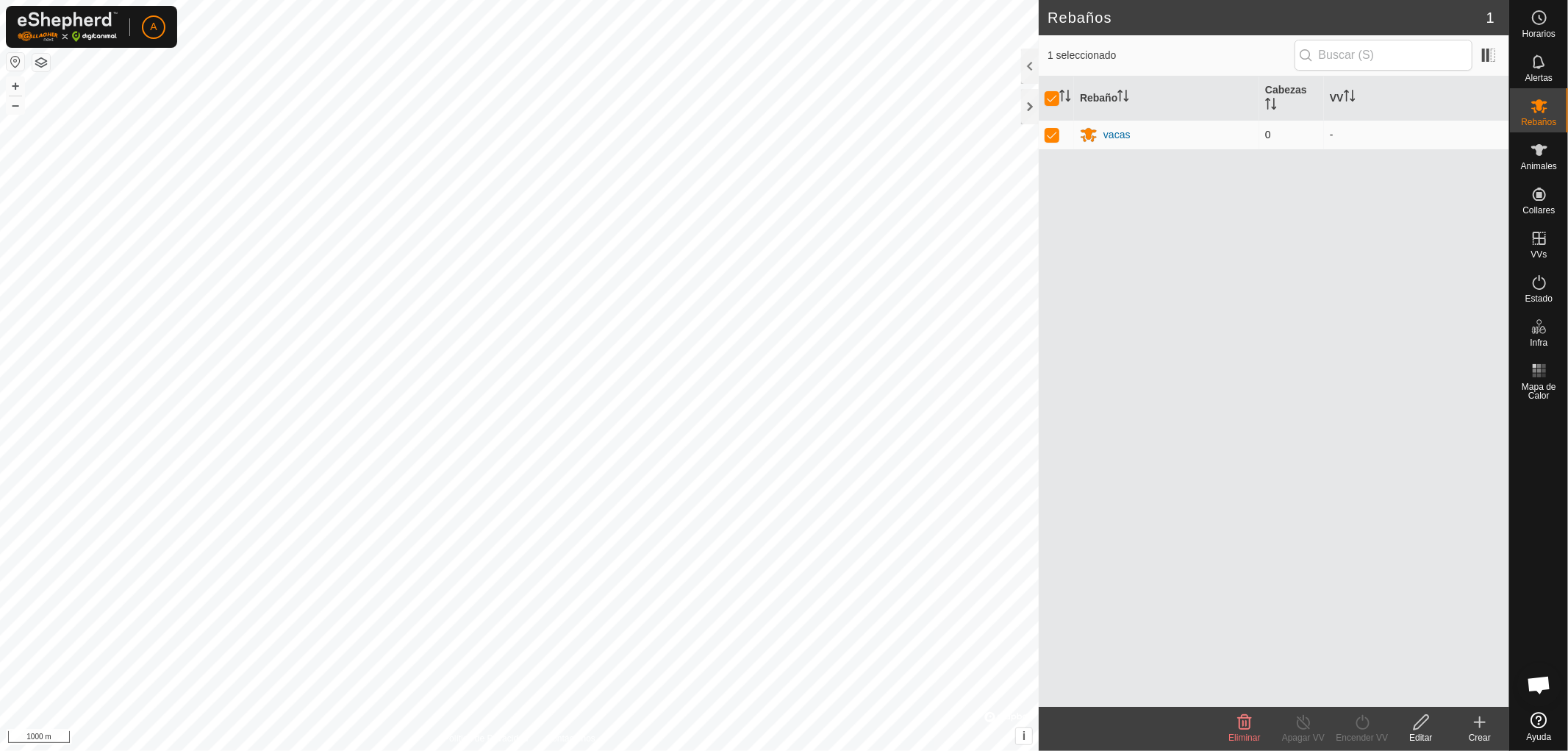
checkbox input "false"
click at [1026, 103] on div at bounding box center [1029, 106] width 18 height 35
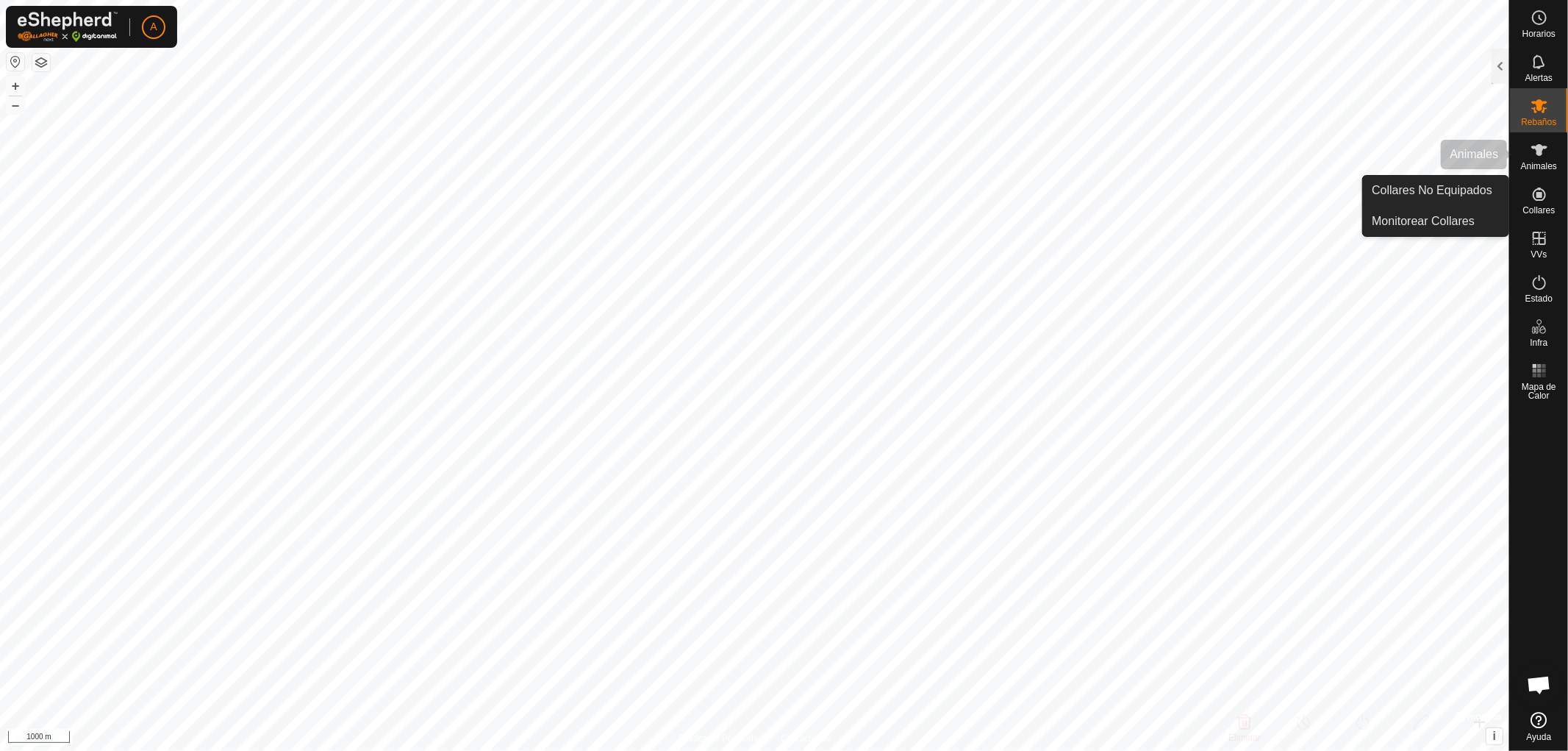
click at [1535, 164] on span "Animales" at bounding box center [1539, 166] width 36 height 9
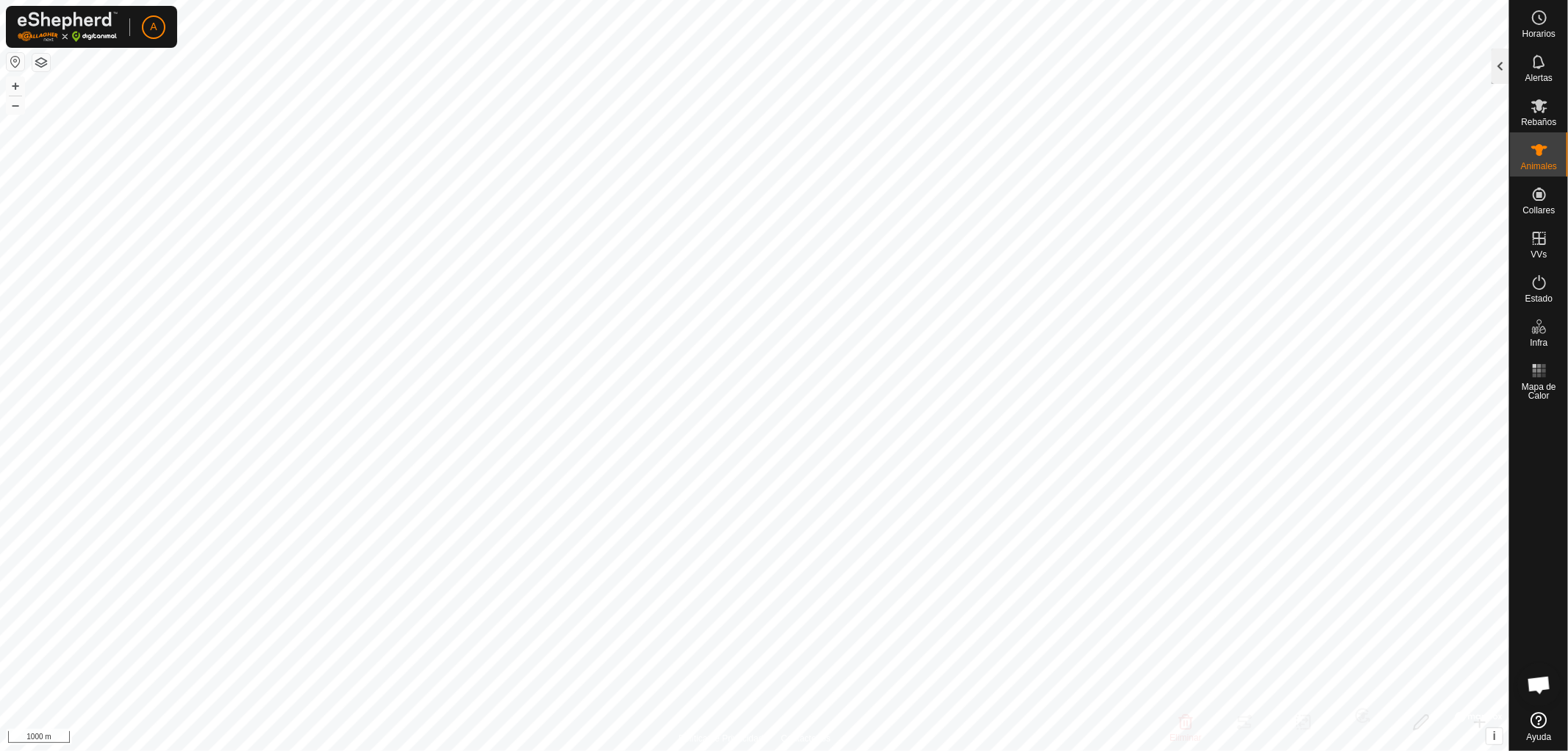
click at [1501, 64] on div at bounding box center [1500, 66] width 18 height 35
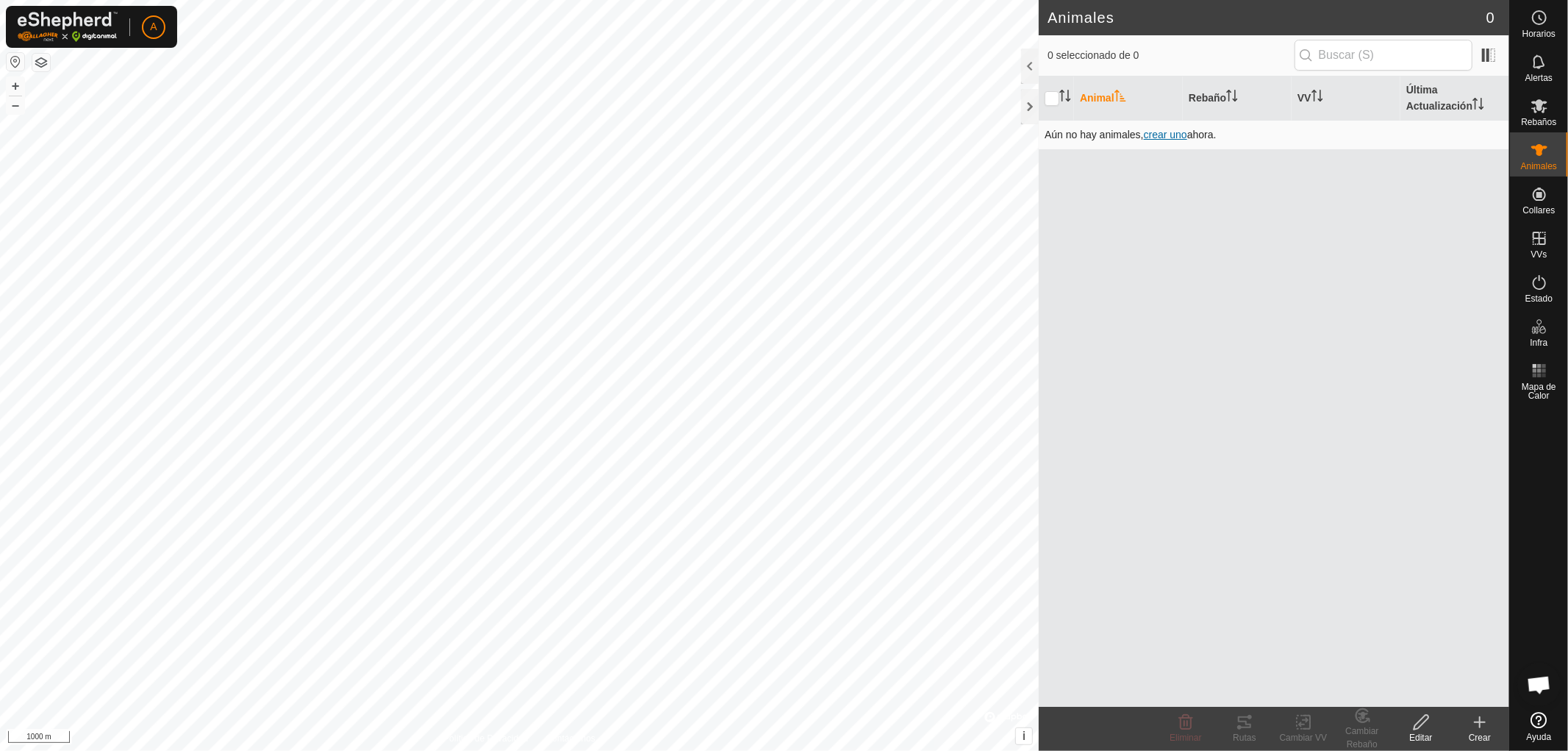
click at [1168, 134] on span "crear uno" at bounding box center [1165, 134] width 44 height 12
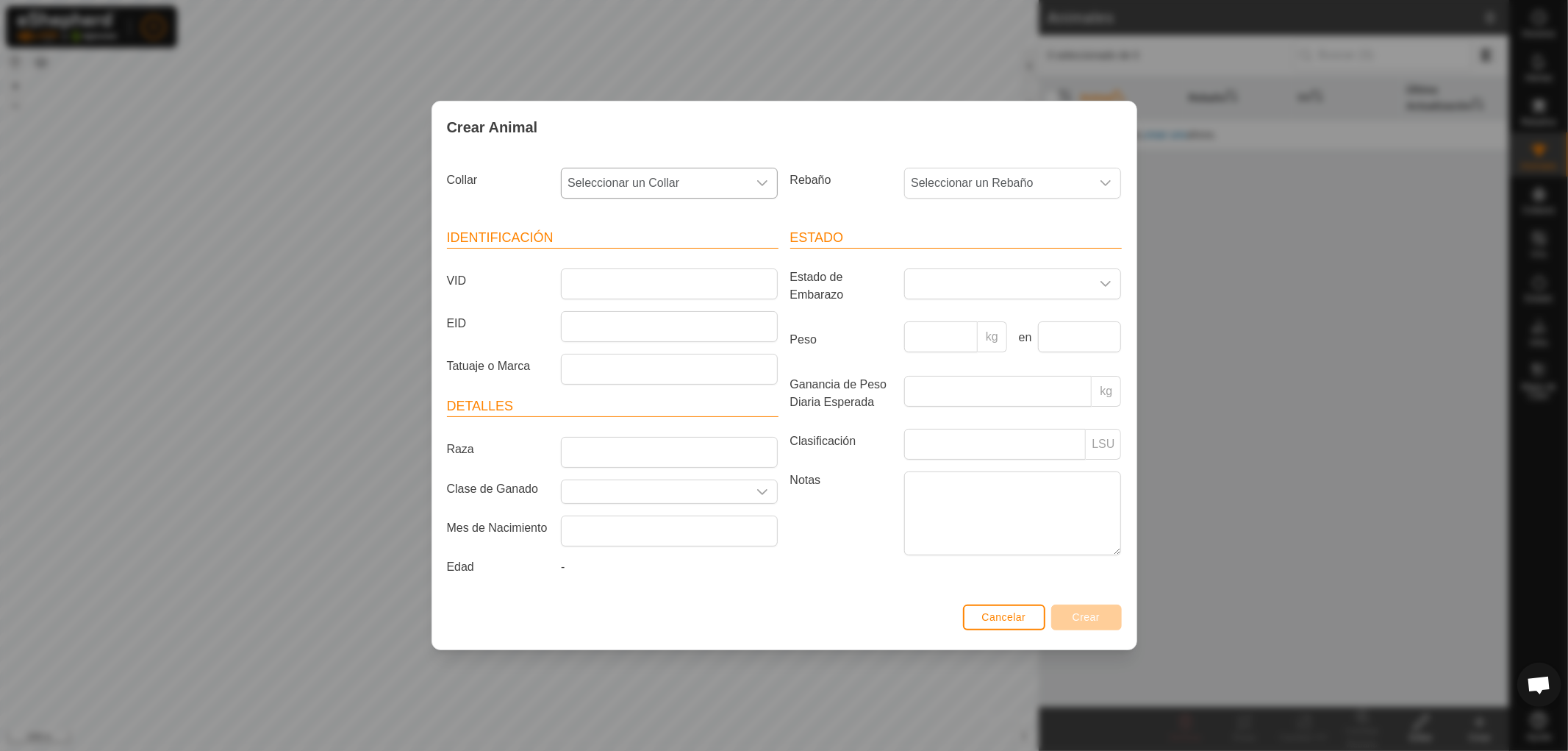
click at [764, 185] on icon "dropdown trigger" at bounding box center [763, 183] width 12 height 12
click at [987, 204] on div "Rebaño Seleccionar un Rebaño" at bounding box center [957, 189] width 344 height 55
click at [1106, 180] on icon "dropdown trigger" at bounding box center [1105, 183] width 12 height 12
click at [983, 298] on li "vacas" at bounding box center [1013, 290] width 215 height 29
click at [772, 179] on div "dropdown trigger" at bounding box center [763, 183] width 29 height 29
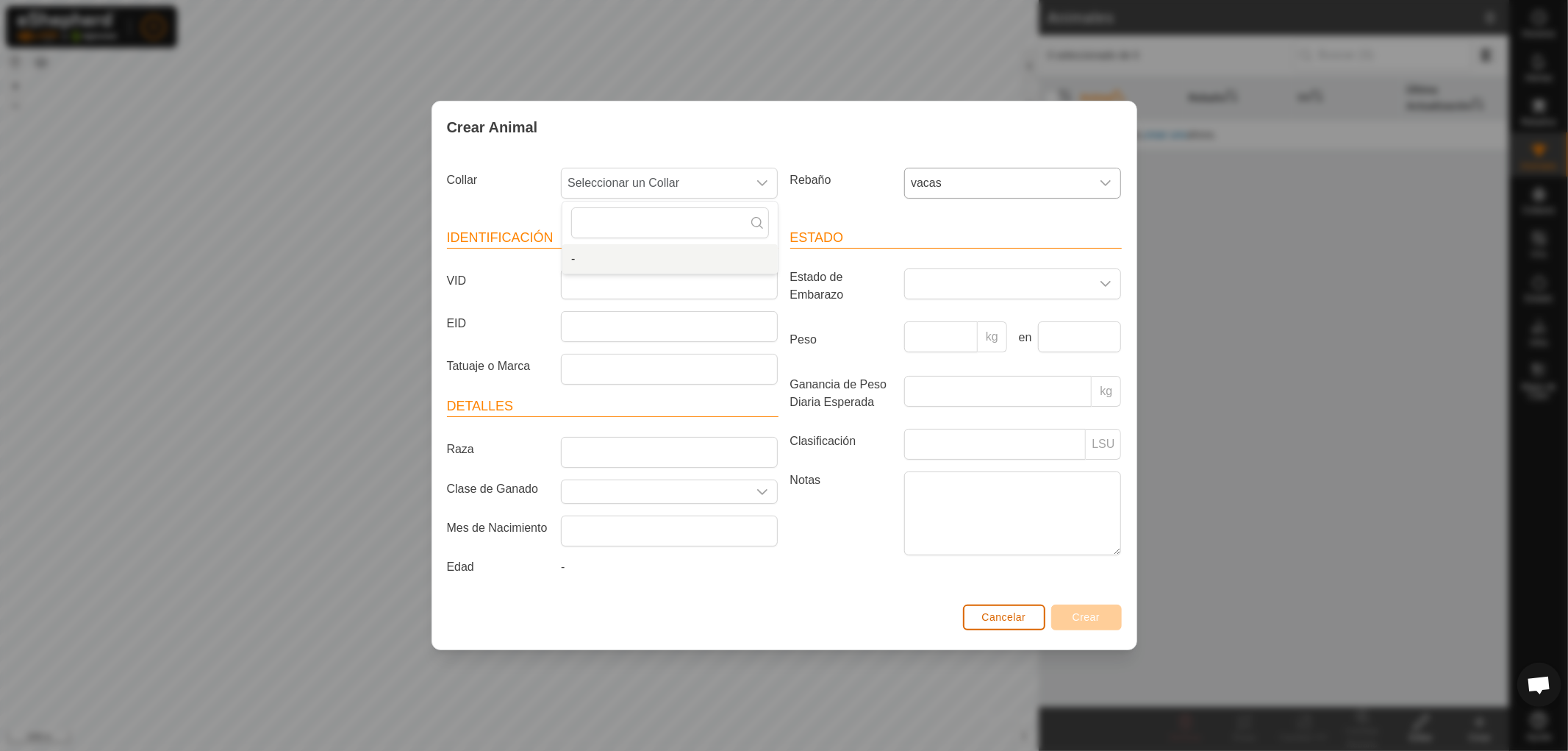
click at [1017, 622] on span "Cancelar" at bounding box center [1005, 618] width 44 height 12
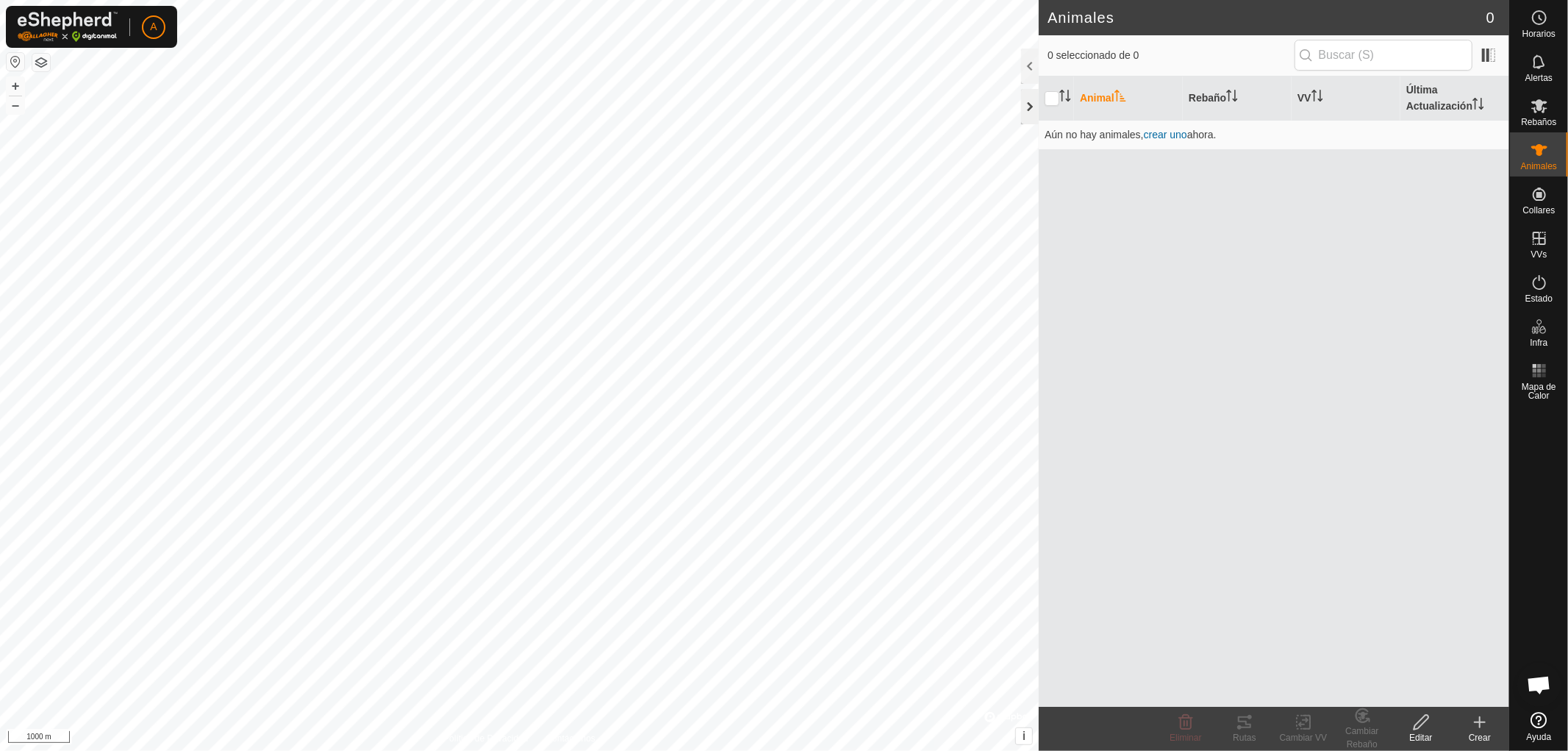
click at [1031, 103] on div at bounding box center [1029, 106] width 18 height 35
